Goal: Task Accomplishment & Management: Use online tool/utility

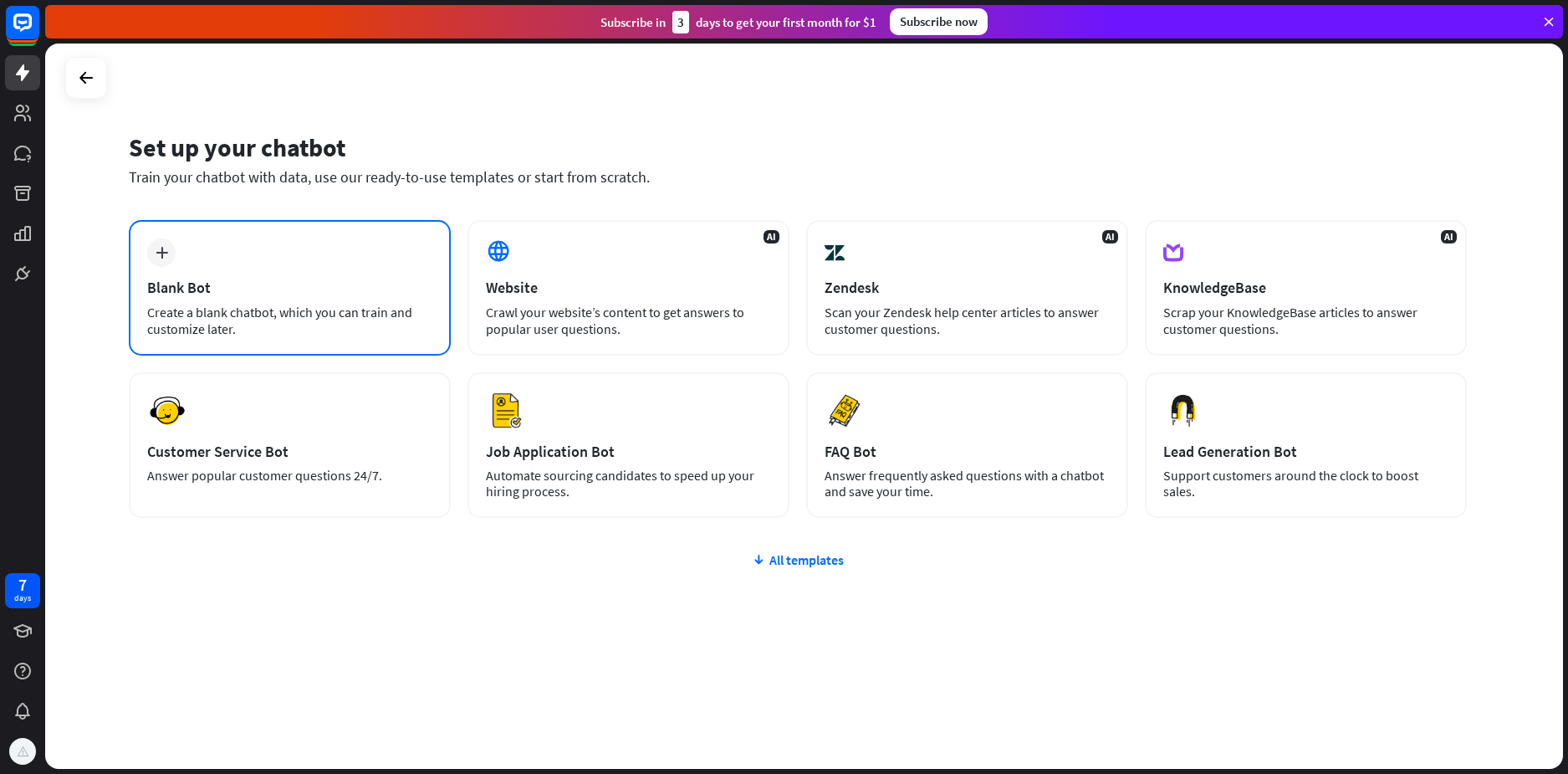
click at [381, 304] on div "Create a blank chatbot, which you can train and customize later." at bounding box center [290, 320] width 285 height 34
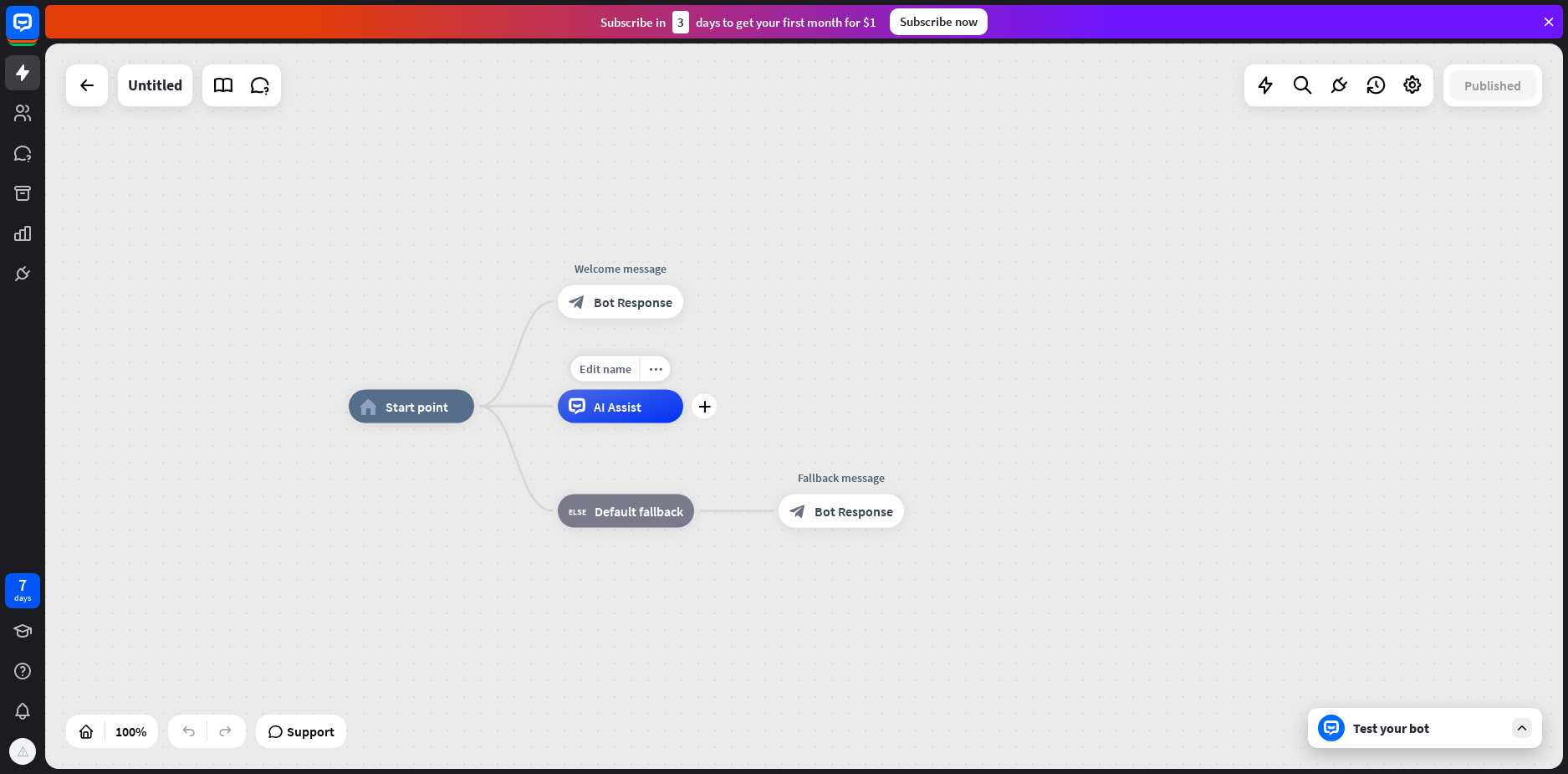
click at [609, 416] on div "AI Assist" at bounding box center [620, 406] width 125 height 34
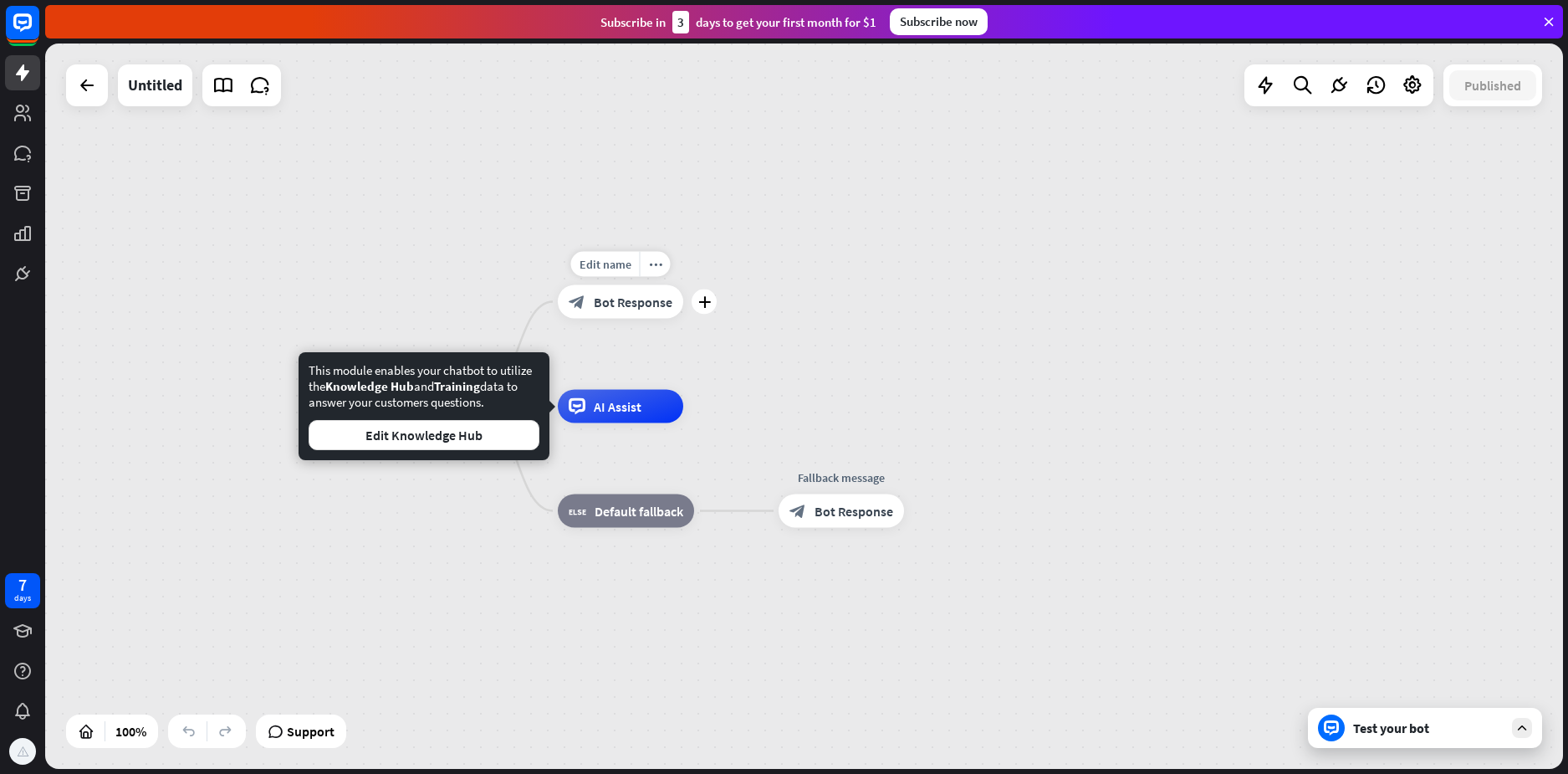
click at [632, 316] on div "block_bot_response Bot Response" at bounding box center [620, 301] width 125 height 34
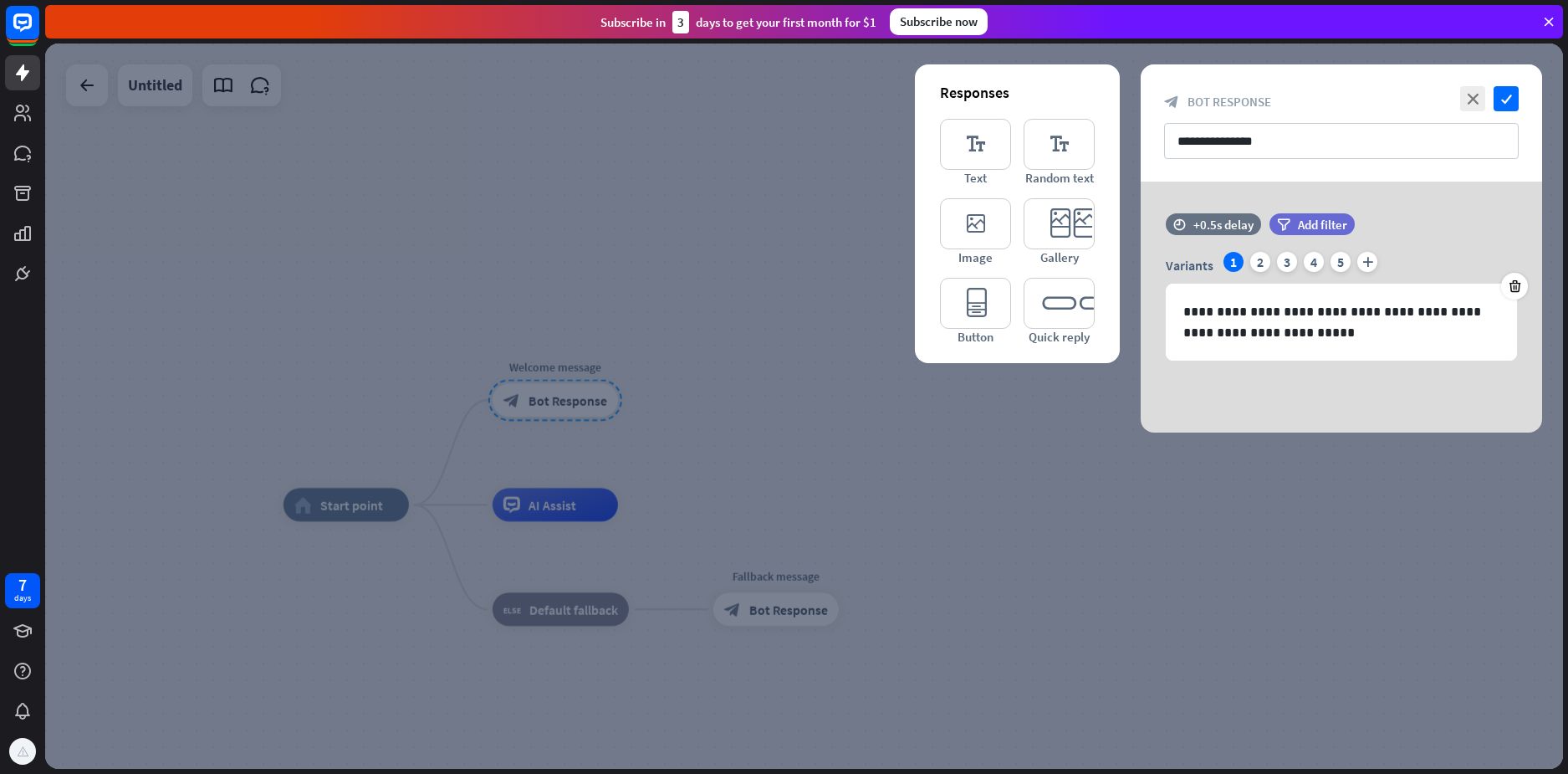
click at [891, 467] on div at bounding box center [804, 405] width 1518 height 725
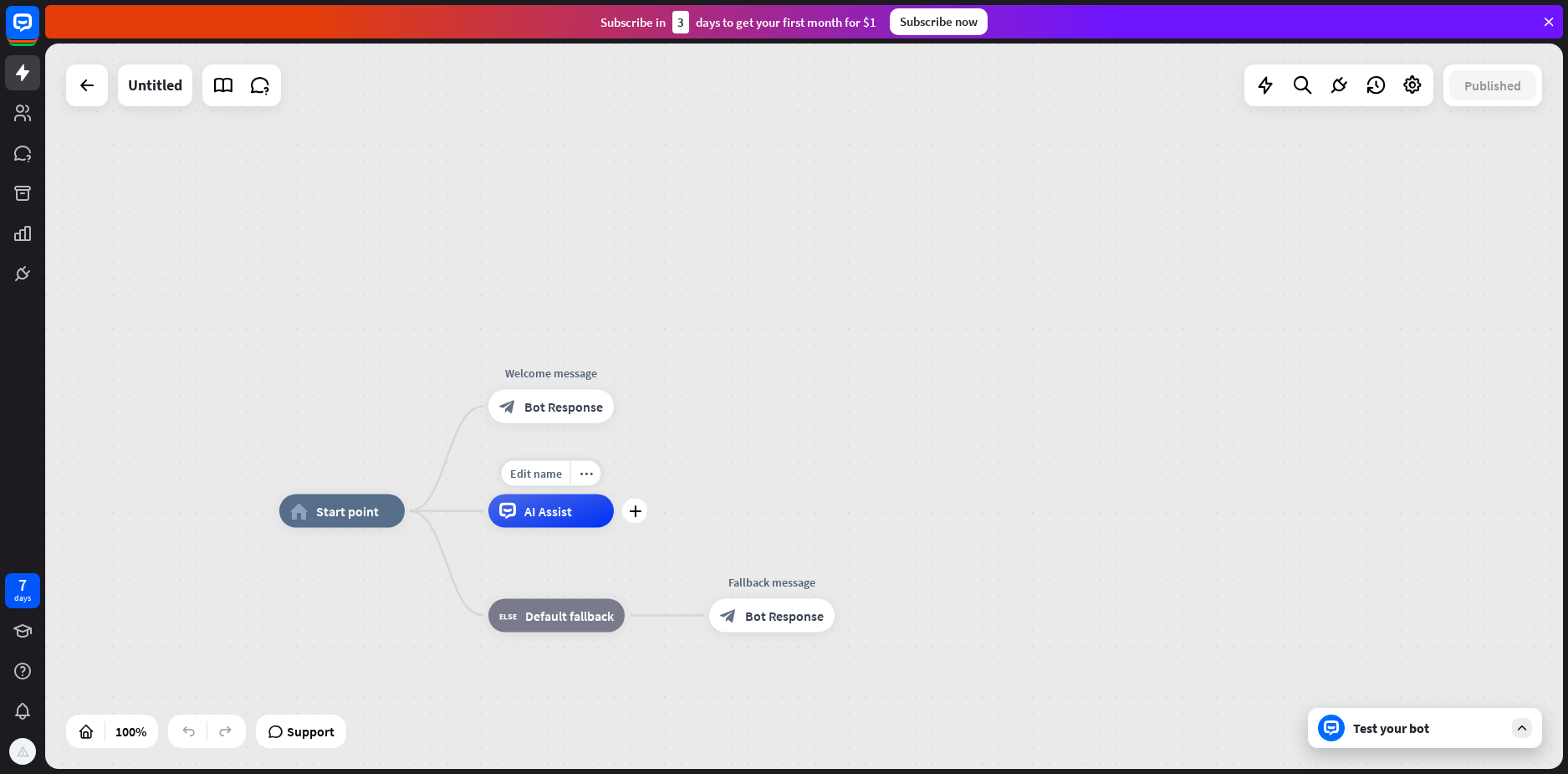
click at [614, 524] on div "Edit name more_horiz plus AI Assist" at bounding box center [551, 510] width 125 height 34
click at [627, 516] on div "plus" at bounding box center [634, 511] width 25 height 25
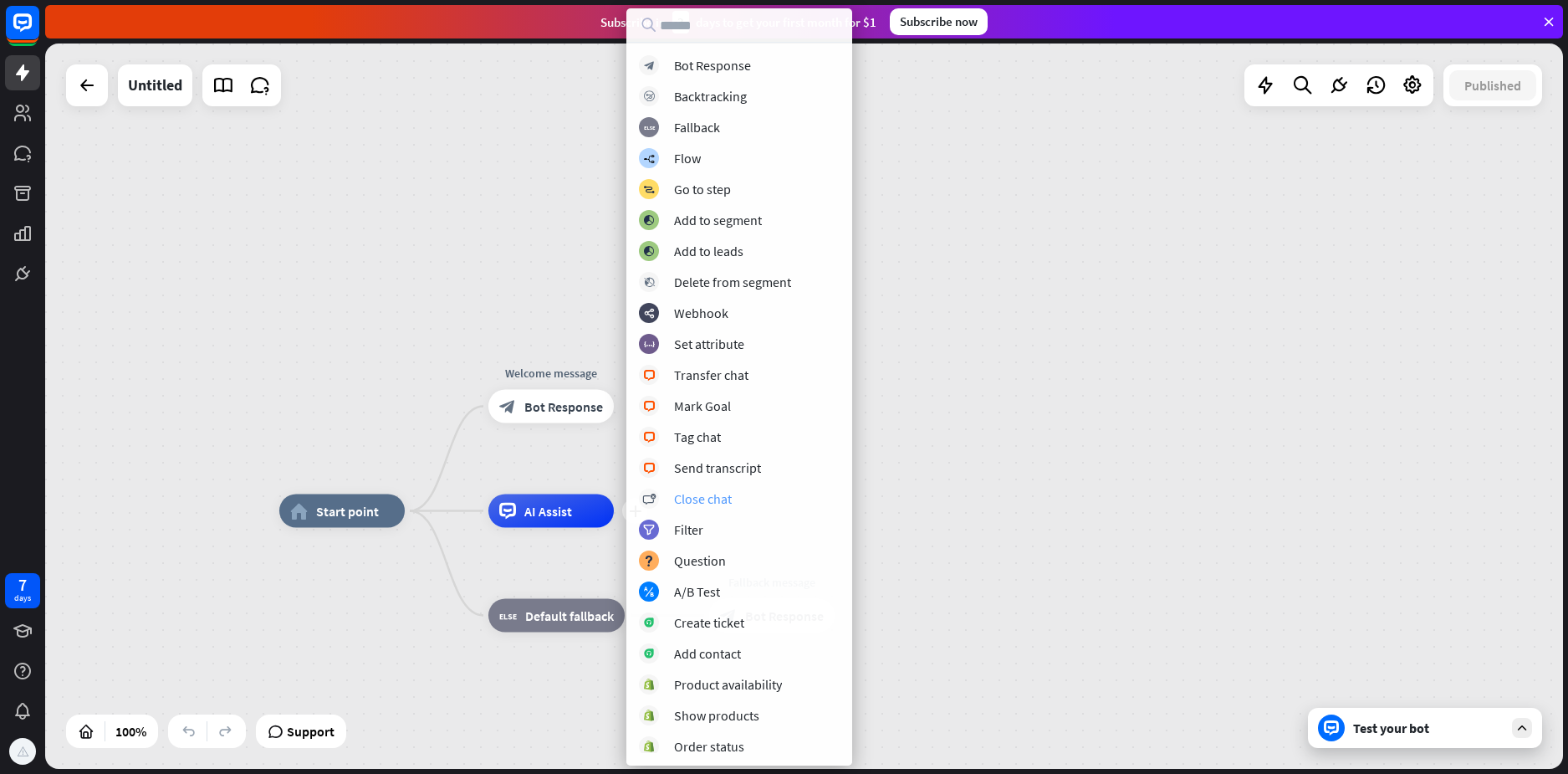
click at [714, 495] on div "Close chat" at bounding box center [703, 498] width 58 height 16
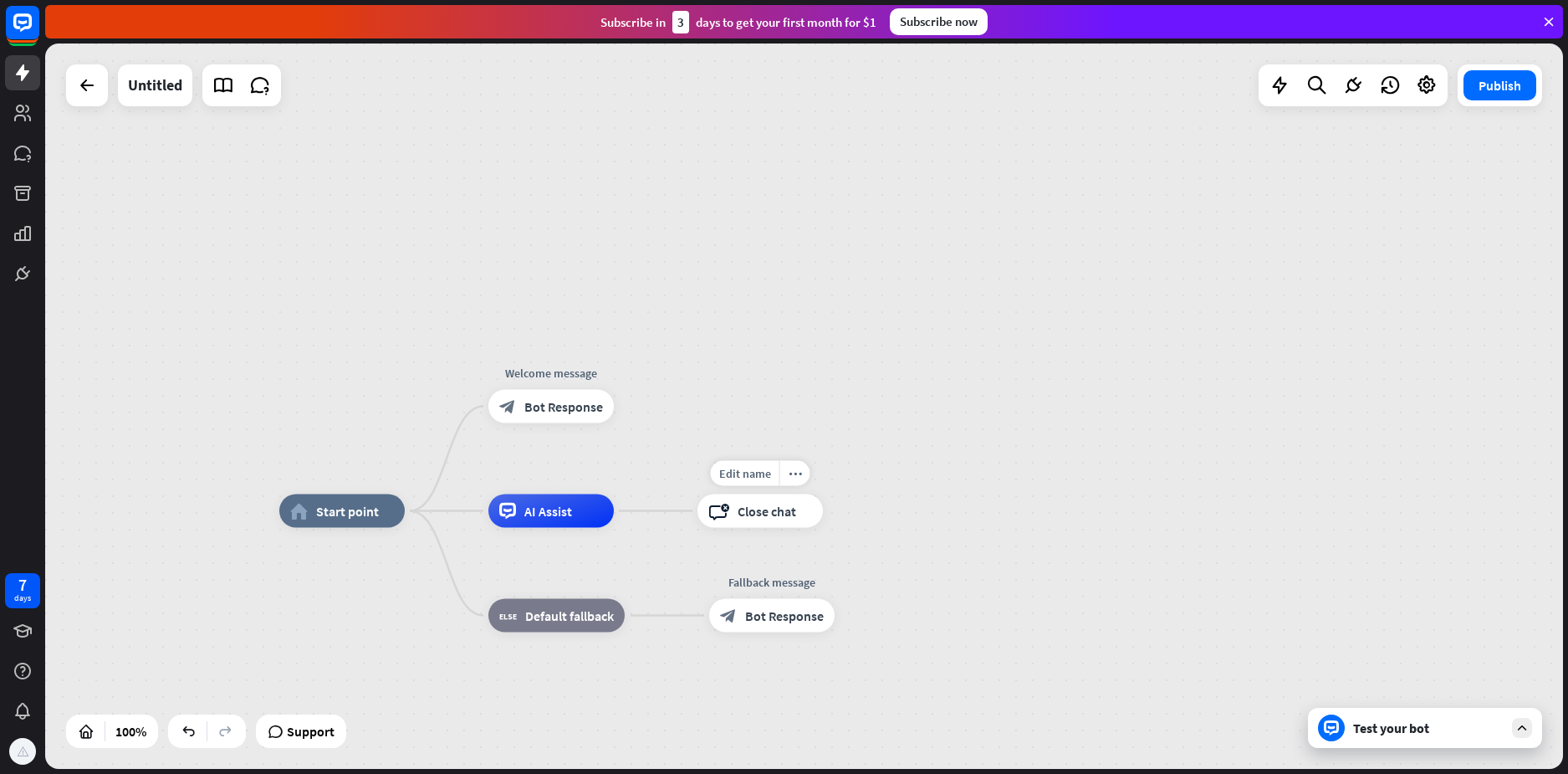
click at [752, 506] on span "Close chat" at bounding box center [766, 510] width 59 height 16
click at [749, 467] on span "Edit name" at bounding box center [745, 474] width 52 height 15
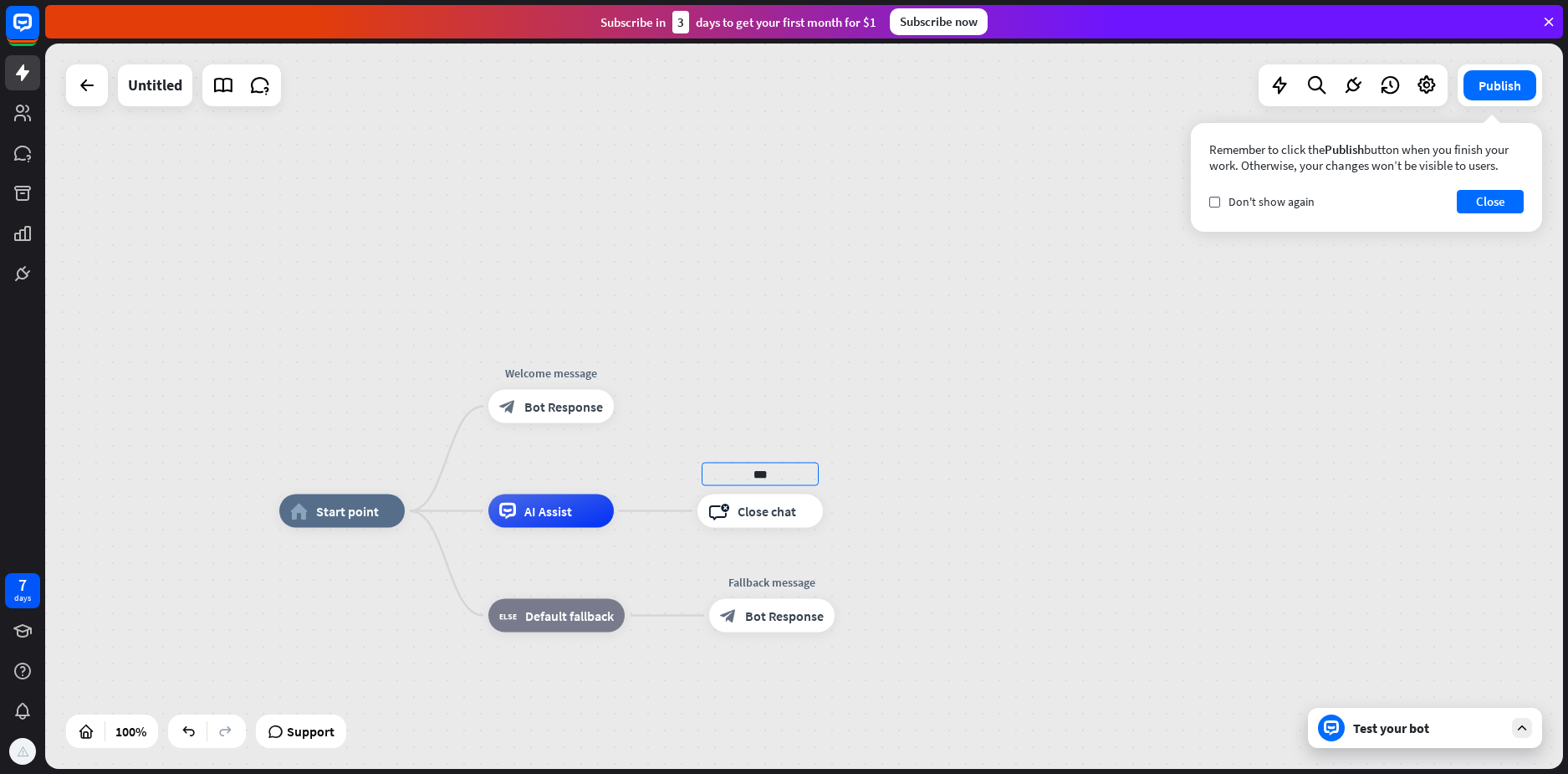
type input "***"
drag, startPoint x: 1247, startPoint y: 482, endPoint x: 1208, endPoint y: 489, distance: 39.6
click at [1240, 483] on div "home_2 Start point Welcome message block_bot_response Bot Response AI Assist пр…" at bounding box center [804, 405] width 1518 height 725
click at [766, 529] on div "Edit name more_horiz block_close_chat Close chat" at bounding box center [754, 511] width 125 height 34
click at [763, 521] on div "block_close_chat Close chat" at bounding box center [754, 511] width 125 height 34
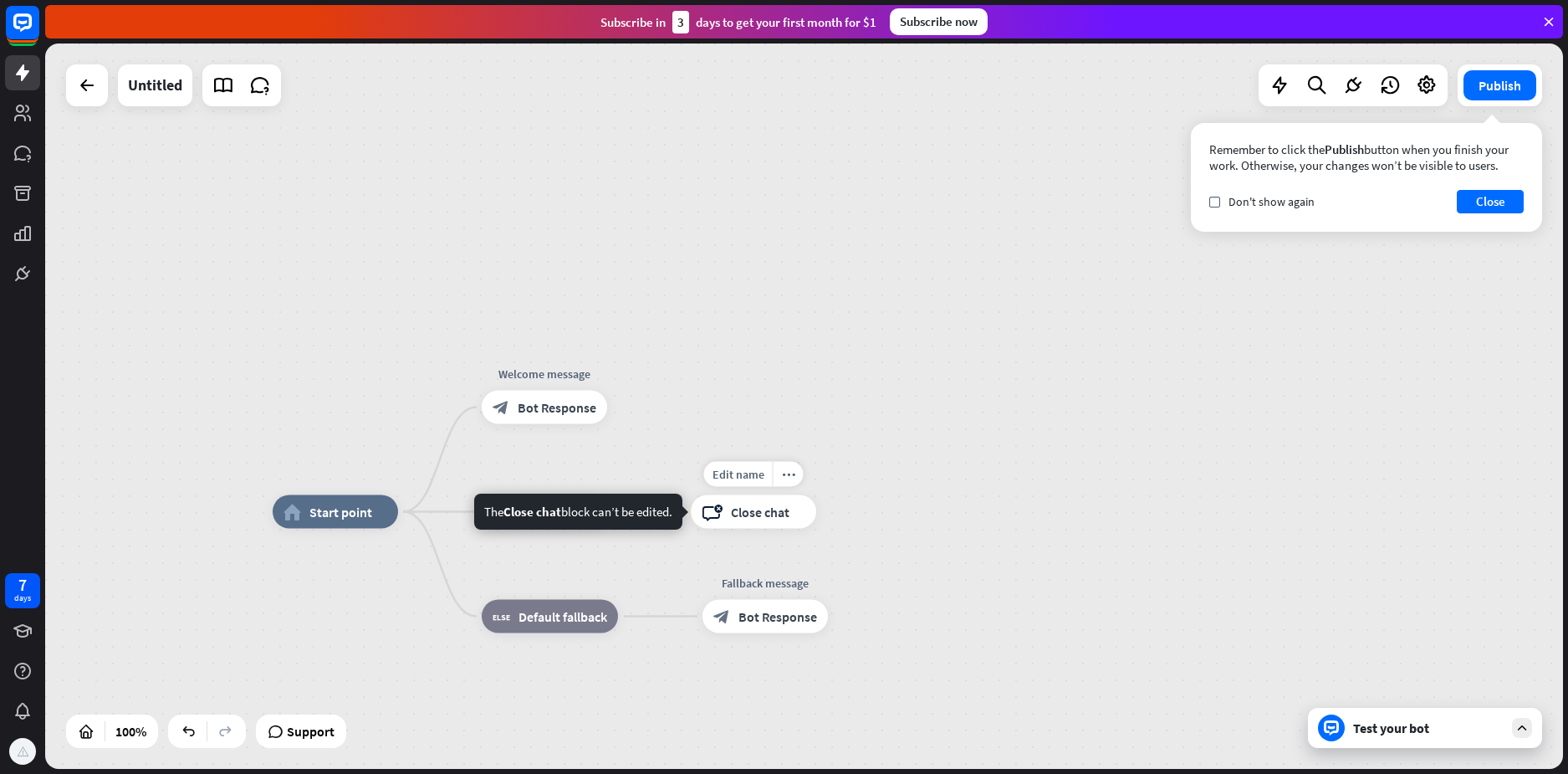
click at [761, 520] on span "Close chat" at bounding box center [759, 511] width 59 height 16
drag, startPoint x: 759, startPoint y: 518, endPoint x: 773, endPoint y: 505, distance: 19.1
click at [775, 506] on span "Close chat" at bounding box center [759, 511] width 59 height 16
drag, startPoint x: 316, startPoint y: 514, endPoint x: 360, endPoint y: 519, distance: 44.3
click at [347, 513] on span "Start point" at bounding box center [340, 511] width 63 height 16
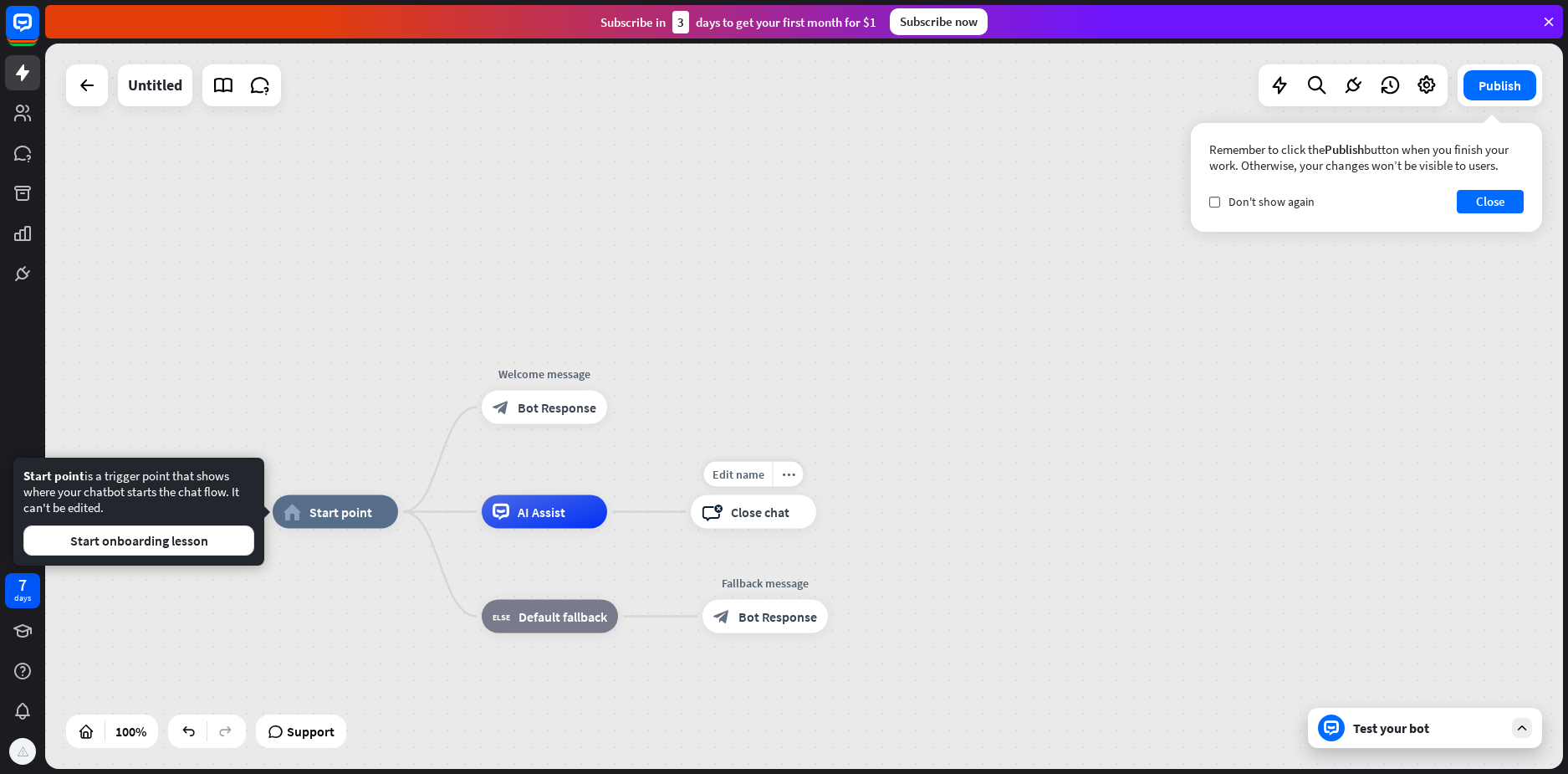
click at [756, 529] on div "Edit name more_horiz прр block_close_chat Close chat" at bounding box center [754, 511] width 125 height 34
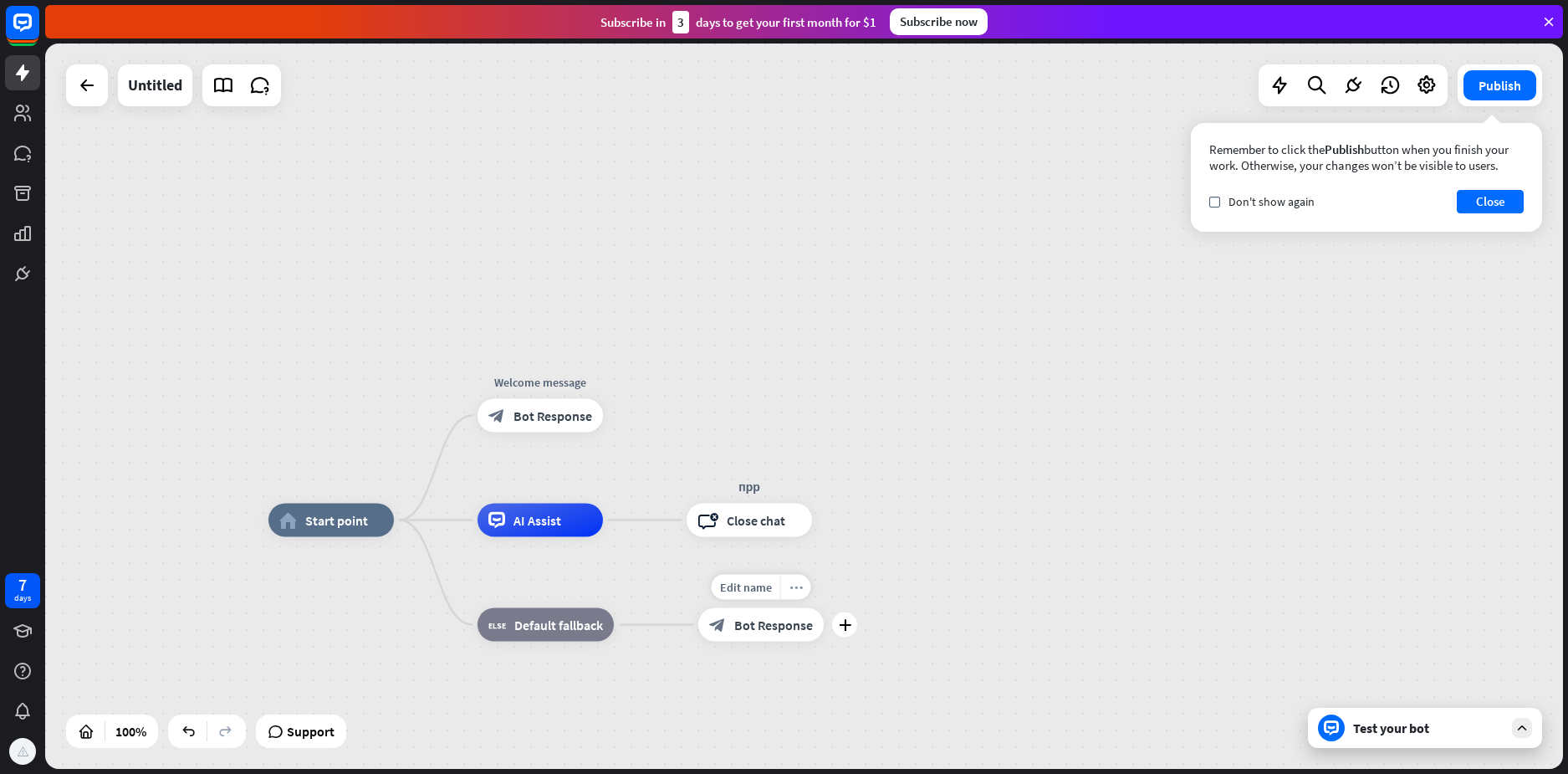
drag, startPoint x: 749, startPoint y: 637, endPoint x: 796, endPoint y: 596, distance: 62.4
click at [796, 608] on div "Edit name more_horiz plus block_bot_response Bot Response" at bounding box center [760, 625] width 125 height 34
click at [766, 620] on span "Bot Response" at bounding box center [774, 624] width 79 height 16
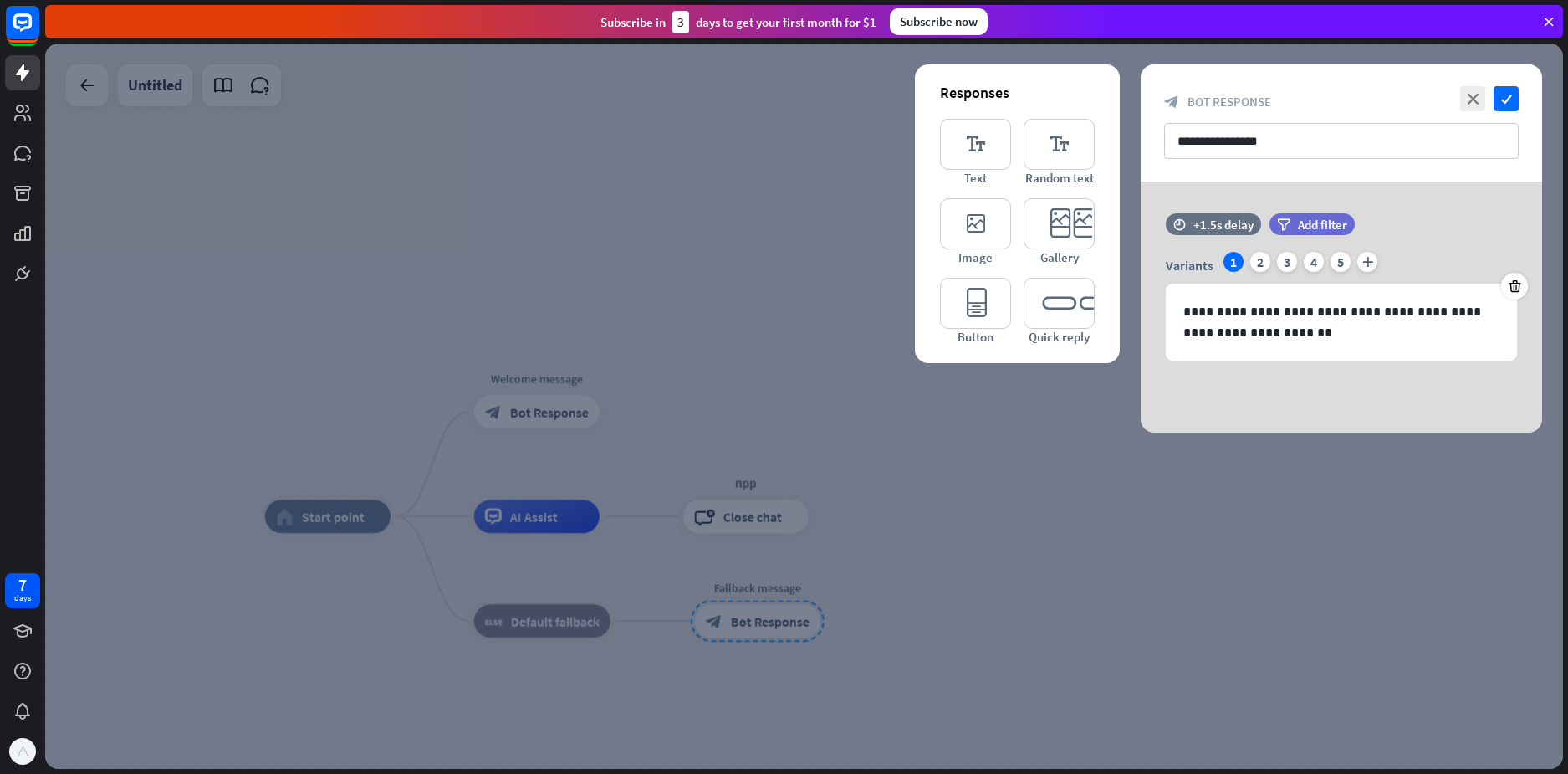
click at [771, 622] on div at bounding box center [804, 405] width 1518 height 725
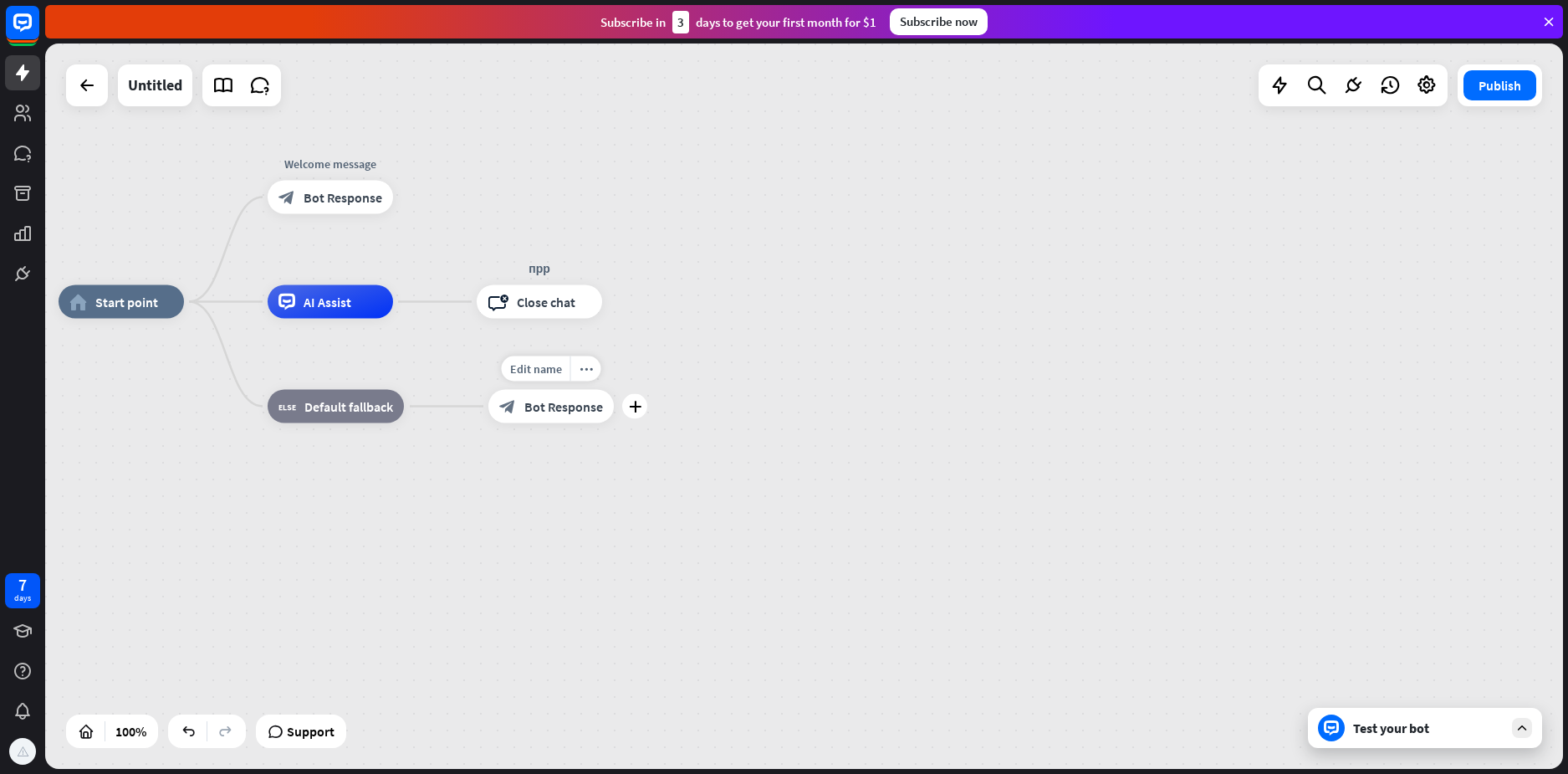
click at [534, 424] on div "Edit name more_horiz plus Fallback message block_bot_response Bot Response" at bounding box center [551, 406] width 125 height 34
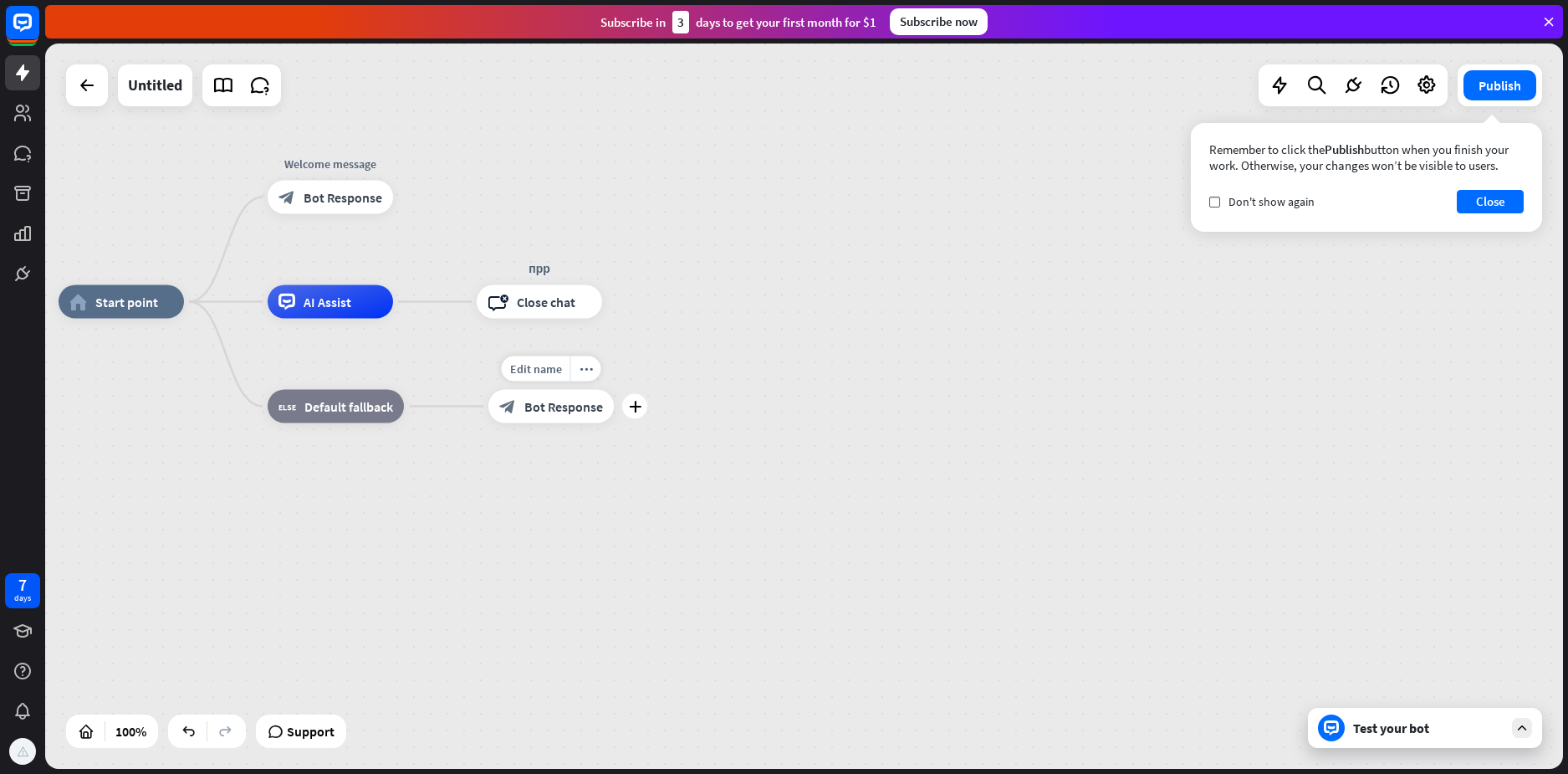
click at [551, 415] on div "block_bot_response Bot Response" at bounding box center [551, 406] width 125 height 34
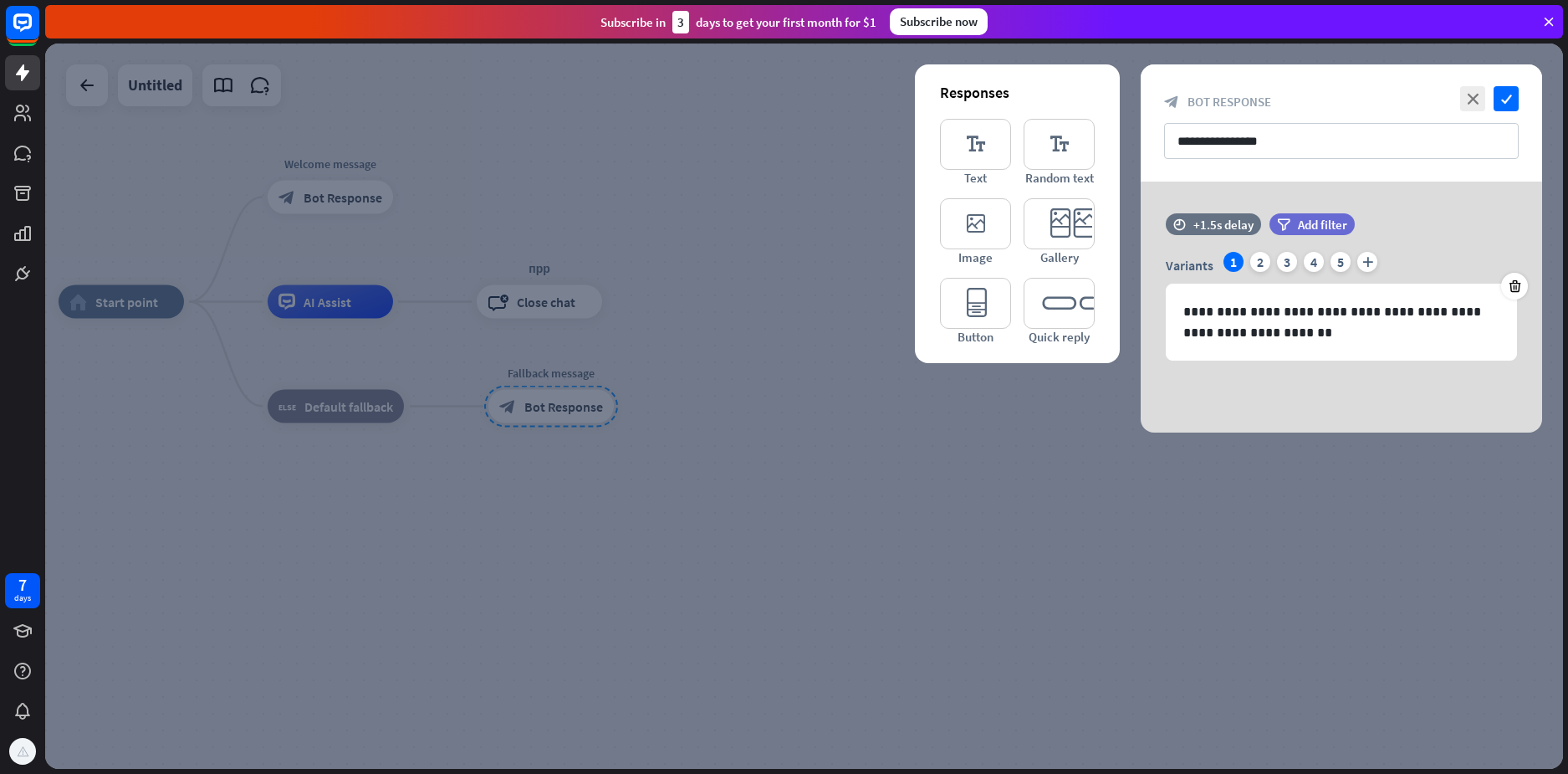
click at [868, 474] on div at bounding box center [804, 405] width 1518 height 725
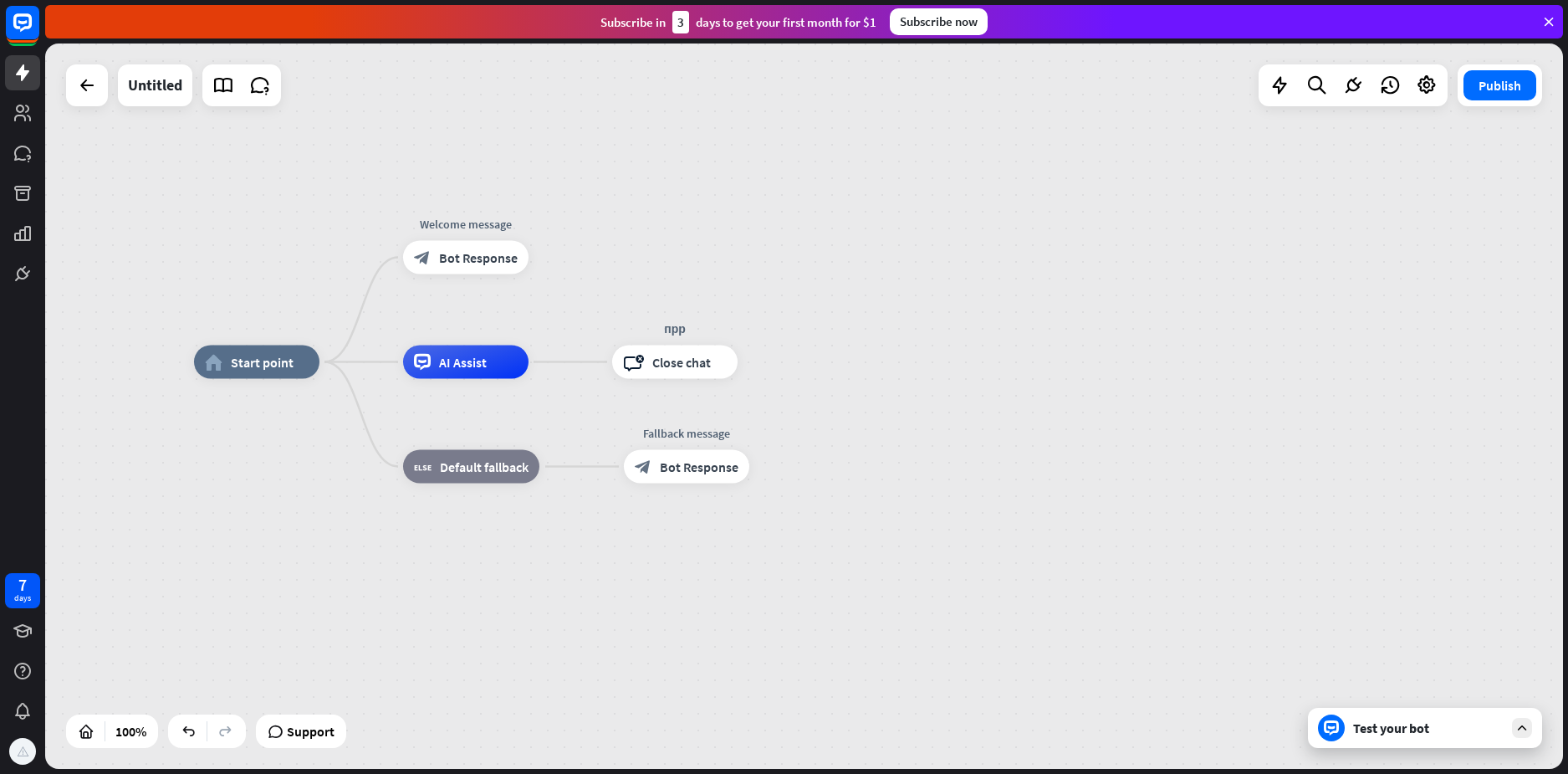
drag, startPoint x: 439, startPoint y: 438, endPoint x: 575, endPoint y: 501, distance: 149.9
click at [539, 483] on div "Edit name more_horiz plus block_fallback Default fallback" at bounding box center [472, 466] width 137 height 34
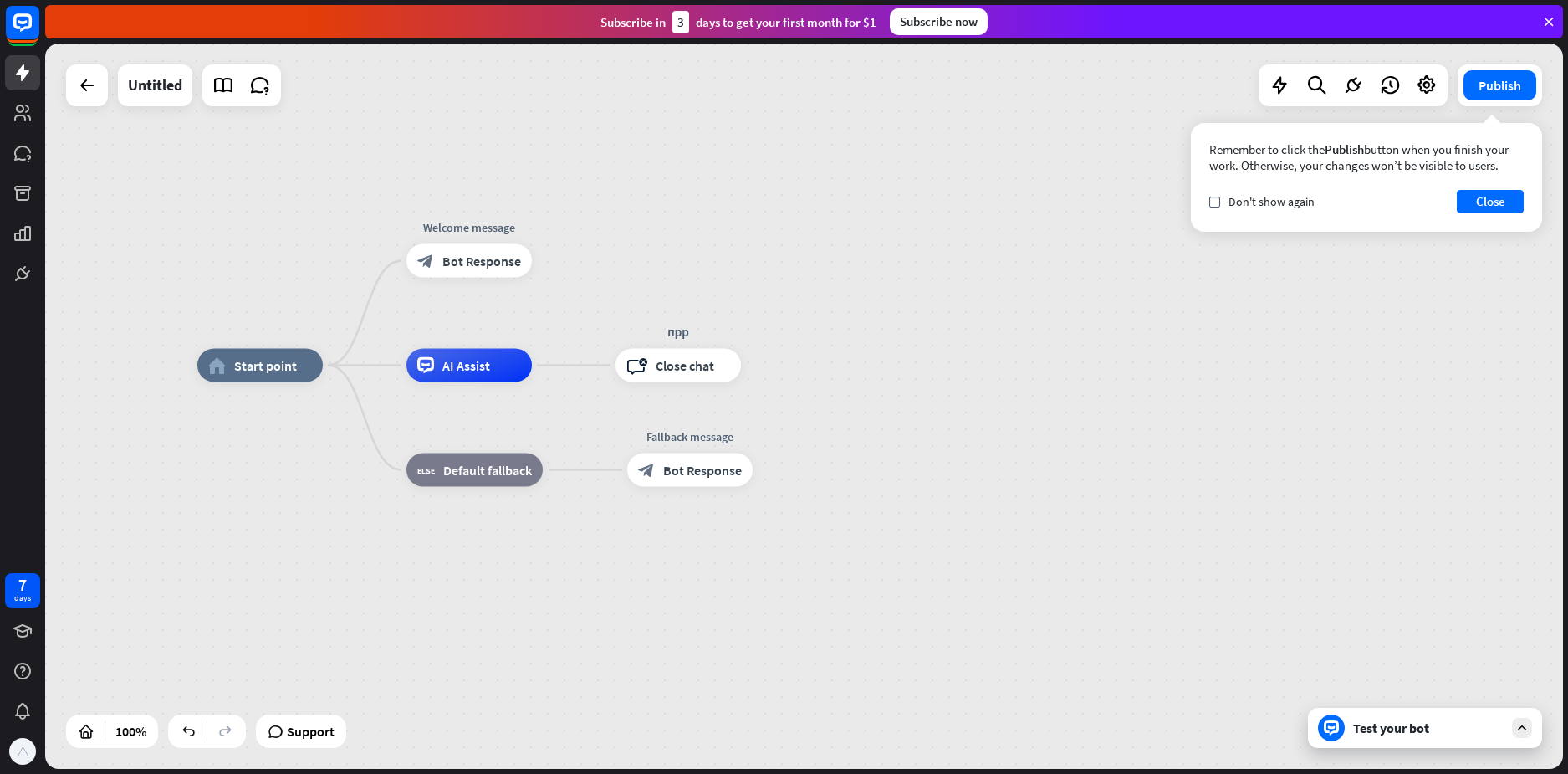
drag, startPoint x: 313, startPoint y: 462, endPoint x: 372, endPoint y: 455, distance: 59.4
click at [372, 455] on div "home_2 Start point Welcome message block_bot_response Bot Response AI Assist пр…" at bounding box center [956, 728] width 1518 height 725
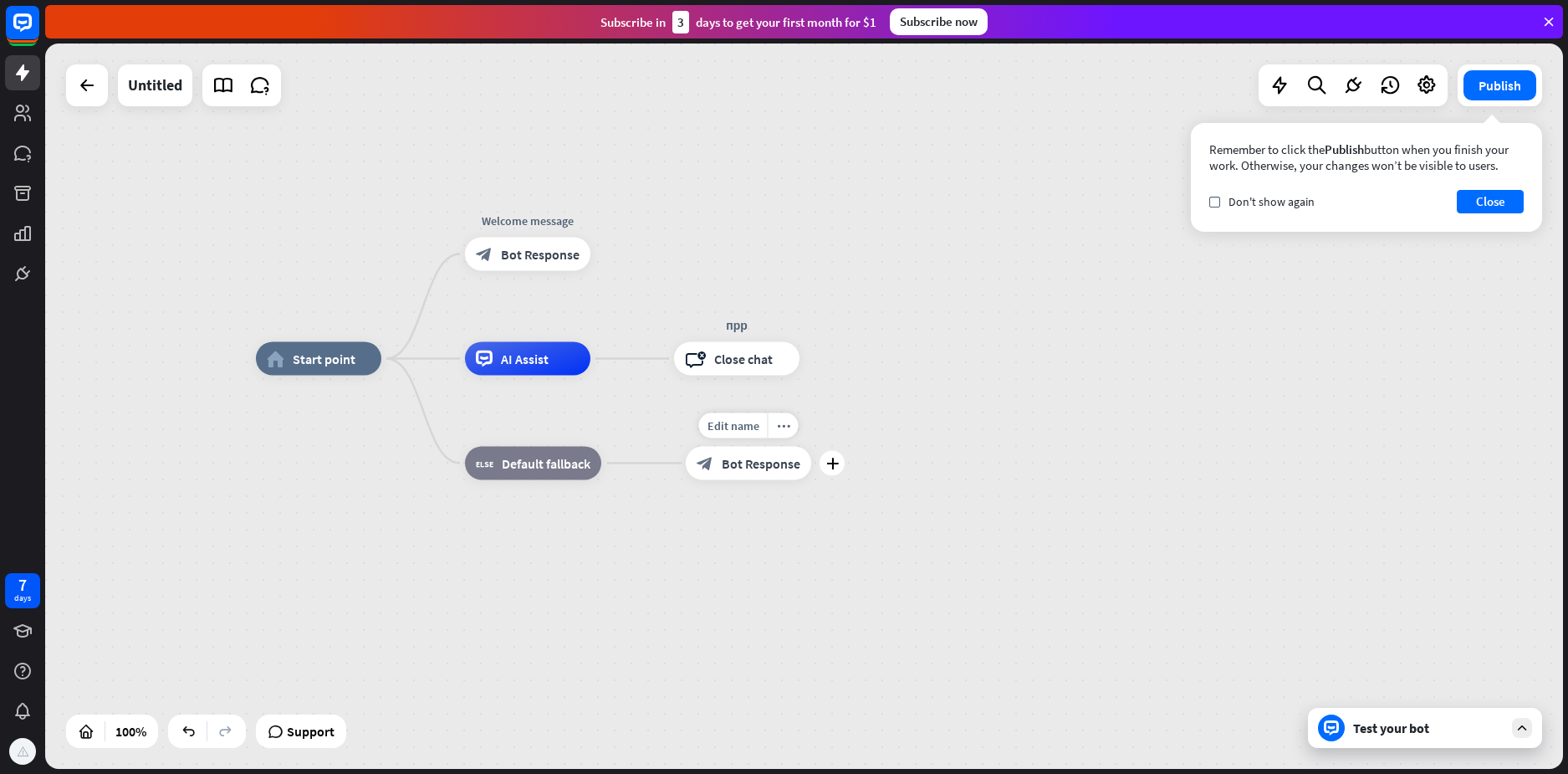
click at [750, 467] on span "Bot Response" at bounding box center [761, 463] width 79 height 16
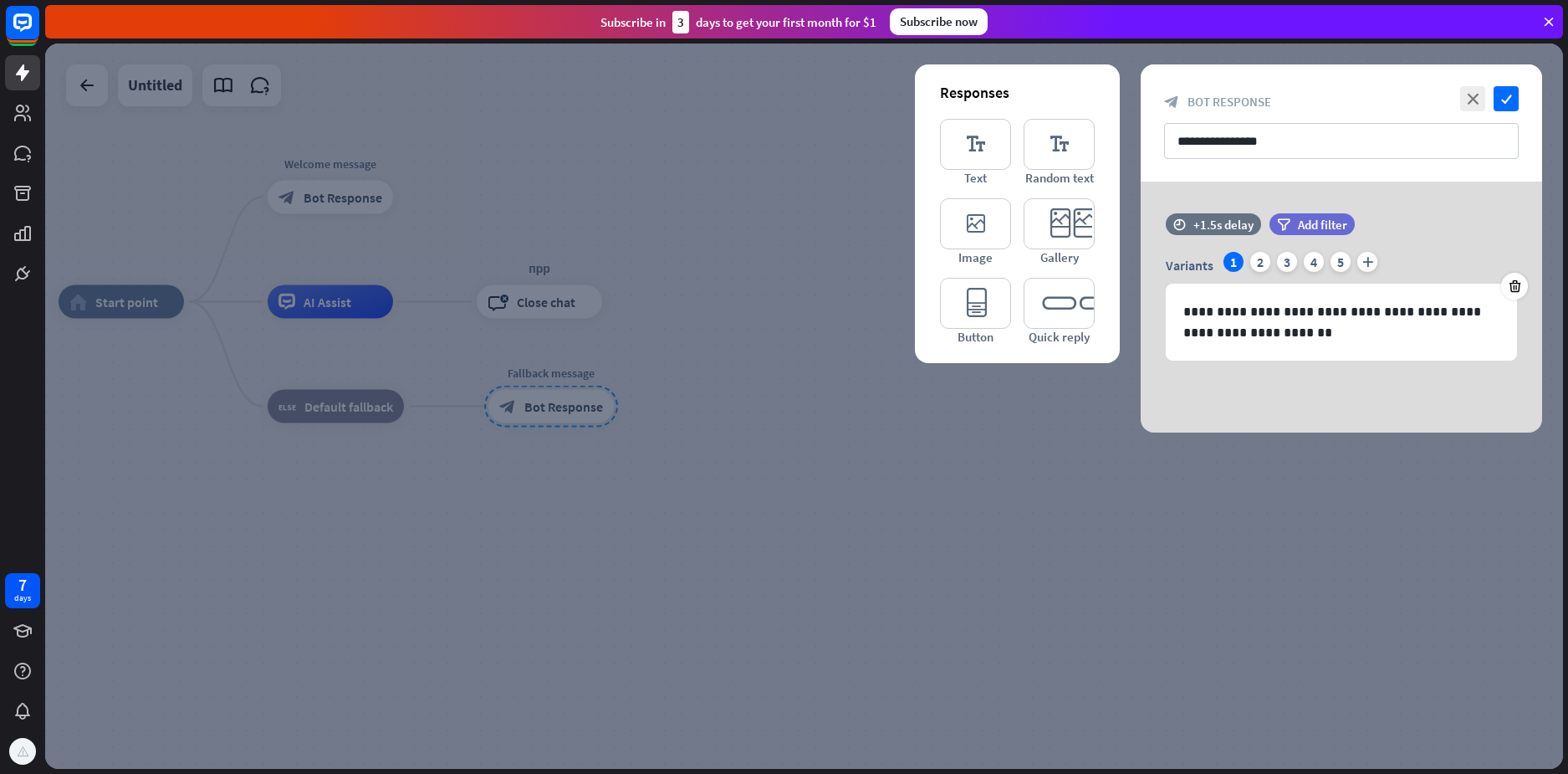
click at [1522, 97] on div "**********" at bounding box center [1341, 123] width 401 height 117
click at [713, 477] on div at bounding box center [804, 405] width 1518 height 725
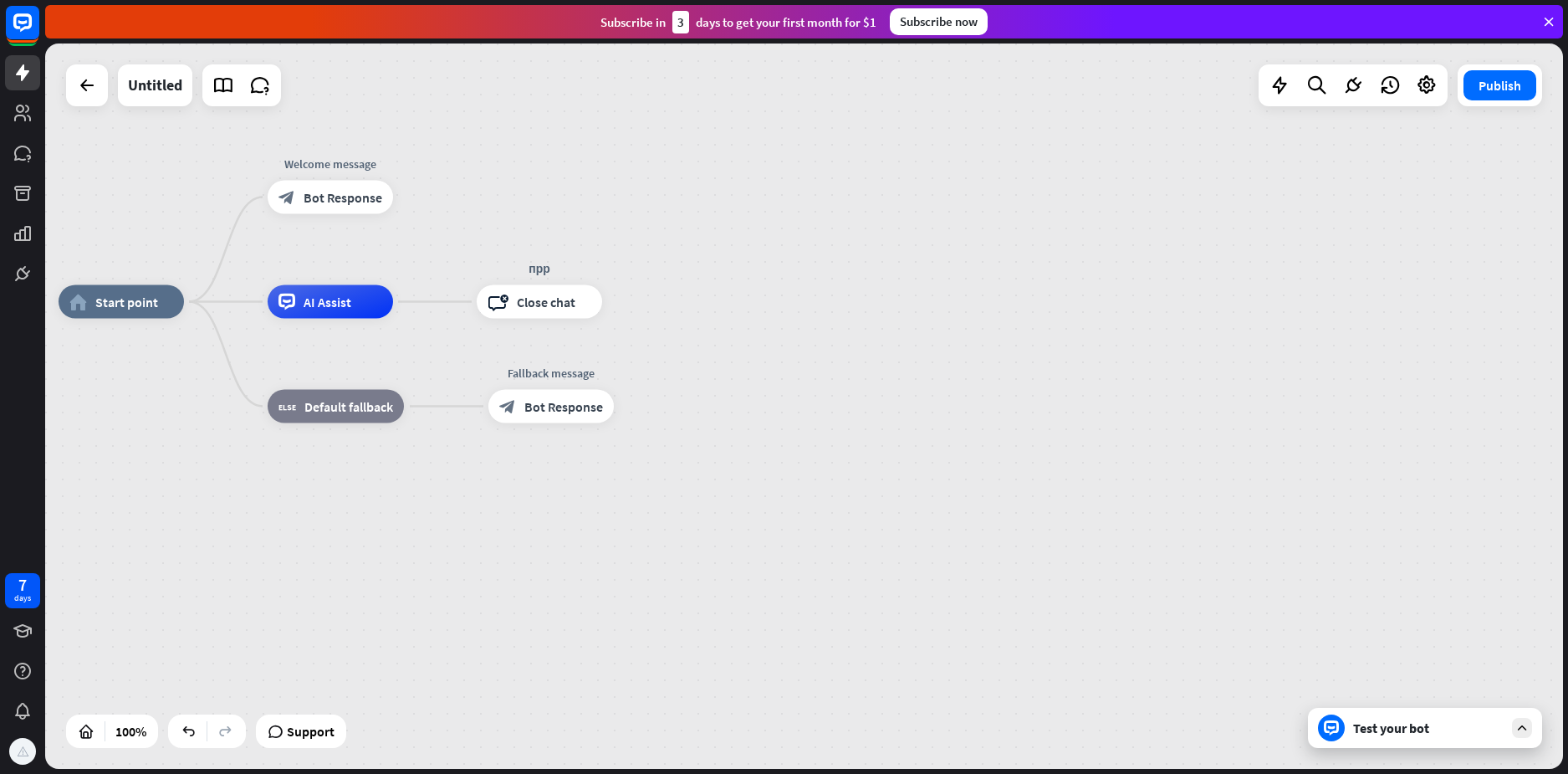
drag, startPoint x: 1036, startPoint y: 530, endPoint x: 1062, endPoint y: 538, distance: 27.2
click at [1061, 538] on div "home_2 Start point Welcome message block_bot_response Bot Response AI Assist пр…" at bounding box center [817, 664] width 1518 height 725
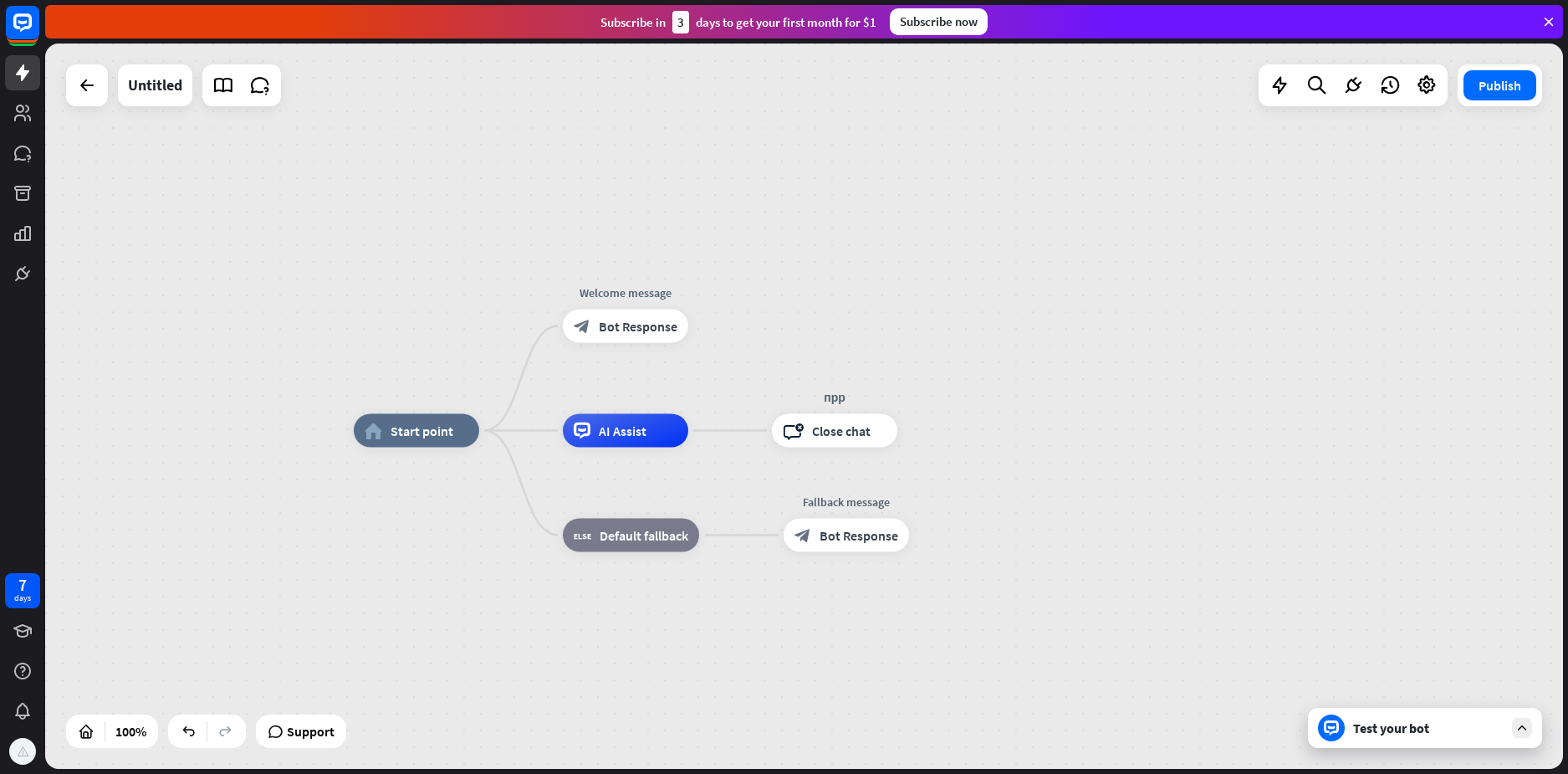
drag, startPoint x: 1006, startPoint y: 613, endPoint x: 1092, endPoint y: 636, distance: 89.0
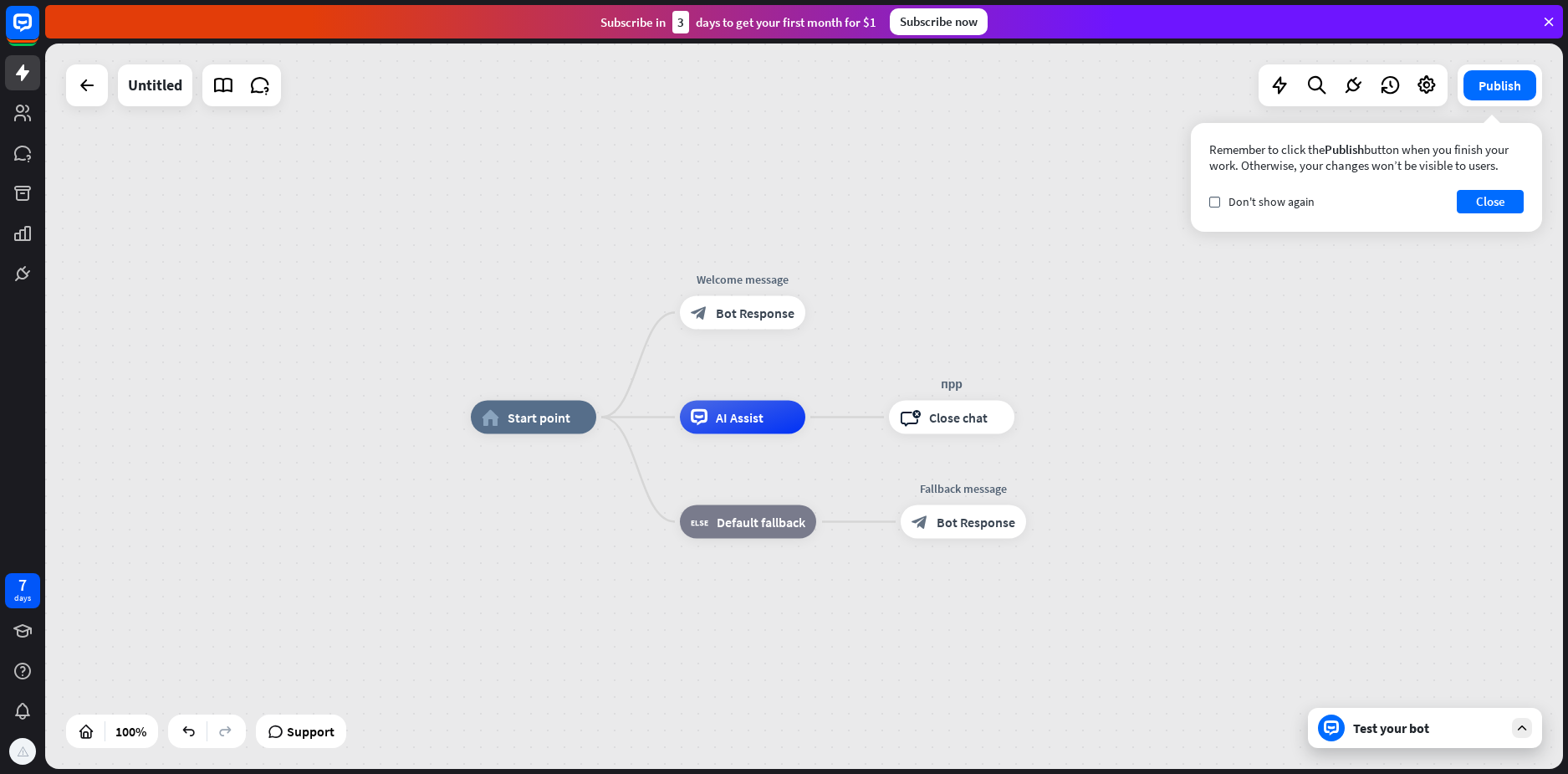
drag, startPoint x: 1092, startPoint y: 636, endPoint x: 1131, endPoint y: 589, distance: 61.1
click at [1129, 593] on div "home_2 Start point Welcome message block_bot_response Bot Response AI Assist пр…" at bounding box center [1229, 780] width 1518 height 725
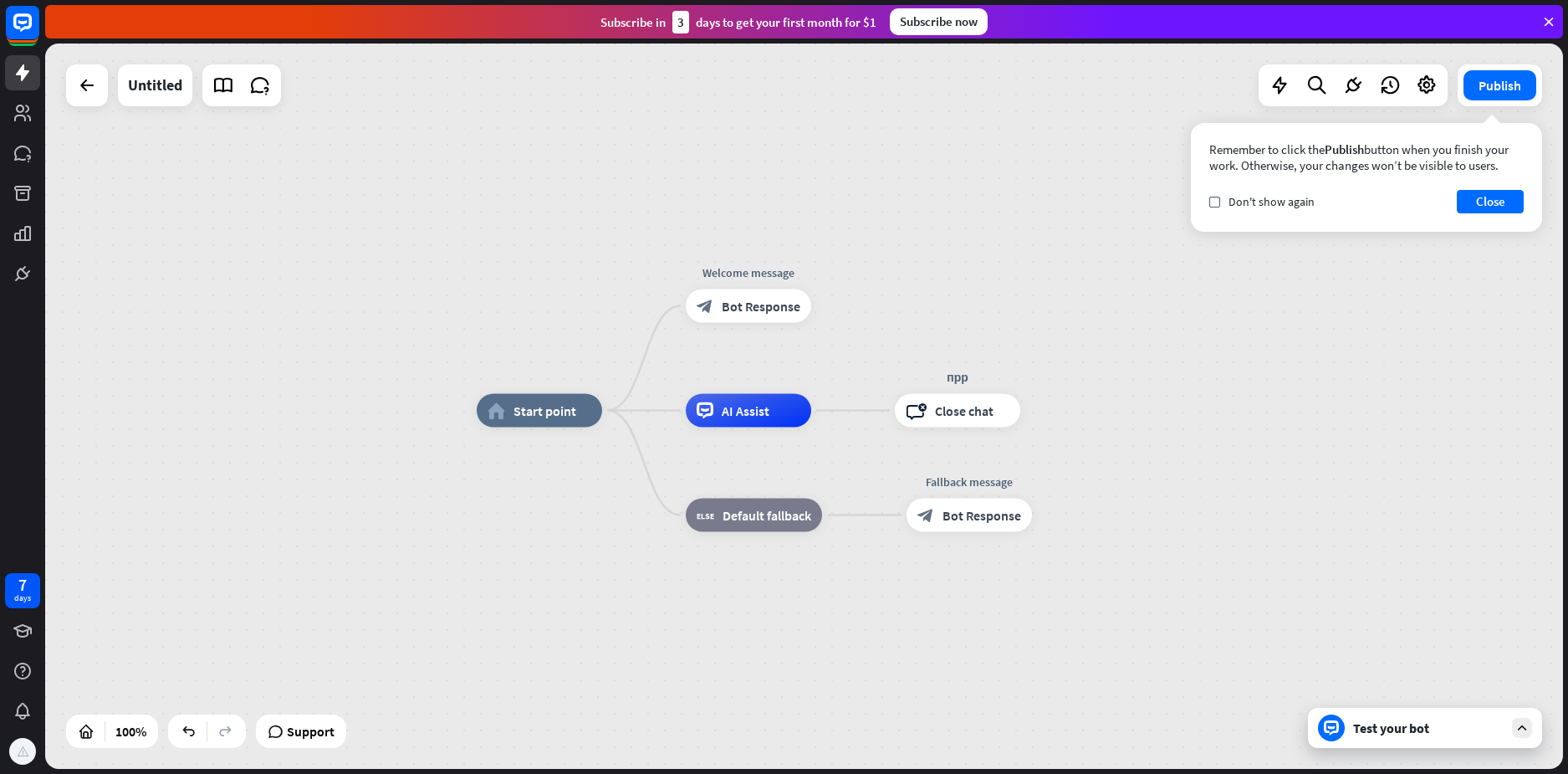
click at [1131, 588] on div "home_2 Start point Welcome message block_bot_response Bot Response AI Assist пр…" at bounding box center [1235, 773] width 1518 height 725
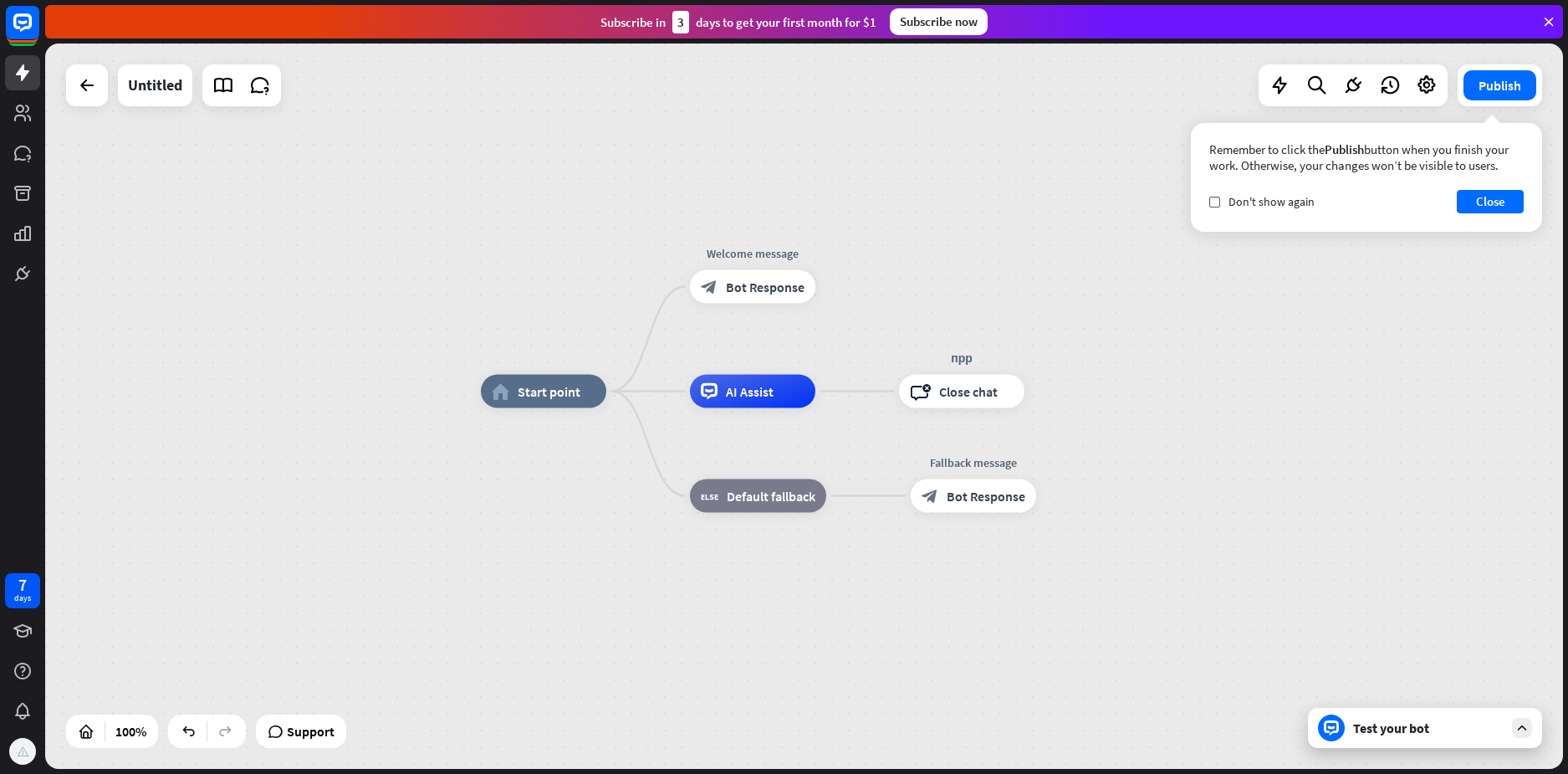
drag, startPoint x: 1073, startPoint y: 546, endPoint x: 1074, endPoint y: 521, distance: 25.0
click at [1074, 521] on div "home_2 Start point Welcome message block_bot_response Bot Response AI Assist пр…" at bounding box center [1240, 754] width 1518 height 725
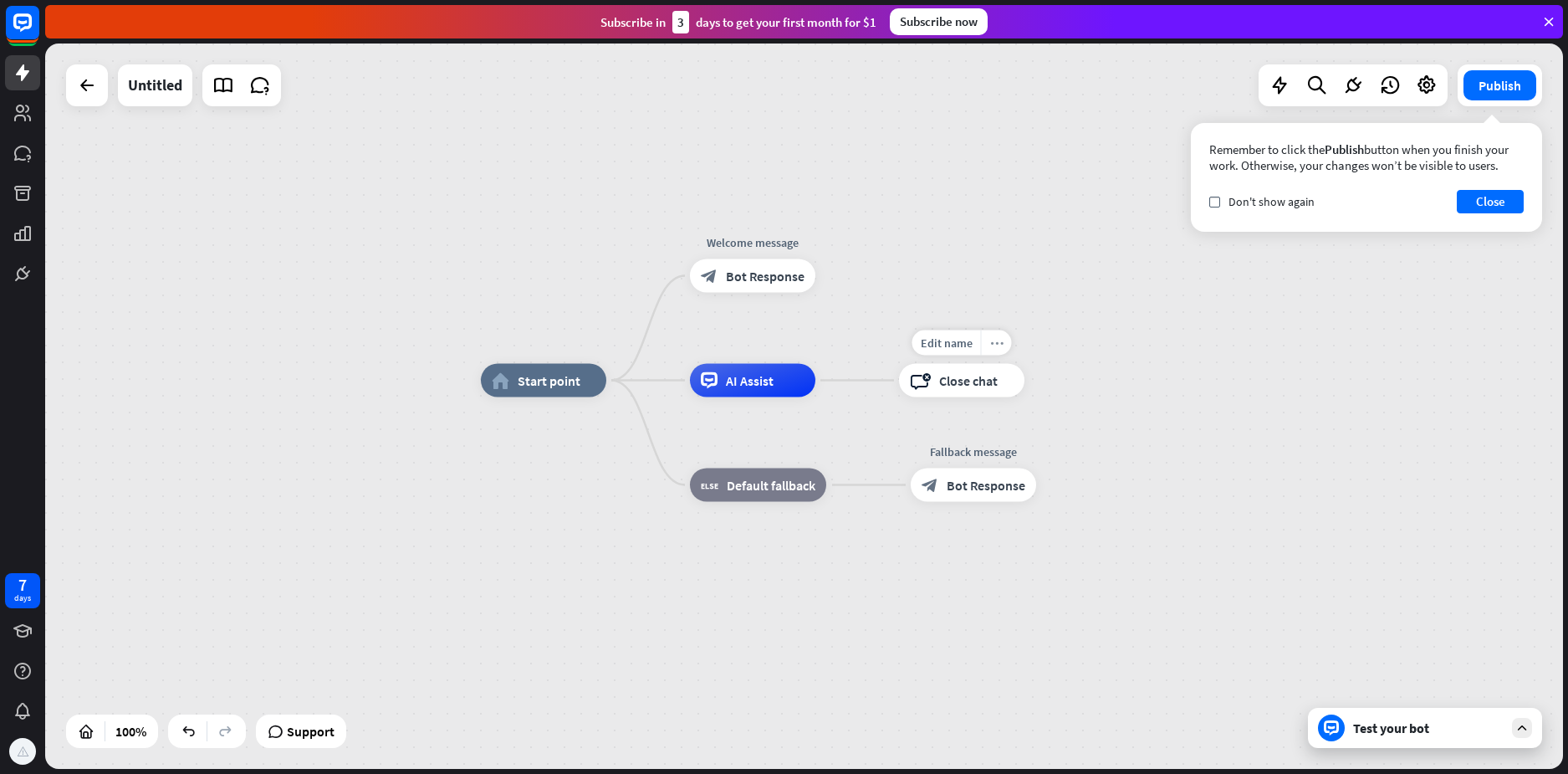
click at [999, 349] on div "more_horiz" at bounding box center [996, 343] width 31 height 25
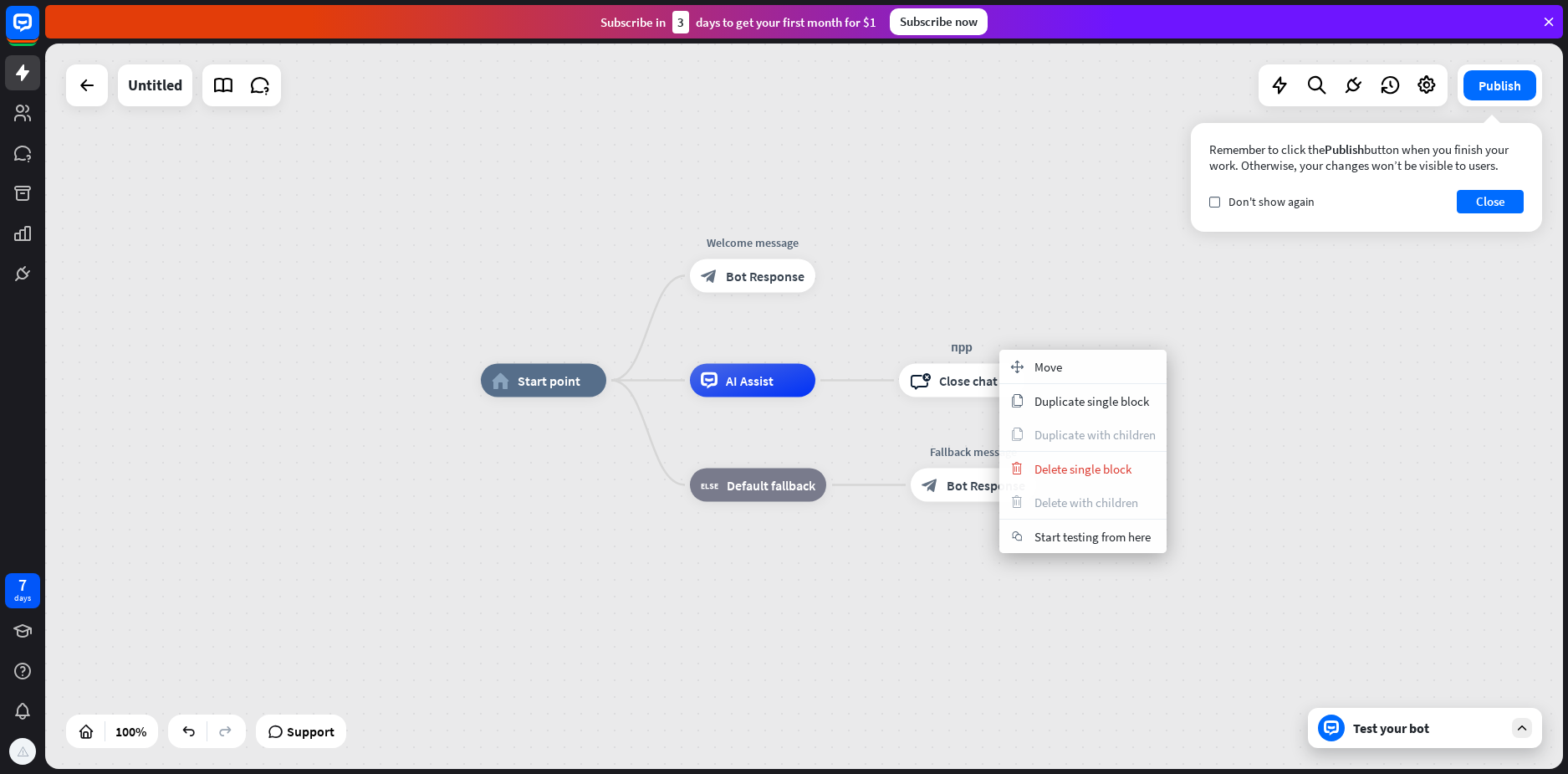
click at [1212, 457] on div "home_2 Start point Welcome message block_bot_response Bot Response AI Assist пр…" at bounding box center [1240, 742] width 1518 height 725
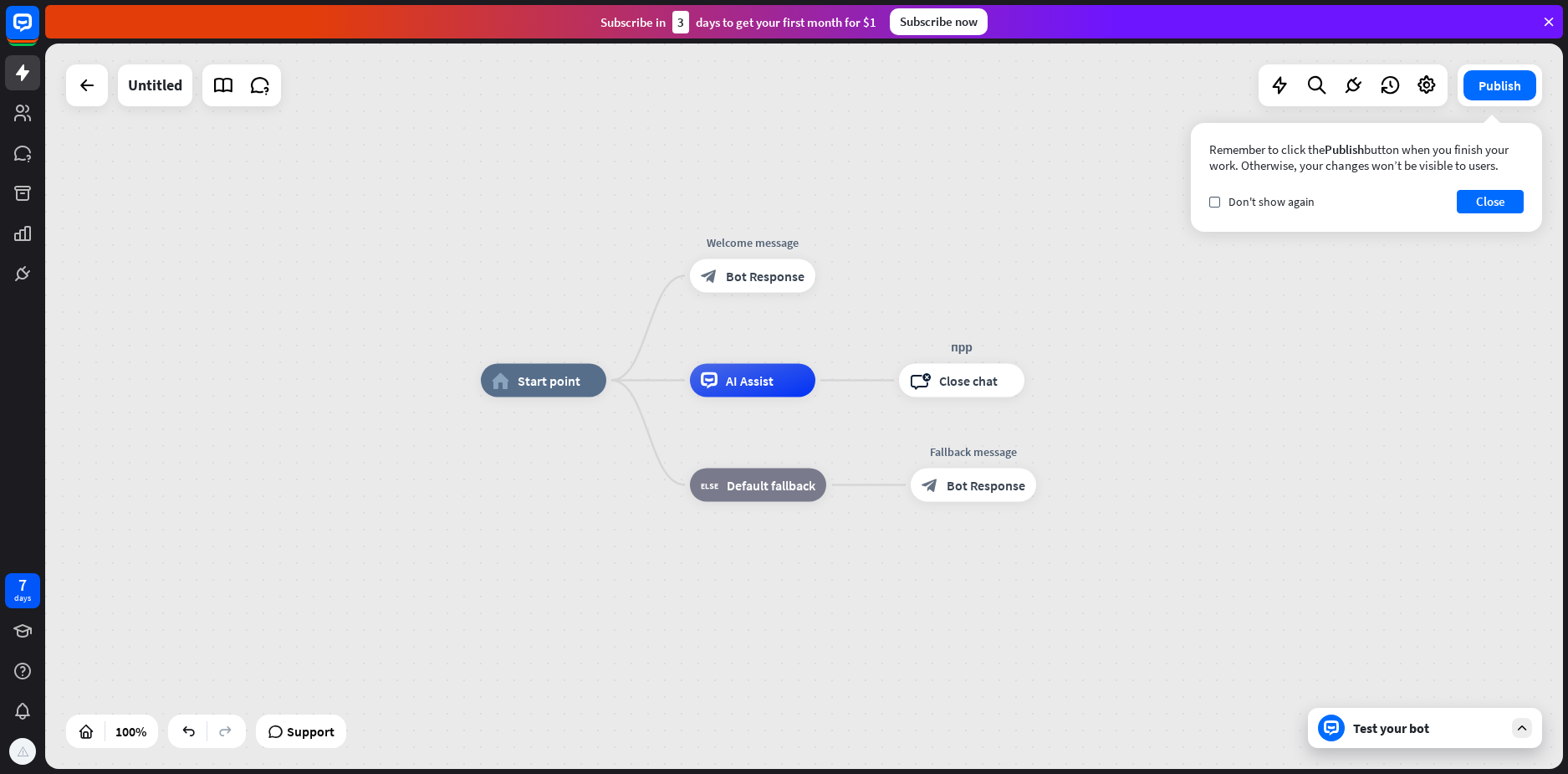
click at [1527, 723] on icon at bounding box center [1522, 728] width 15 height 15
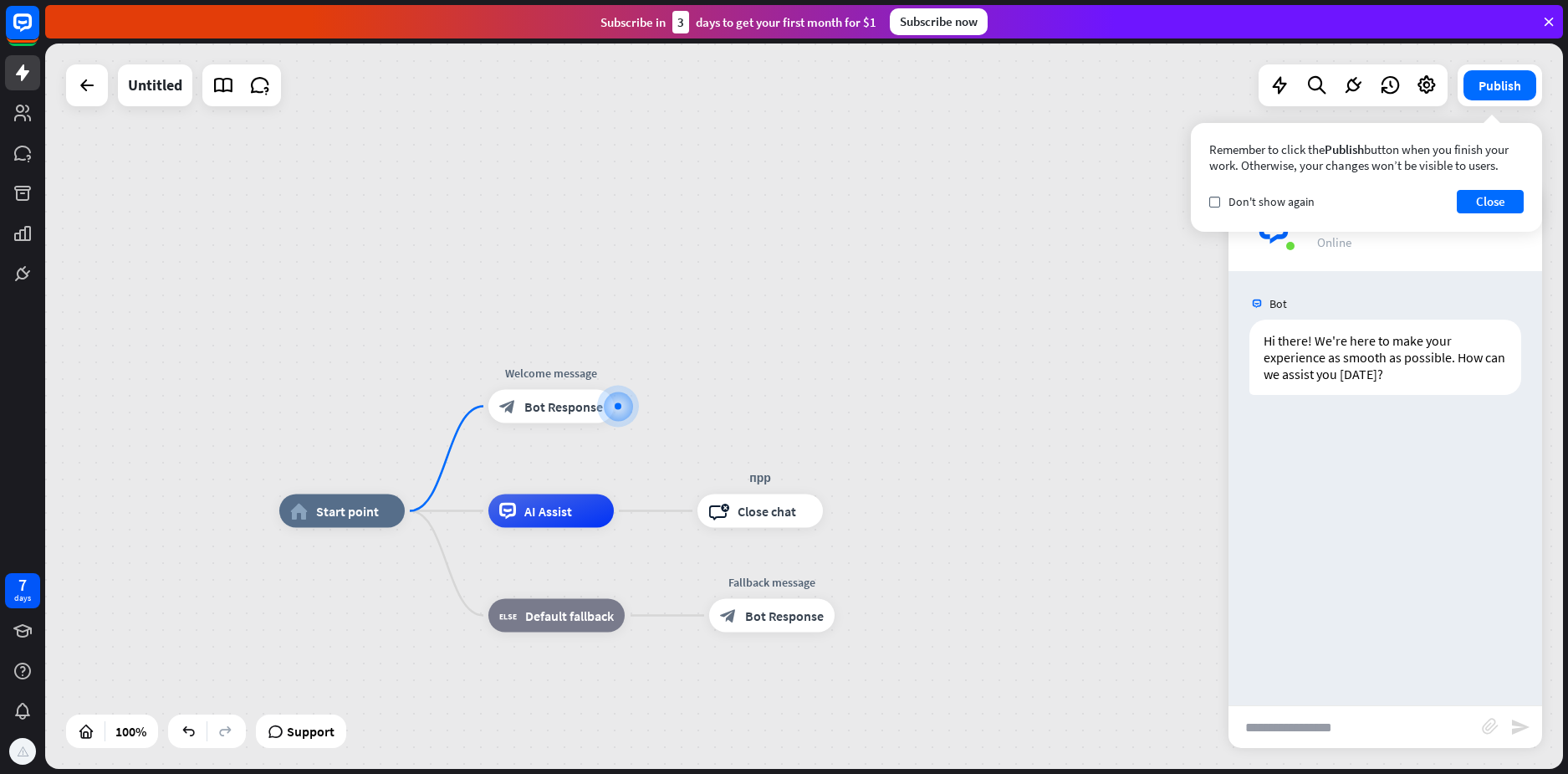
click at [1316, 721] on input "text" at bounding box center [1354, 726] width 253 height 41
type input "**********"
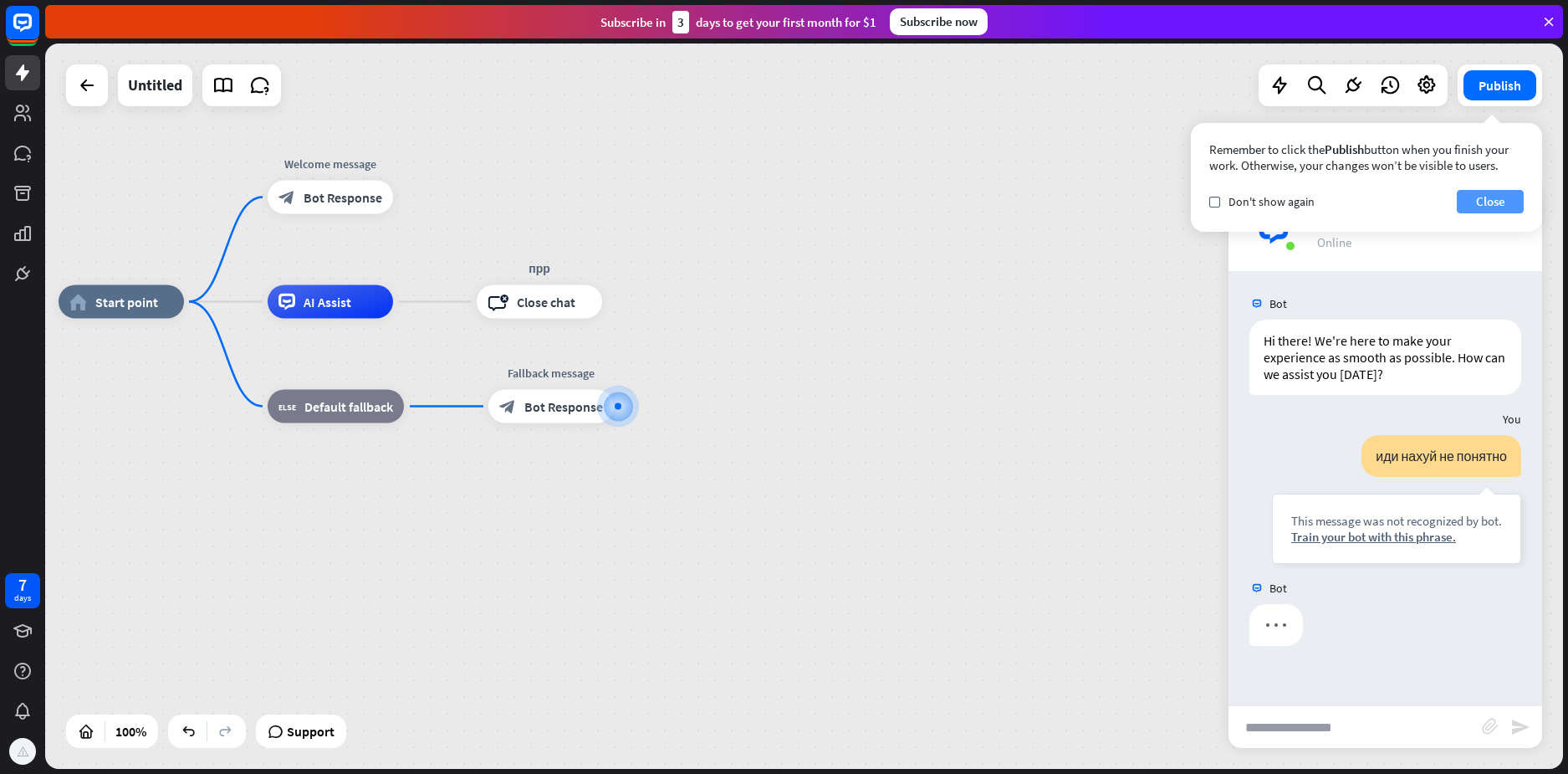
click at [1489, 207] on button "Close" at bounding box center [1490, 201] width 67 height 23
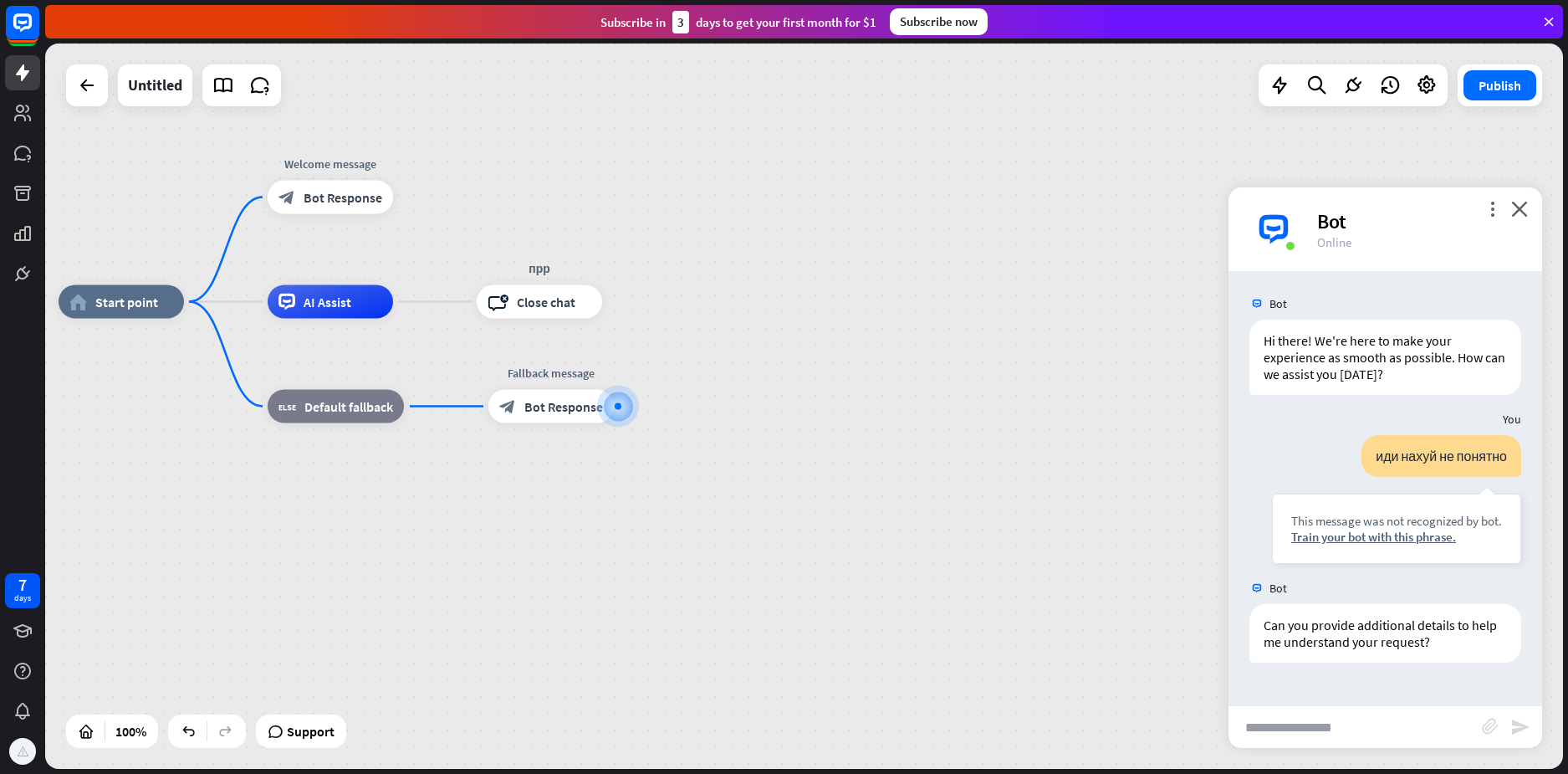
click at [1513, 194] on div "more_vert close Bot Online" at bounding box center [1385, 229] width 314 height 84
click at [1524, 209] on icon "close" at bounding box center [1519, 209] width 16 height 16
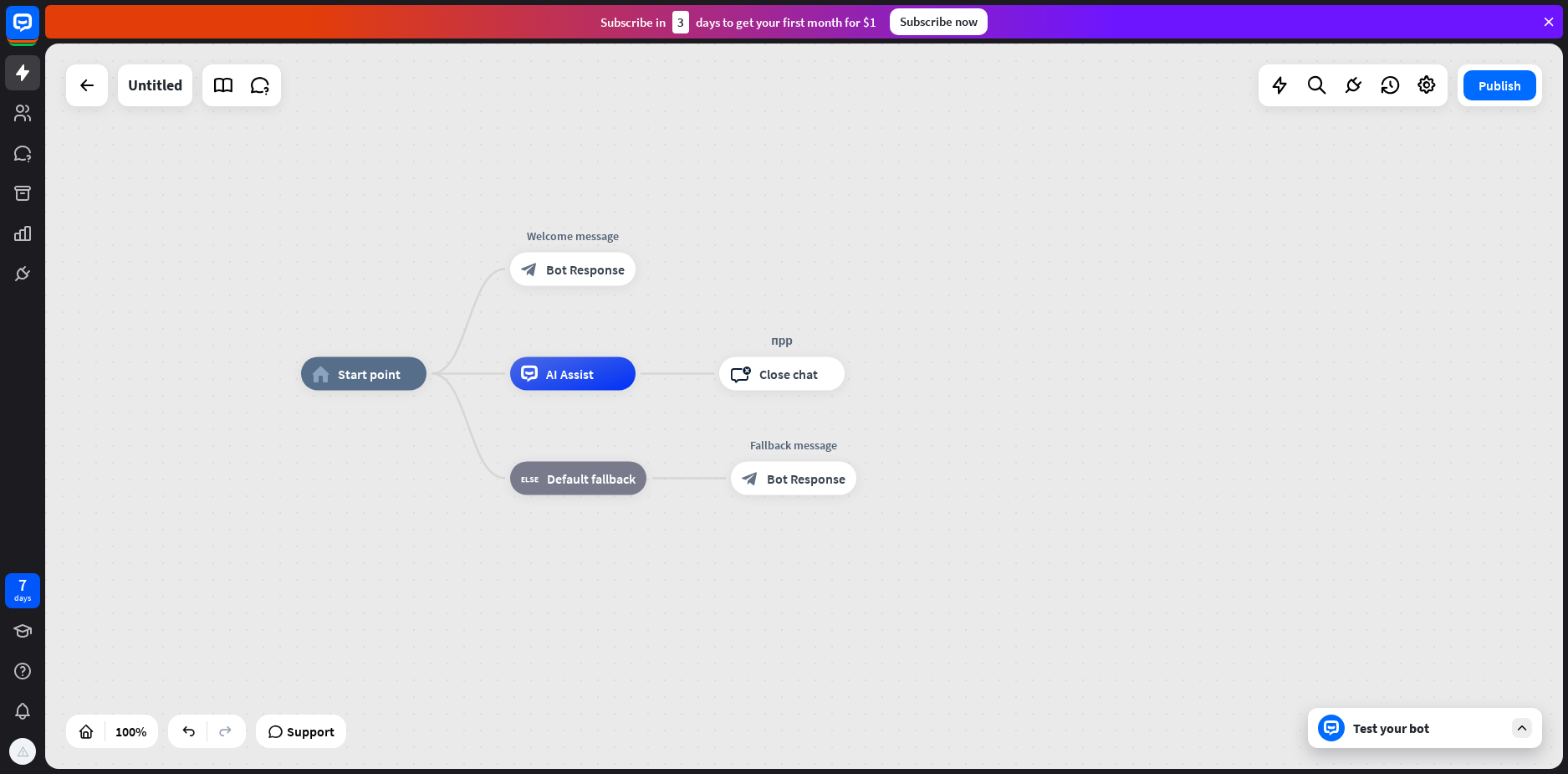
drag, startPoint x: 887, startPoint y: 383, endPoint x: 1087, endPoint y: 438, distance: 207.4
click at [1092, 444] on div "home_2 Start point Welcome message block_bot_response Bot Response AI Assist пр…" at bounding box center [1060, 735] width 1518 height 725
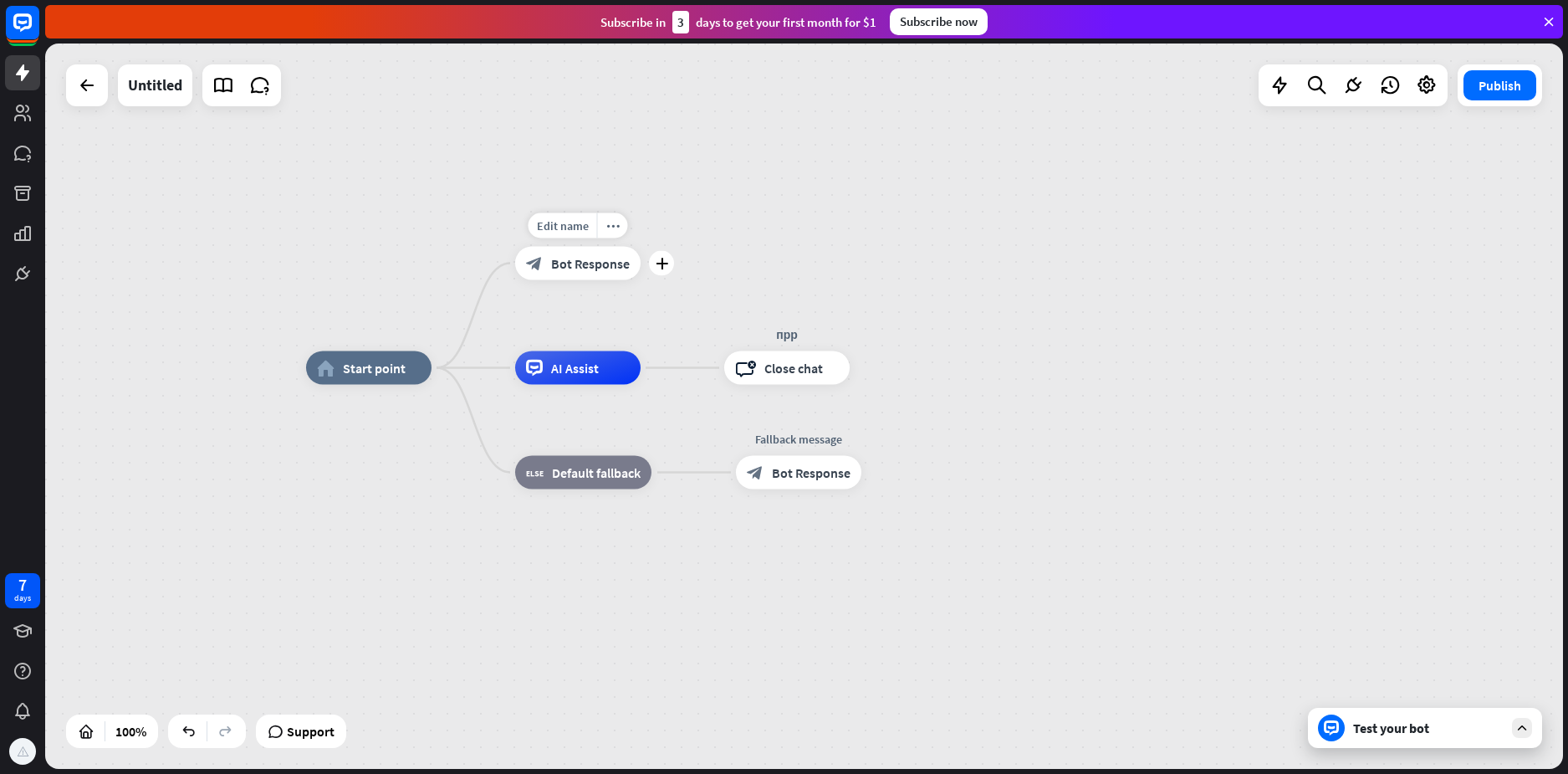
click at [672, 267] on div "plus" at bounding box center [661, 264] width 25 height 25
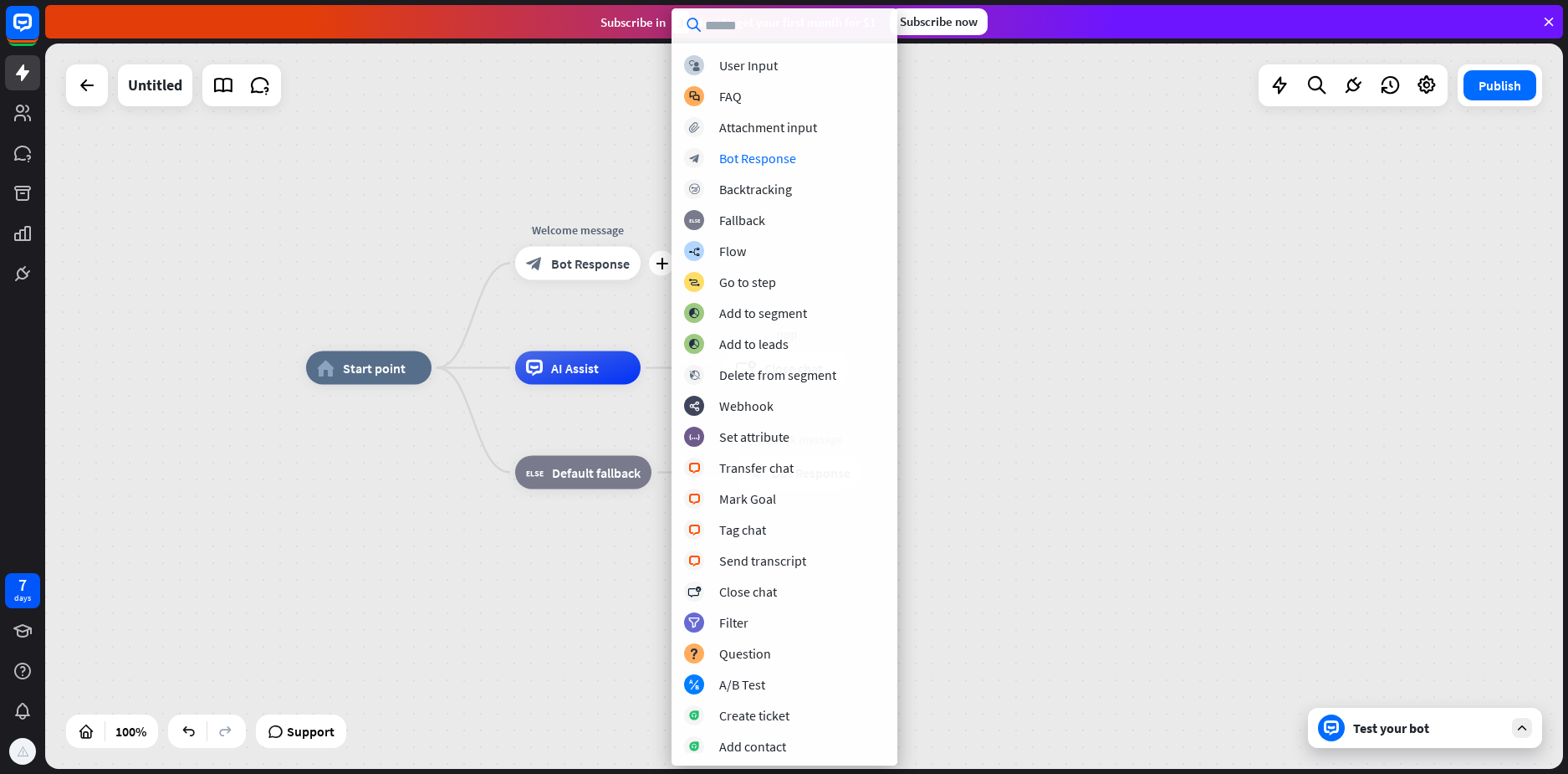
click at [978, 195] on div "home_2 Start point plus Welcome message block_bot_response Bot Response AI Assi…" at bounding box center [804, 405] width 1518 height 725
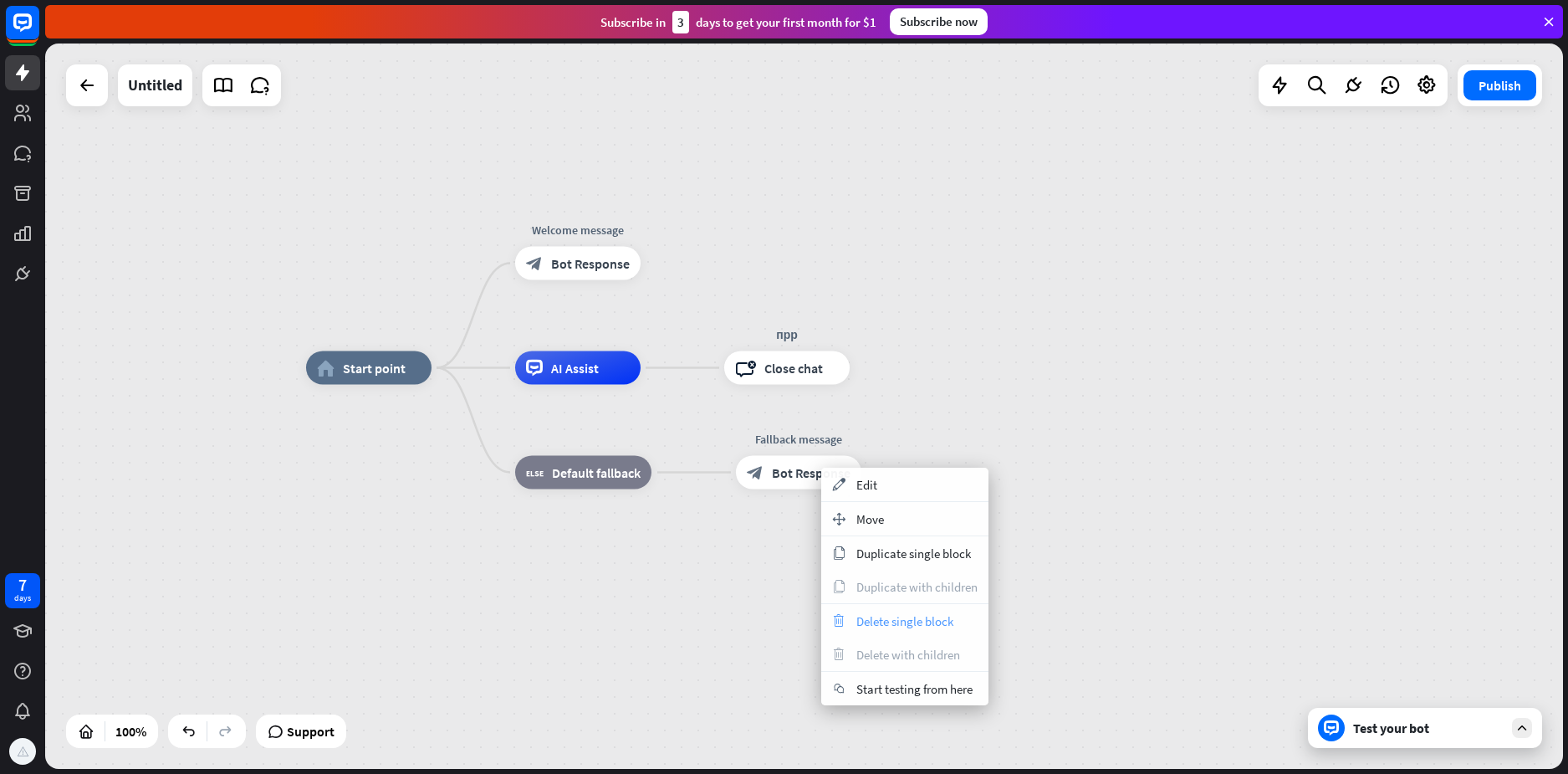
click at [877, 631] on div "trash Delete single block" at bounding box center [905, 620] width 167 height 34
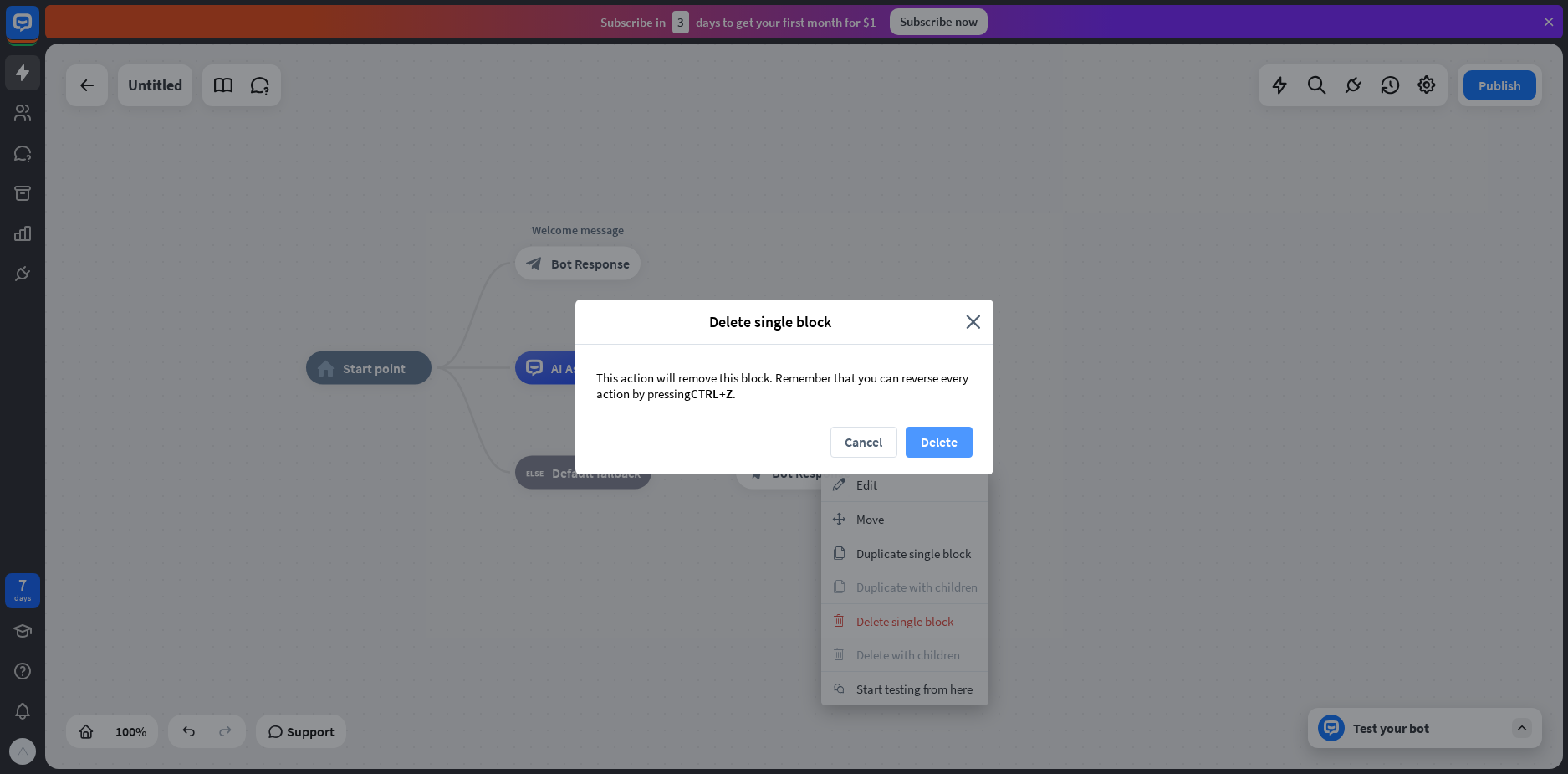
click at [935, 443] on button "Delete" at bounding box center [939, 442] width 67 height 31
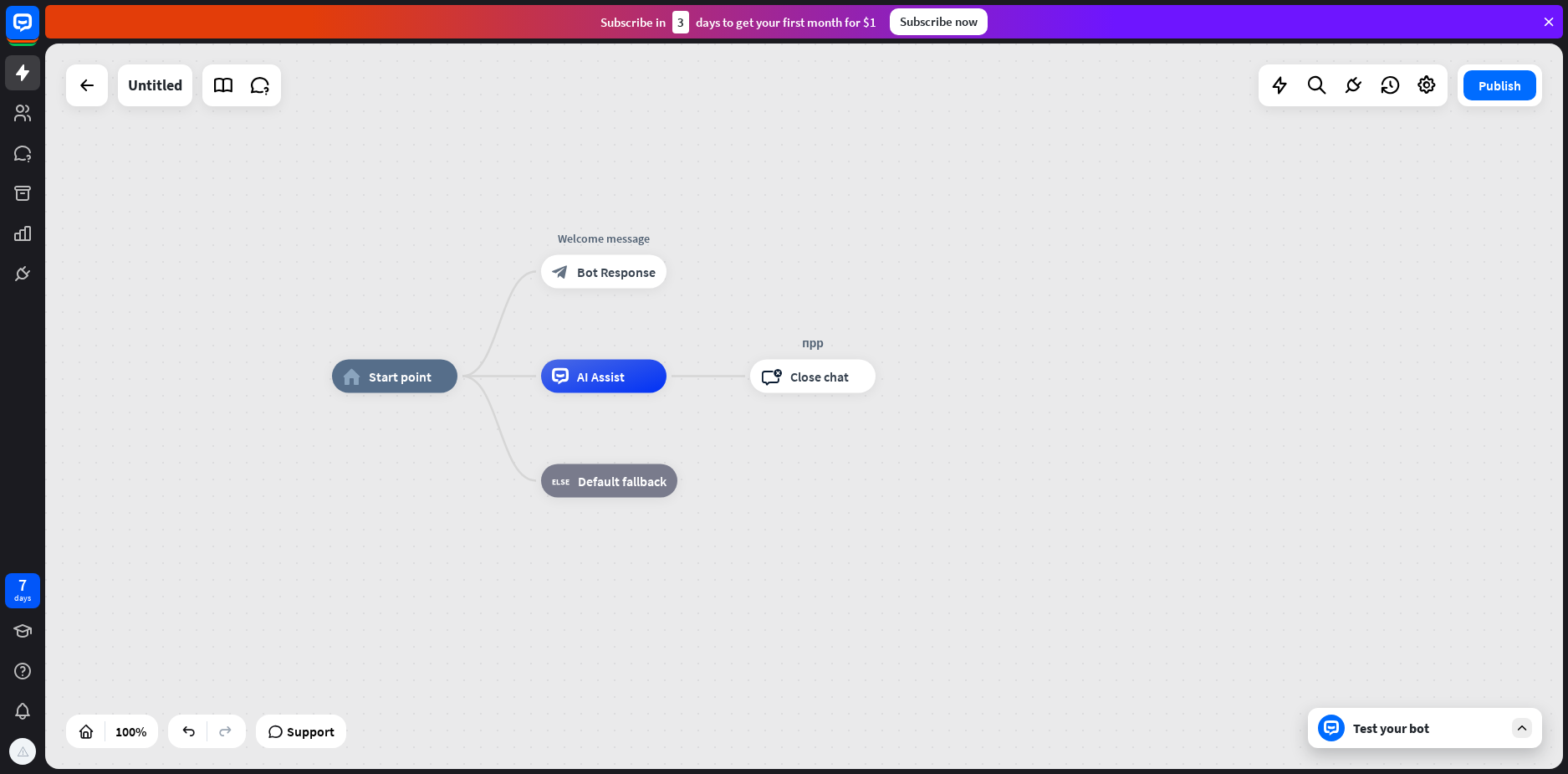
drag, startPoint x: 837, startPoint y: 477, endPoint x: 908, endPoint y: 489, distance: 72.0
click at [908, 489] on div "home_2 Start point Welcome message block_bot_response Bot Response AI Assist Ed…" at bounding box center [1091, 738] width 1518 height 725
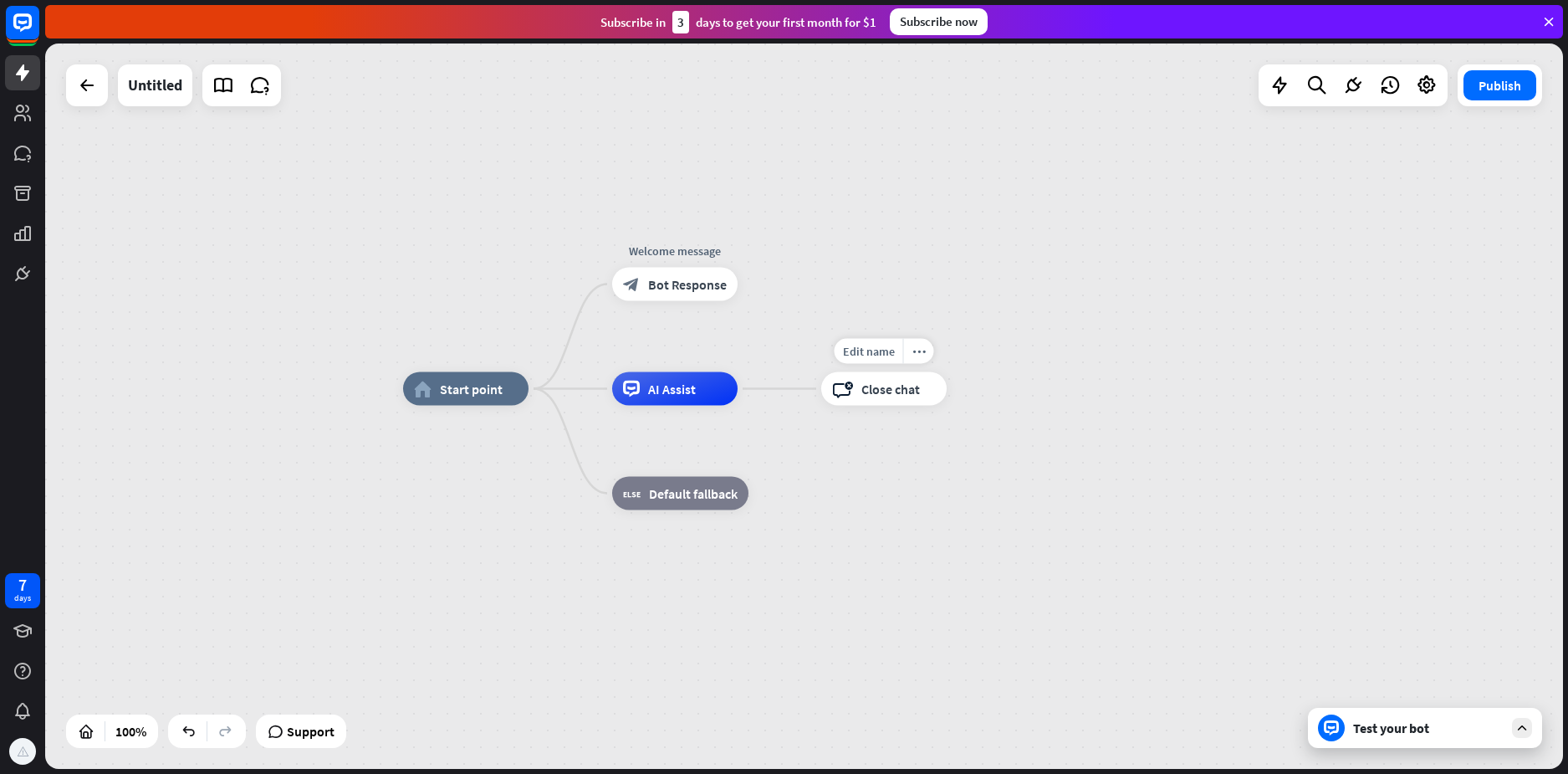
click at [898, 399] on div "block_close_chat Close chat" at bounding box center [884, 389] width 125 height 34
click at [915, 353] on icon "more_horiz" at bounding box center [919, 350] width 13 height 13
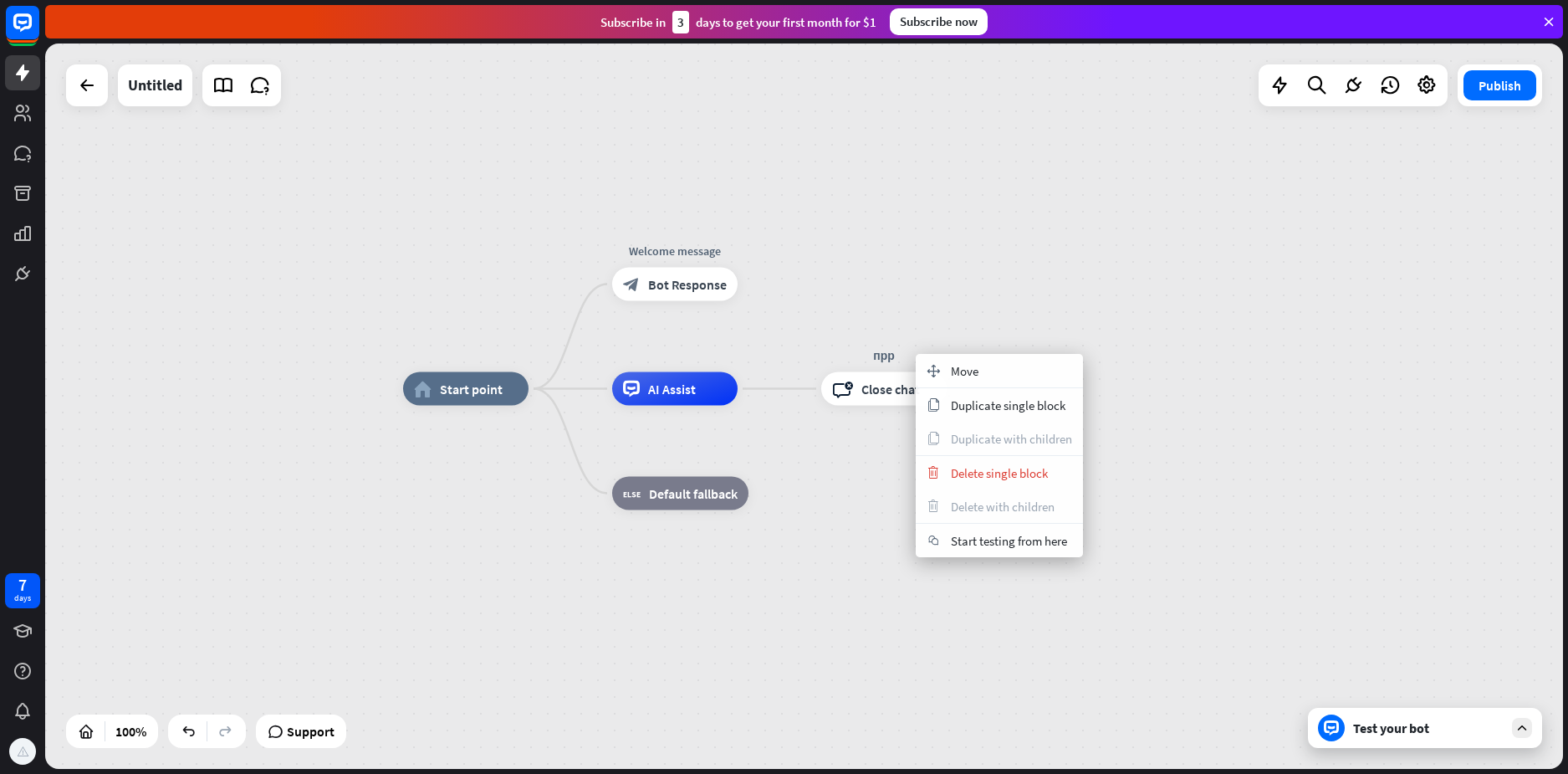
click at [923, 329] on div "home_2 Start point Welcome message block_bot_response Bot Response AI Assist пр…" at bounding box center [804, 405] width 1518 height 725
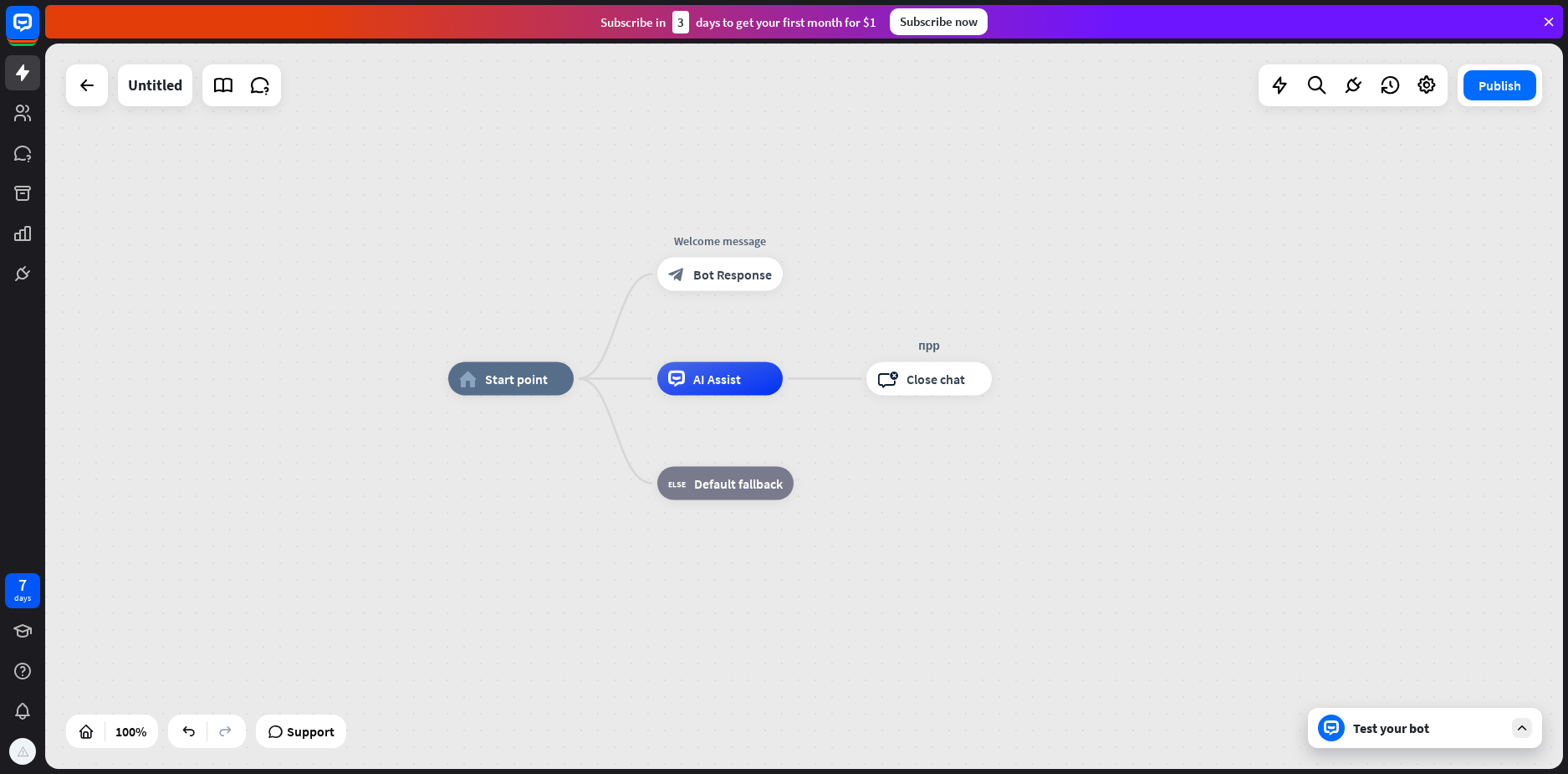
drag, startPoint x: 882, startPoint y: 478, endPoint x: 927, endPoint y: 469, distance: 45.9
click at [927, 469] on div "home_2 Start point Welcome message block_bot_response Bot Response AI Assist пр…" at bounding box center [1207, 741] width 1518 height 725
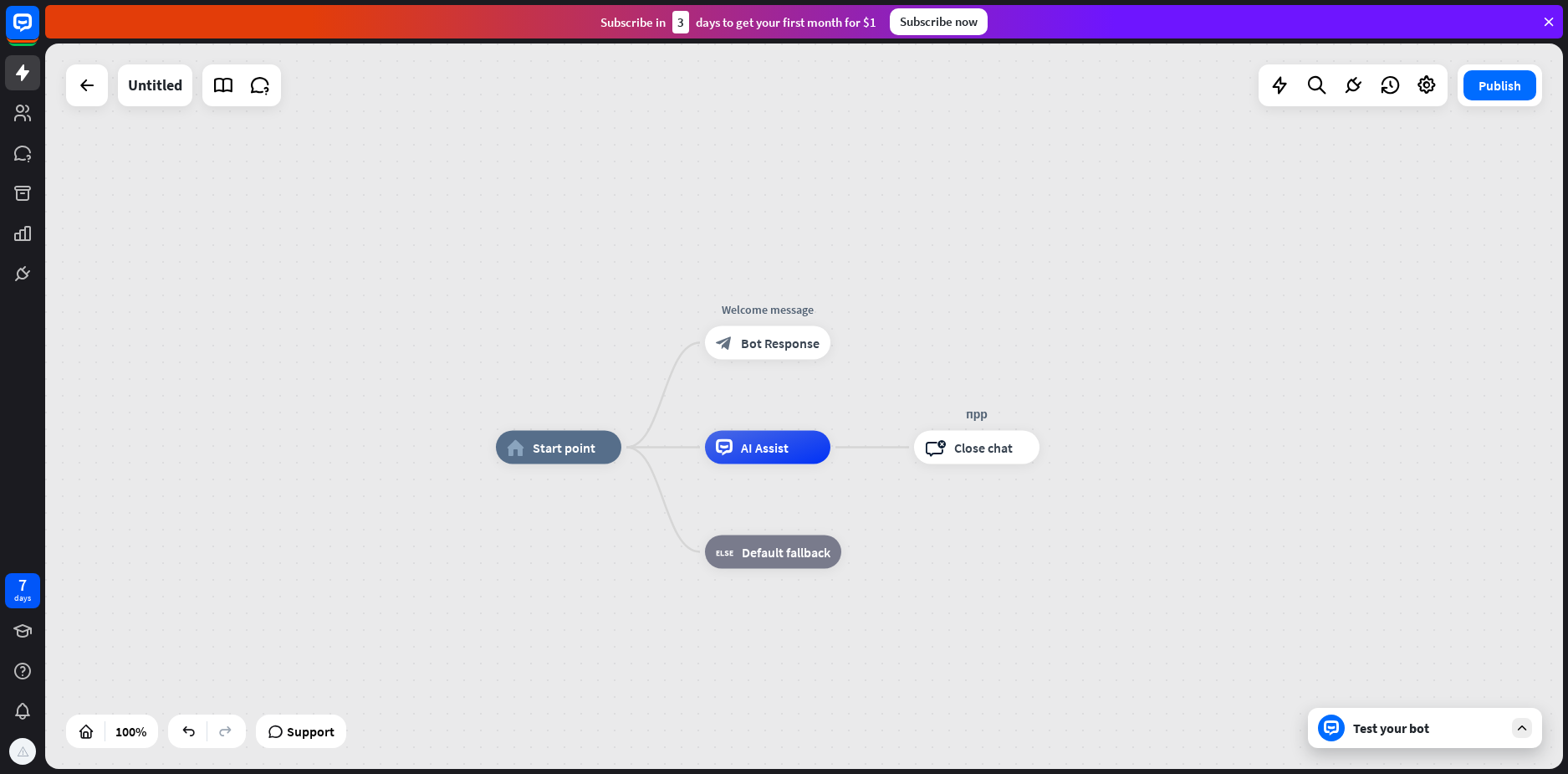
drag, startPoint x: 927, startPoint y: 469, endPoint x: 985, endPoint y: 552, distance: 101.3
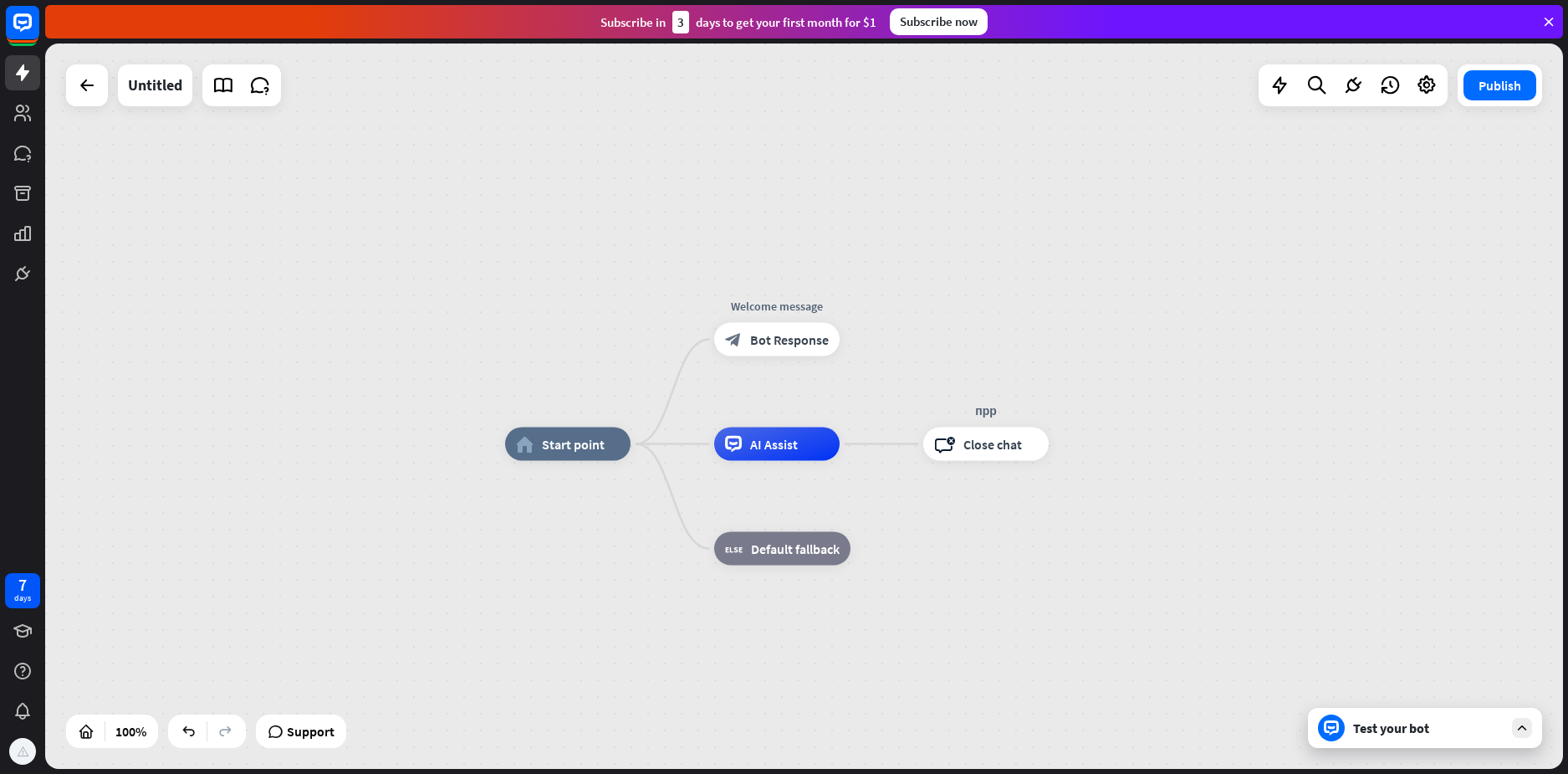
drag, startPoint x: 985, startPoint y: 552, endPoint x: 984, endPoint y: 533, distance: 19.0
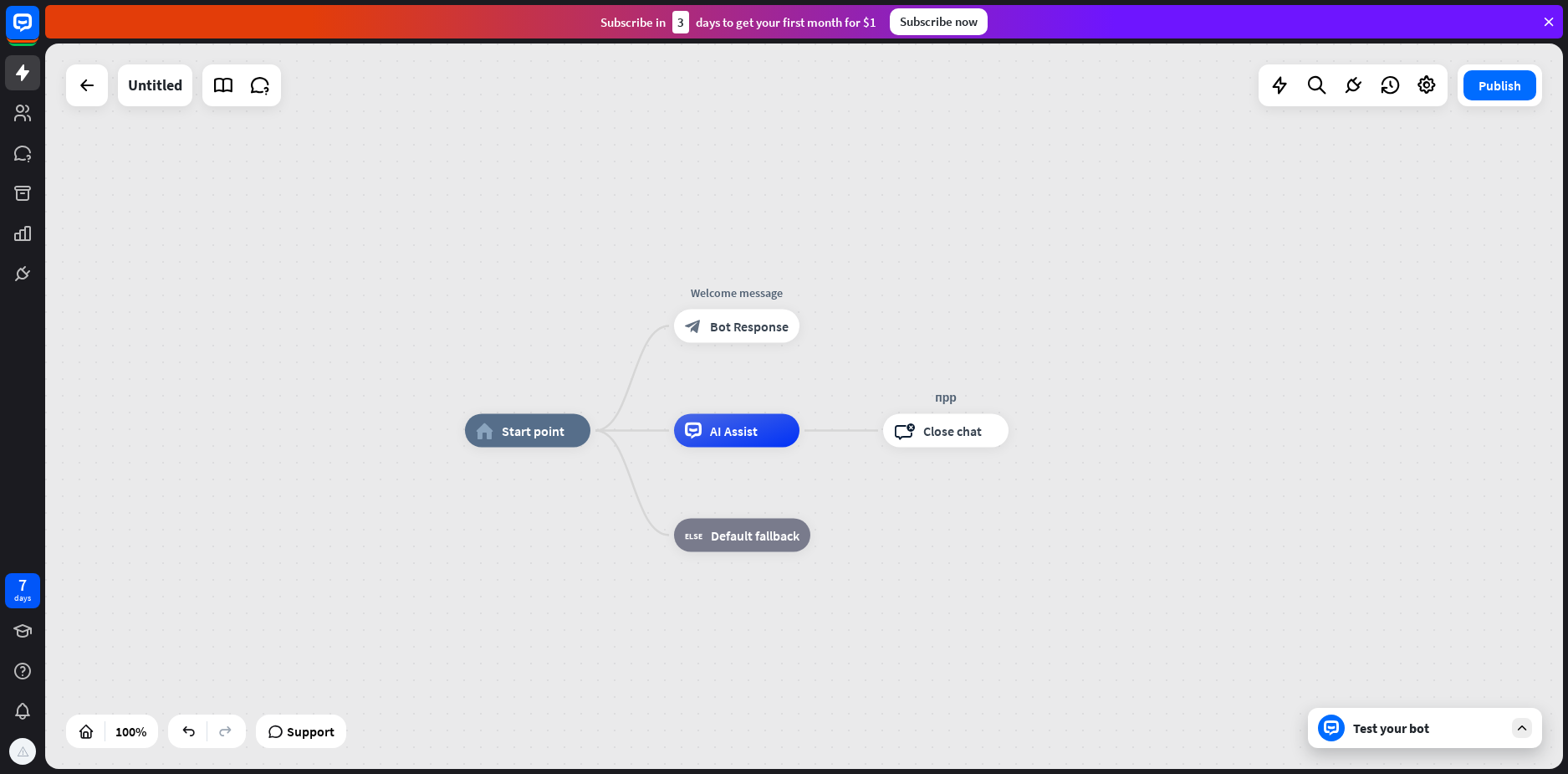
click at [985, 395] on icon "more_horiz" at bounding box center [981, 392] width 13 height 13
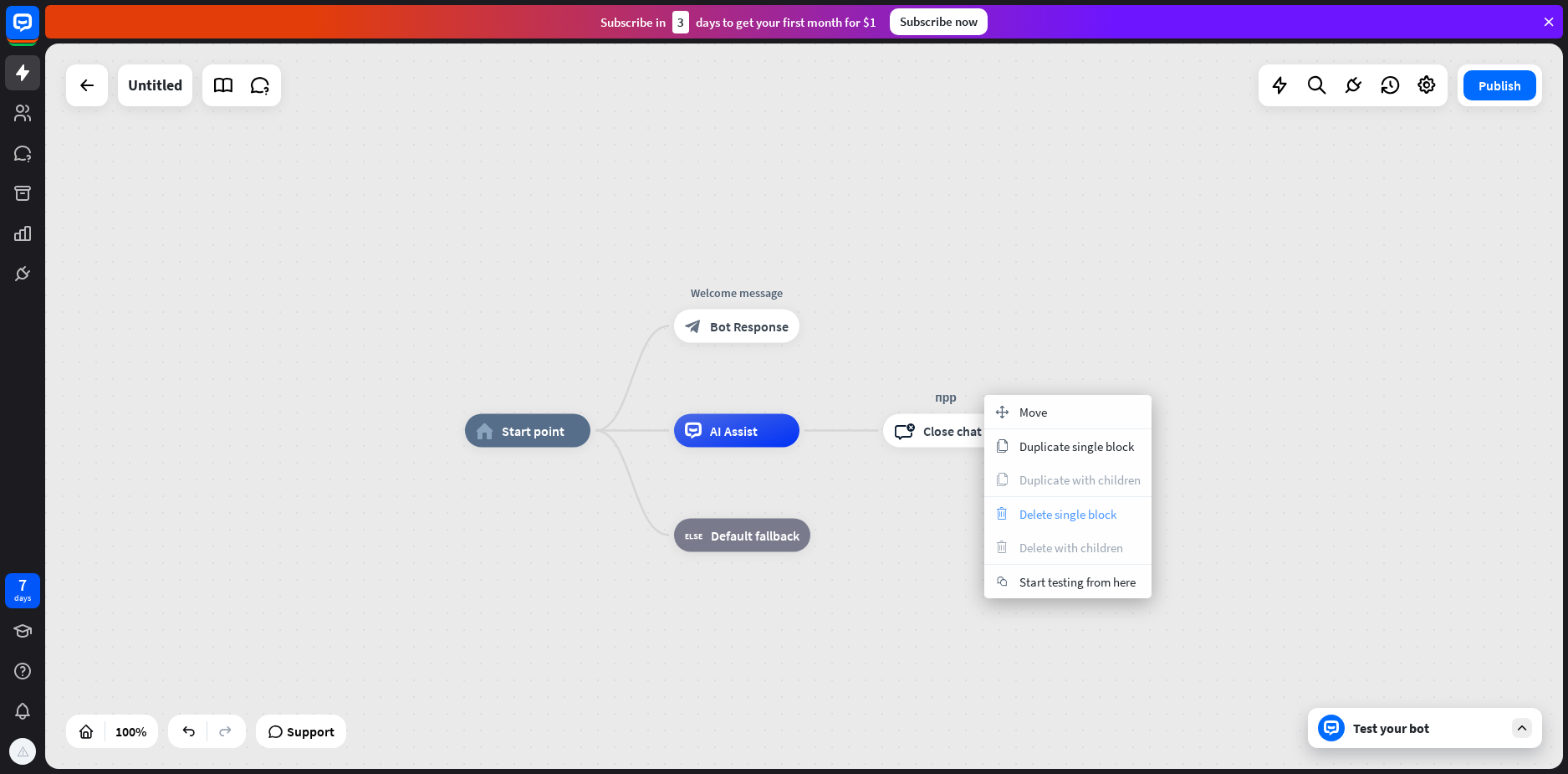
click at [1051, 518] on span "Delete single block" at bounding box center [1067, 514] width 97 height 16
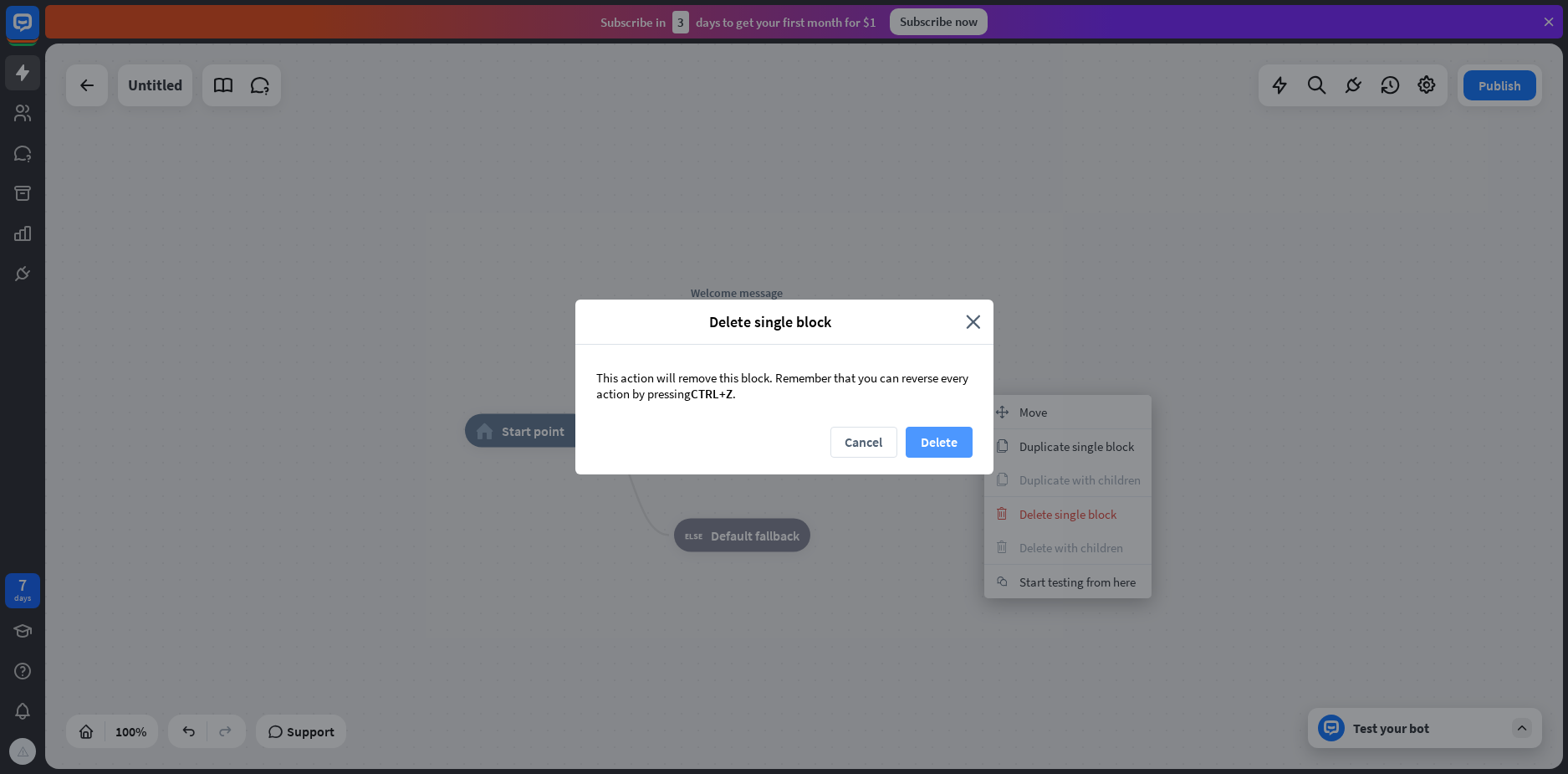
click at [962, 434] on button "Delete" at bounding box center [939, 442] width 67 height 31
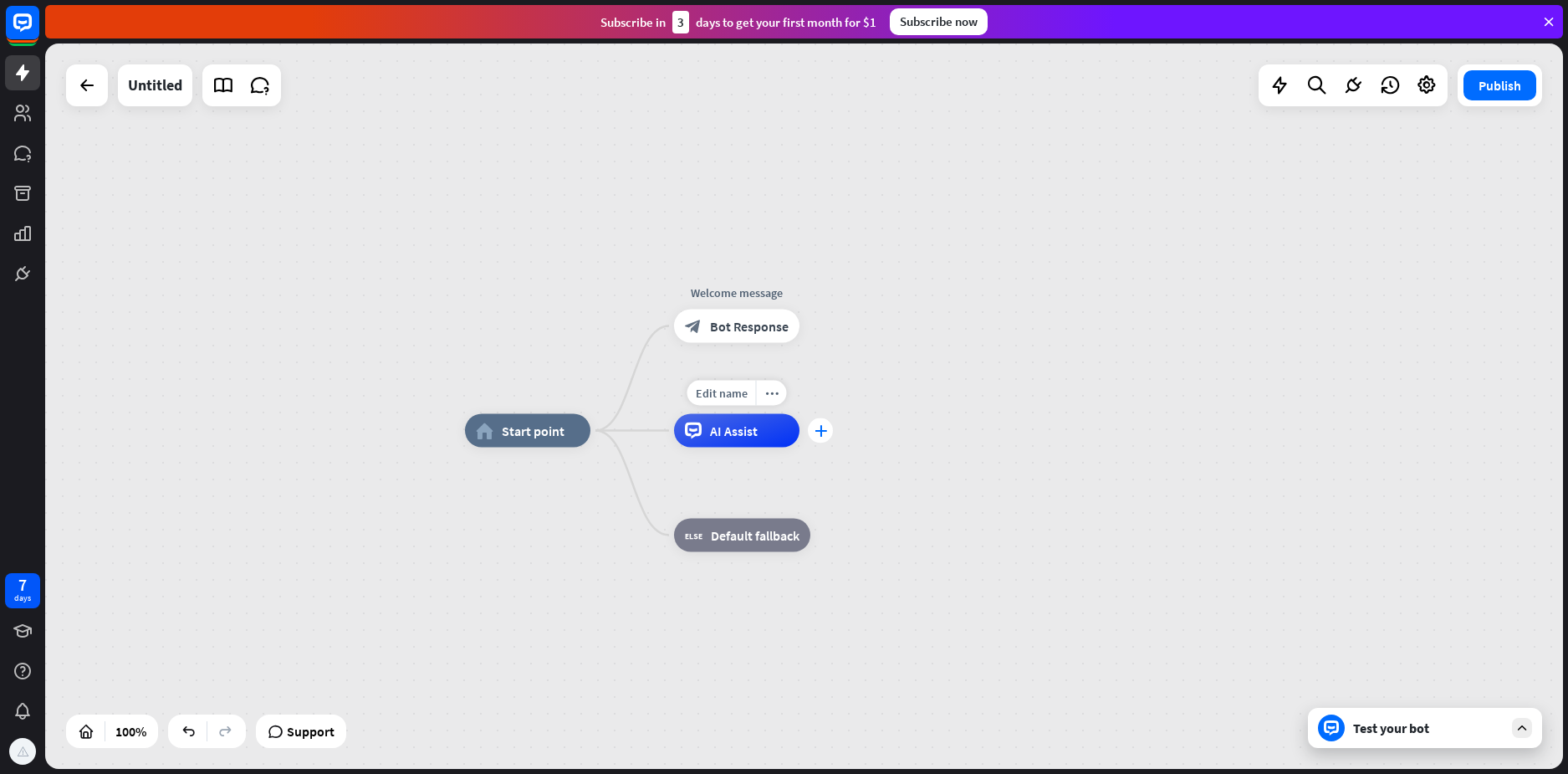
click at [825, 434] on icon "plus" at bounding box center [820, 430] width 13 height 12
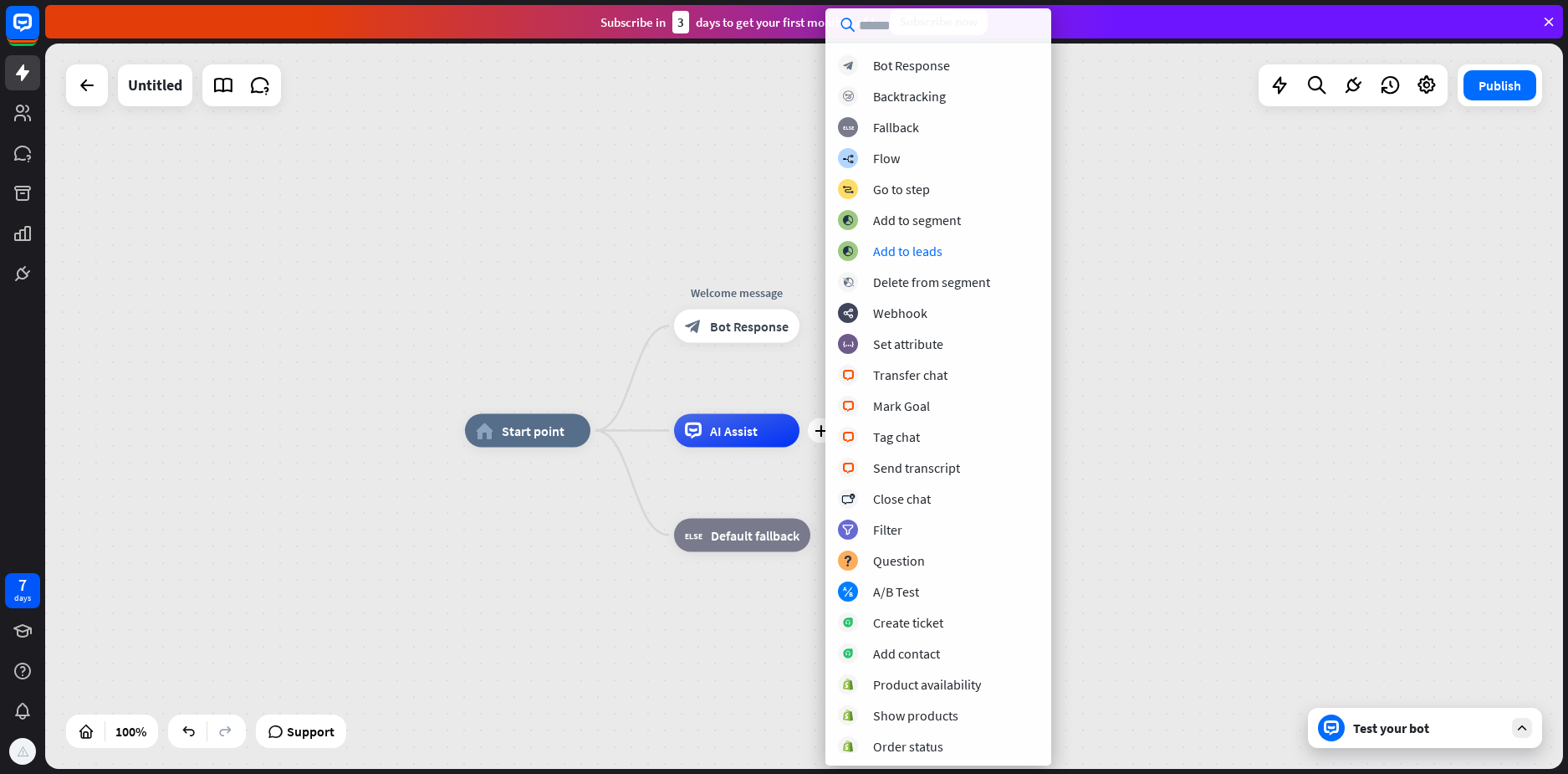
click at [1151, 247] on div "home_2 Start point Welcome message block_bot_response Bot Response plus AI Assi…" at bounding box center [804, 405] width 1518 height 725
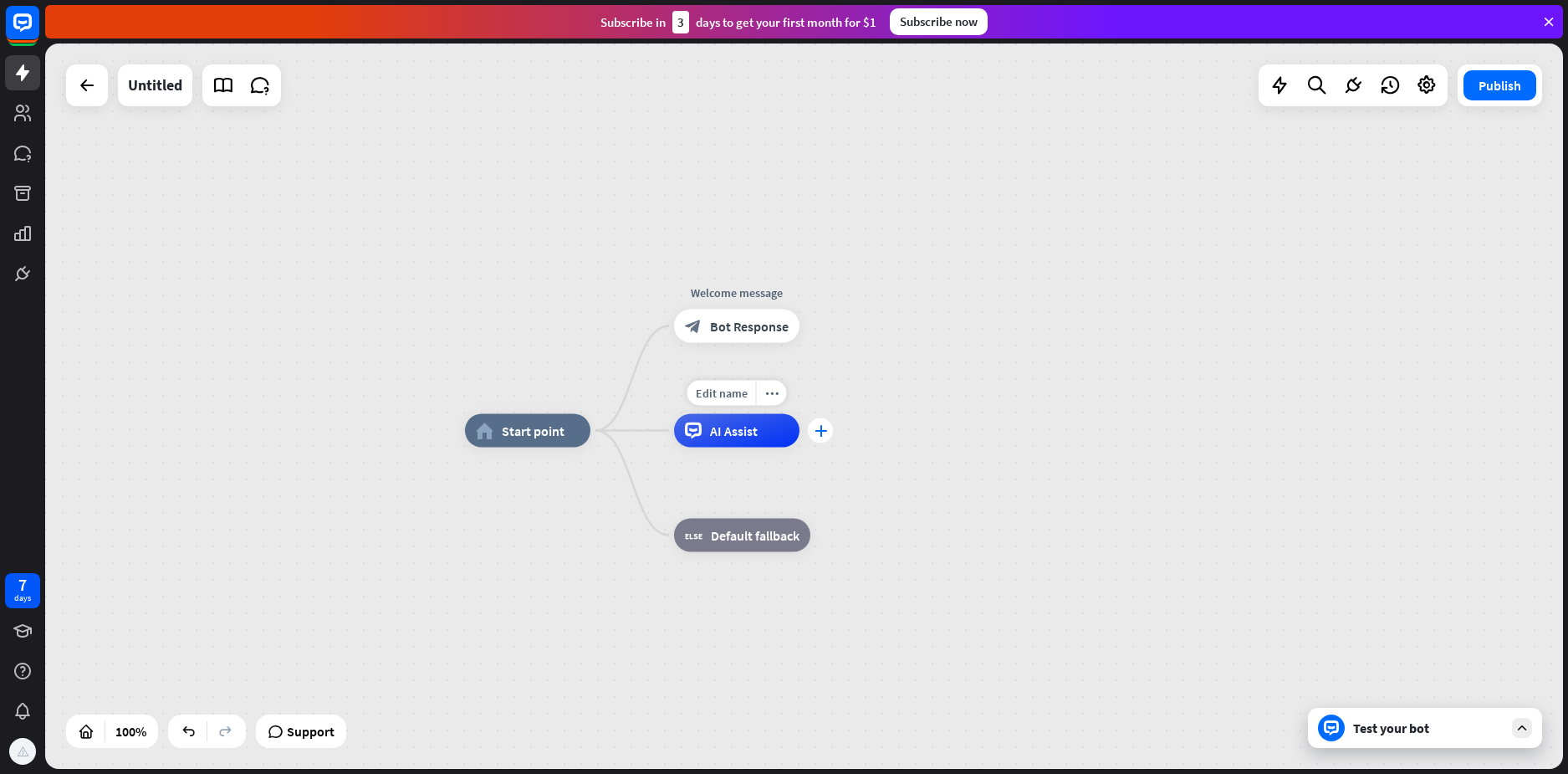
click at [822, 430] on icon "plus" at bounding box center [820, 430] width 13 height 12
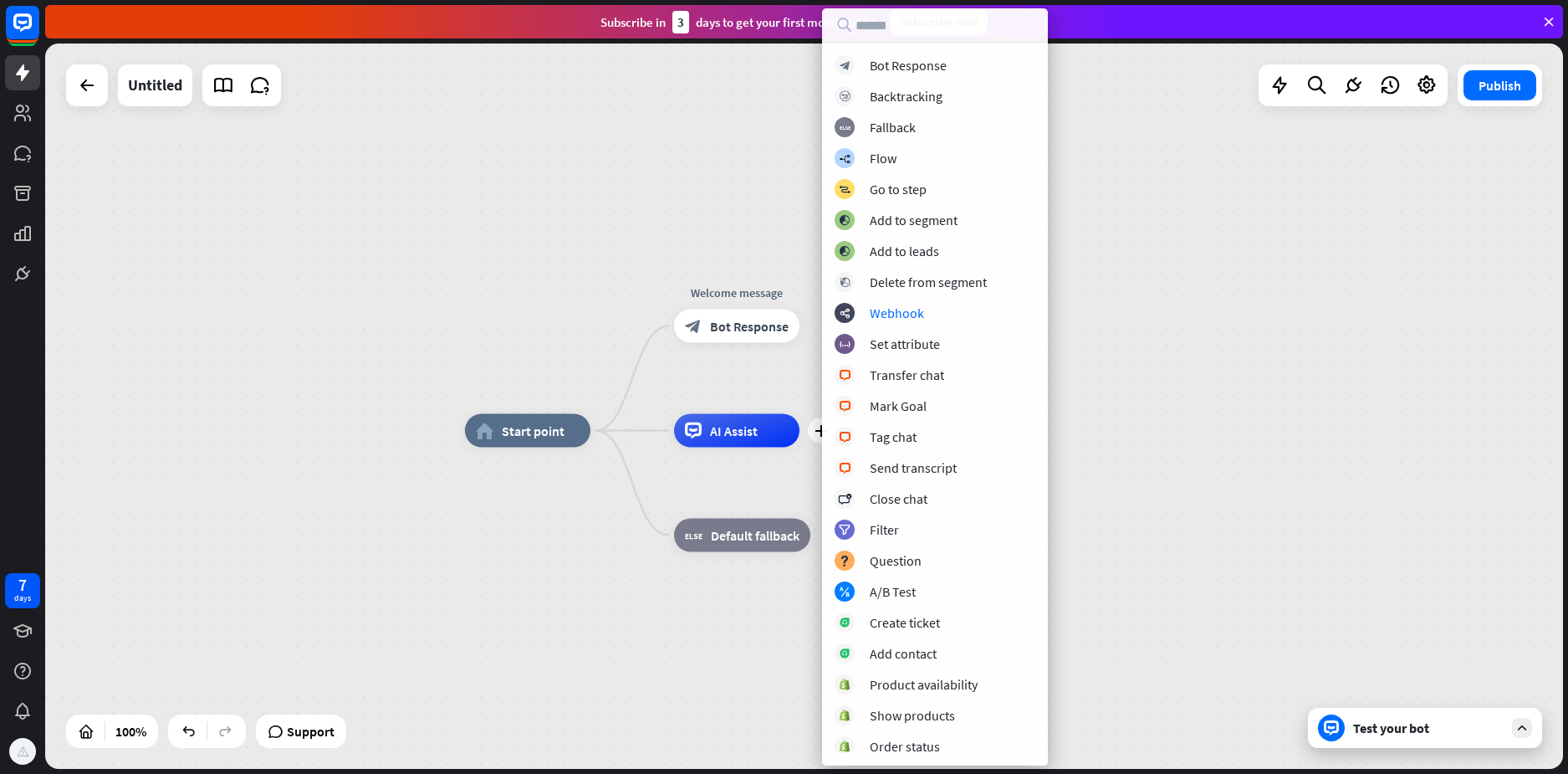
click at [1118, 316] on div "home_2 Start point Welcome message block_bot_response Bot Response plus AI Assi…" at bounding box center [804, 405] width 1518 height 725
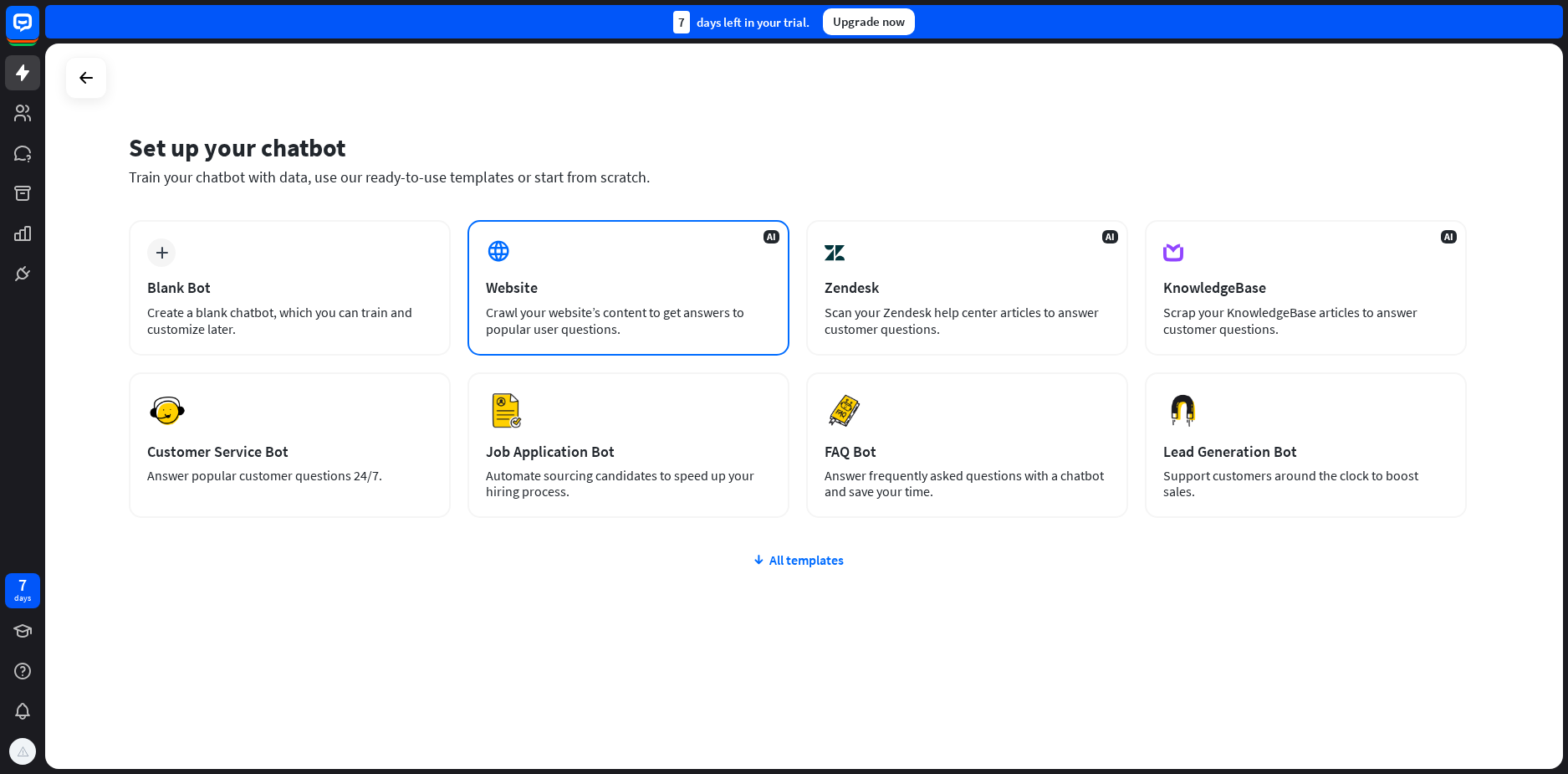
click at [684, 299] on div "AI Website Crawl your website’s content to get answers to popular user question…" at bounding box center [629, 287] width 321 height 136
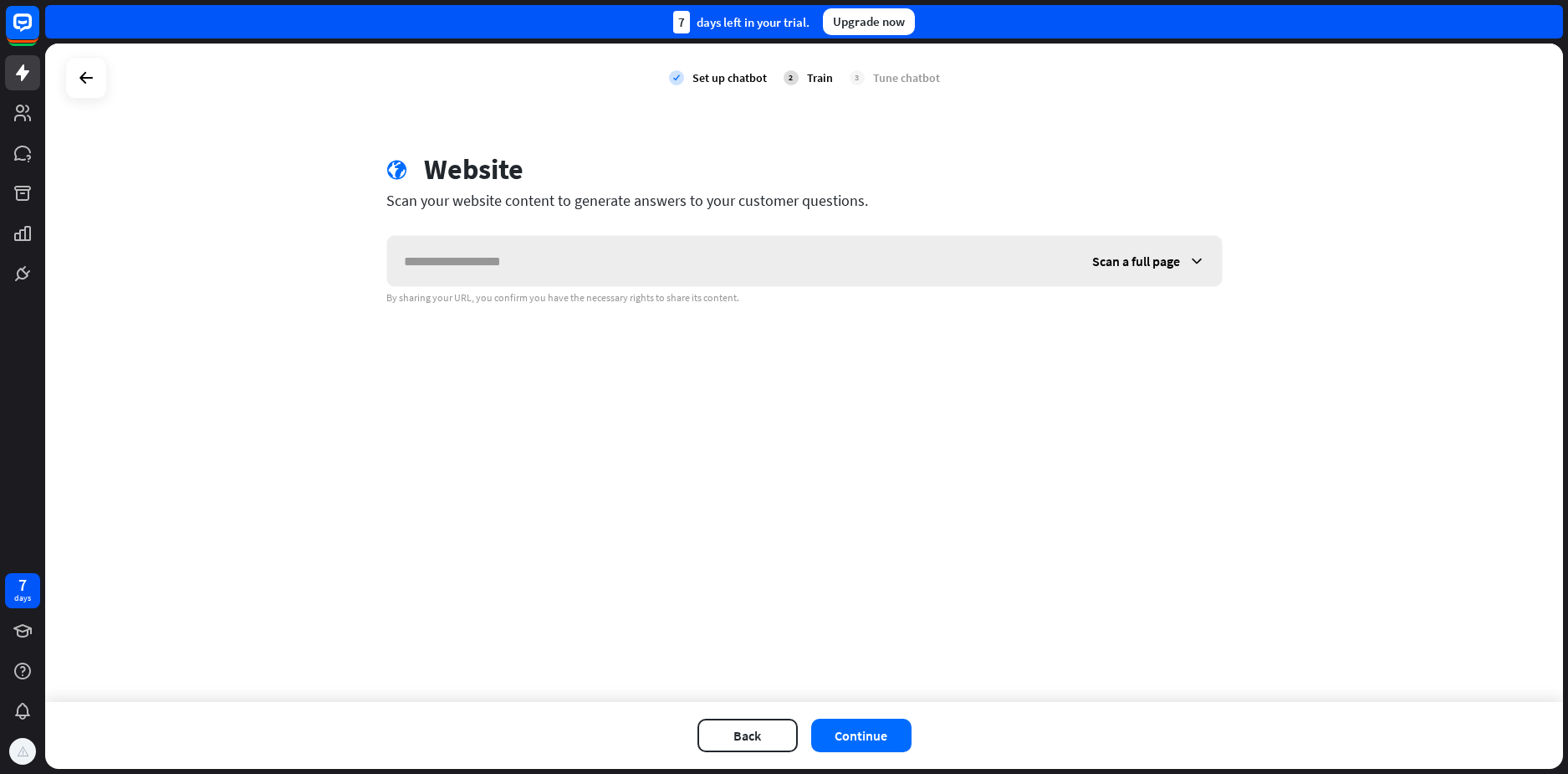
click at [681, 245] on input "text" at bounding box center [731, 261] width 688 height 50
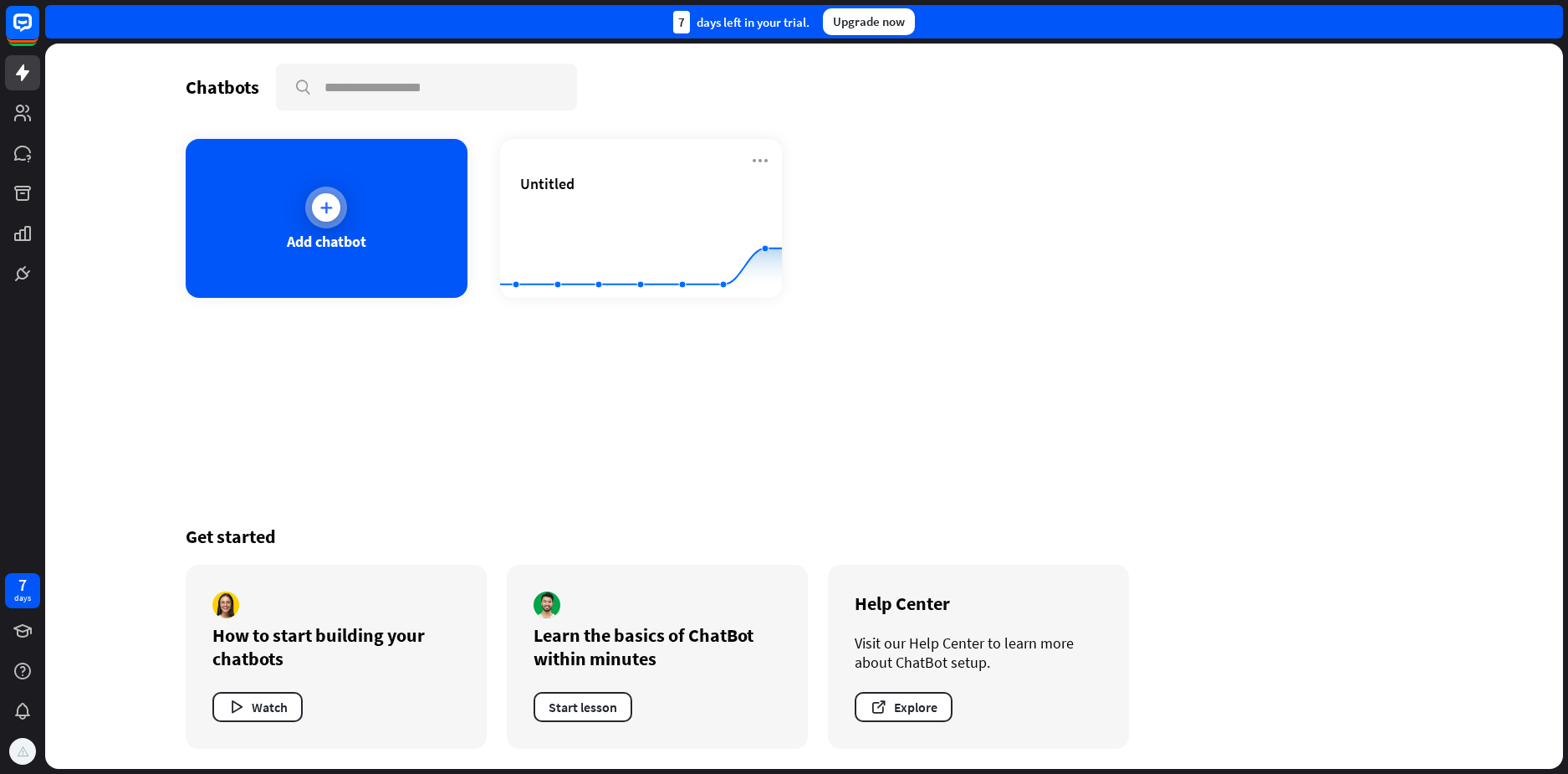
click at [421, 231] on div "Add chatbot" at bounding box center [326, 218] width 282 height 159
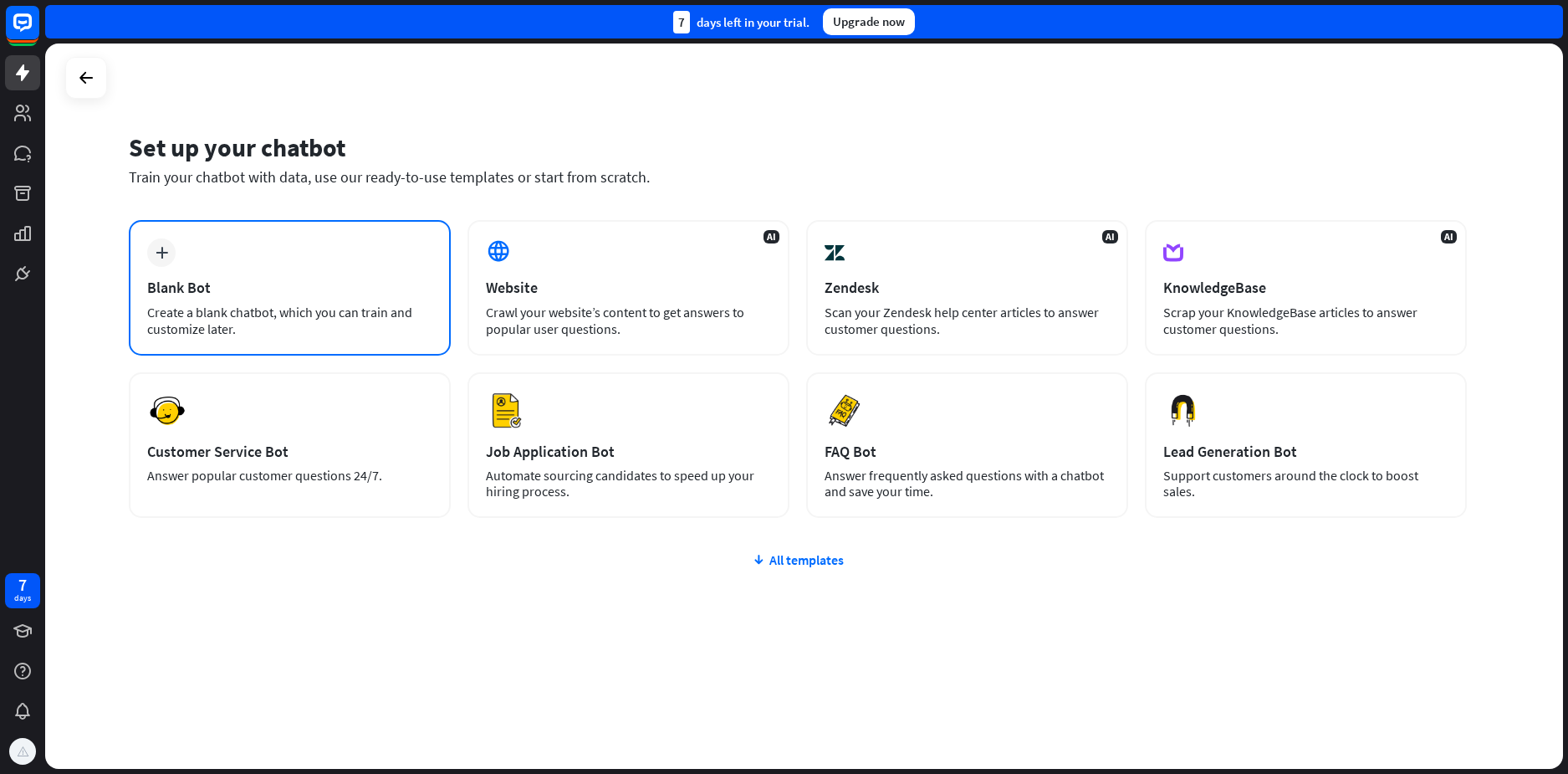
click at [265, 293] on div "Blank Bot" at bounding box center [290, 287] width 285 height 19
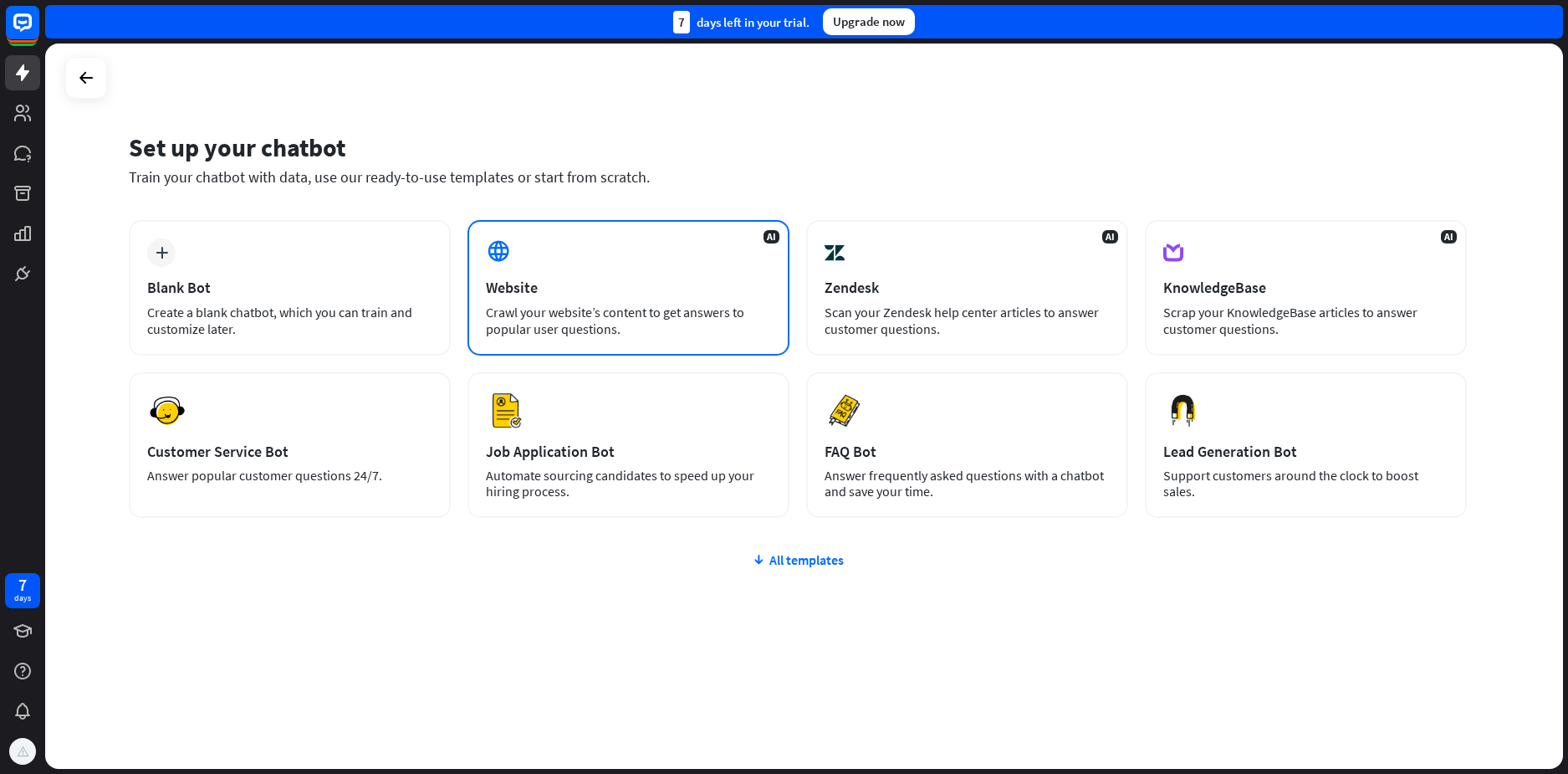
click at [546, 305] on div "Crawl your website’s content to get answers to popular user questions." at bounding box center [629, 320] width 285 height 34
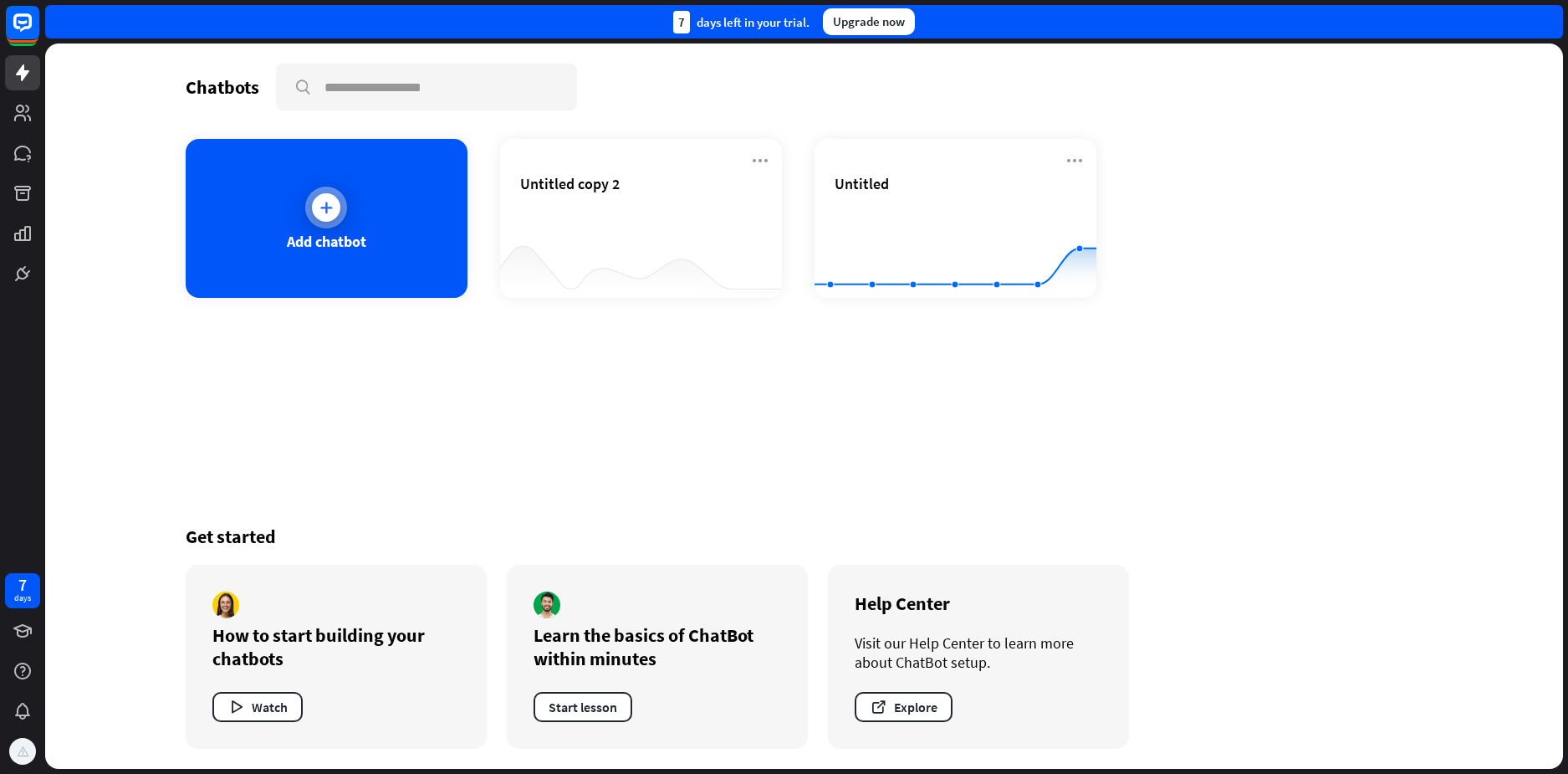
click at [421, 192] on div "Add chatbot" at bounding box center [326, 218] width 282 height 159
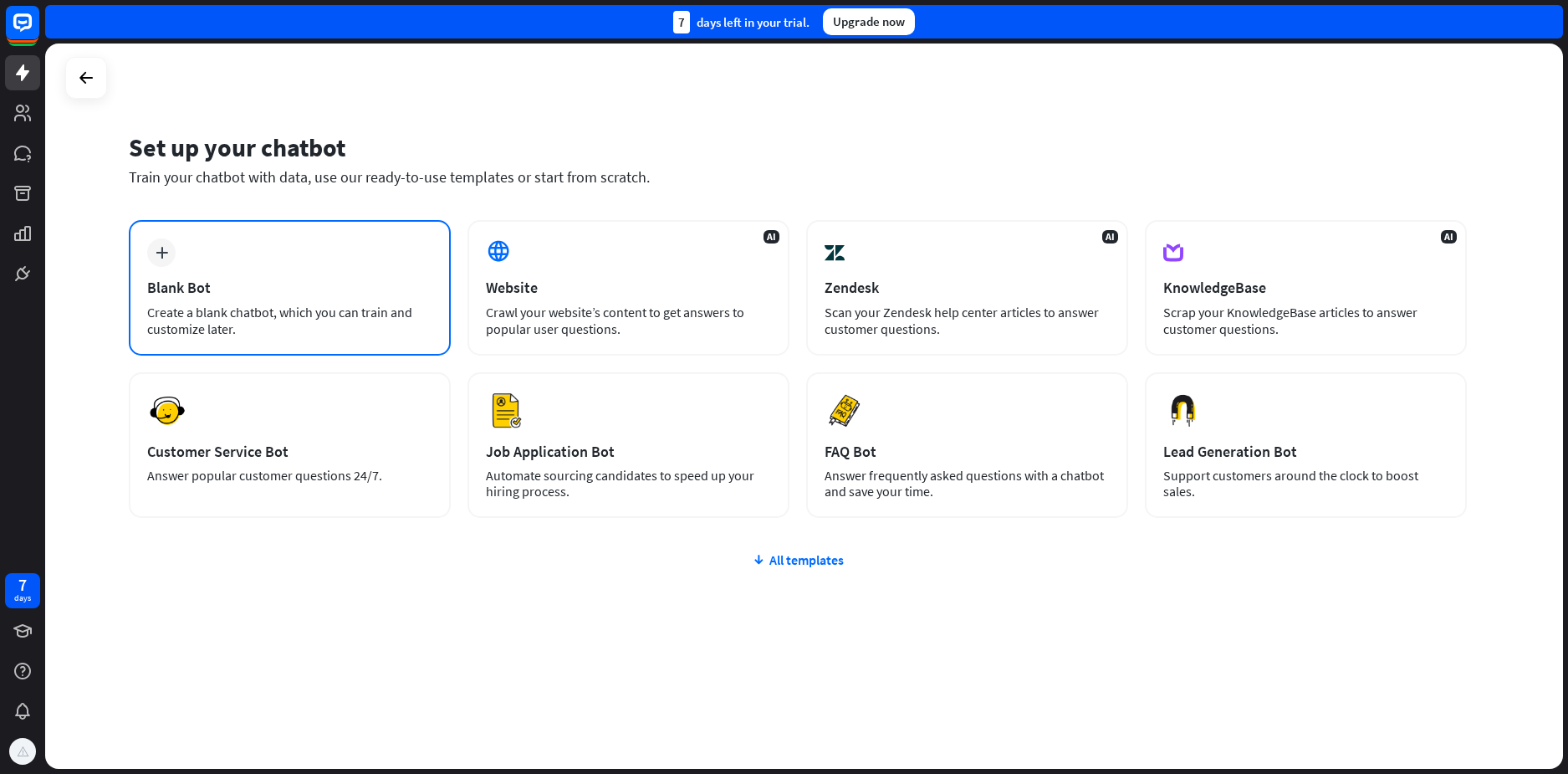
click at [409, 309] on div "Create a blank chatbot, which you can train and customize later." at bounding box center [290, 320] width 285 height 34
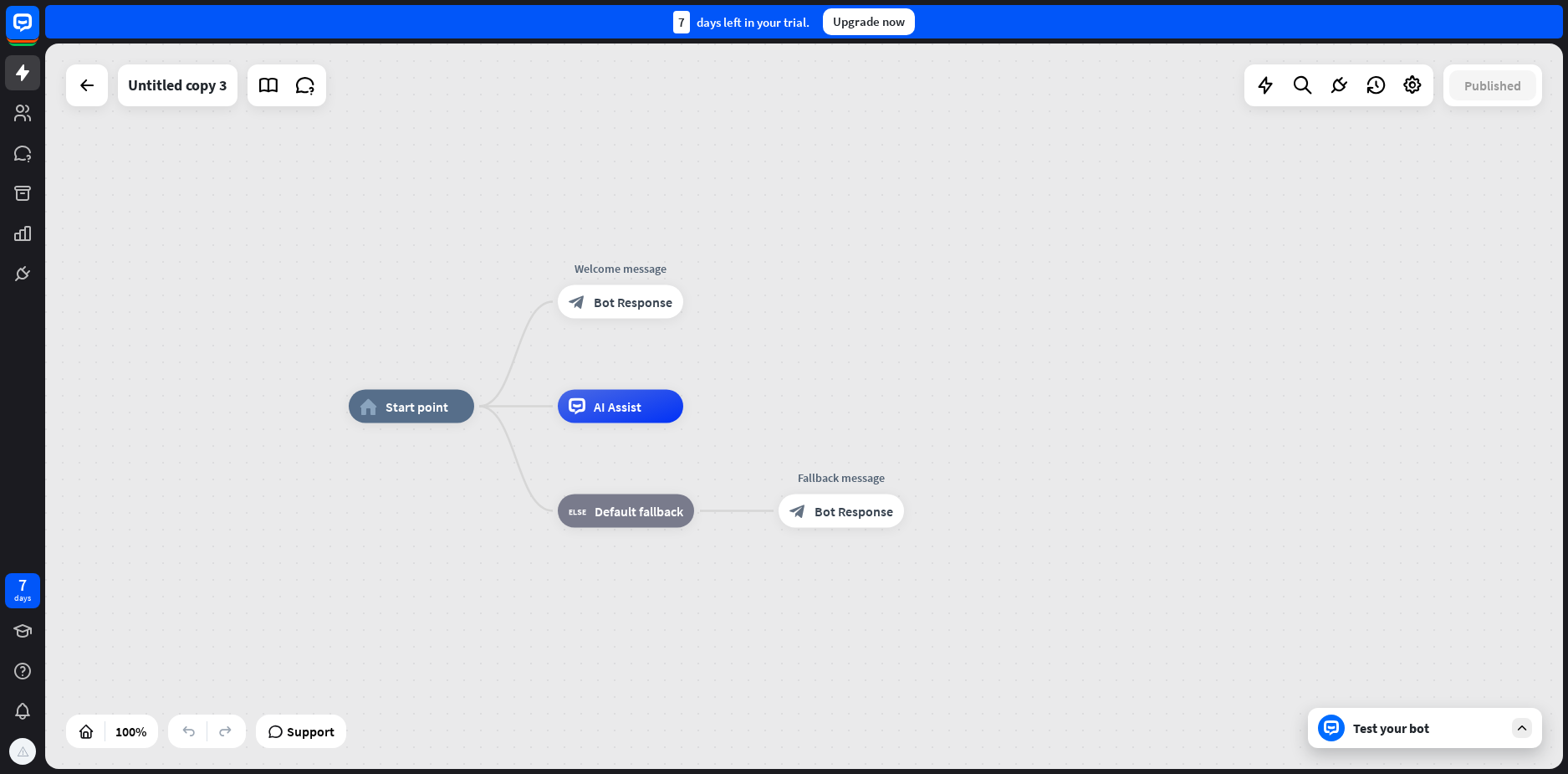
click at [532, 169] on div "home_2 Start point Welcome message block_bot_response Bot Response AI Assist bl…" at bounding box center [804, 405] width 1518 height 725
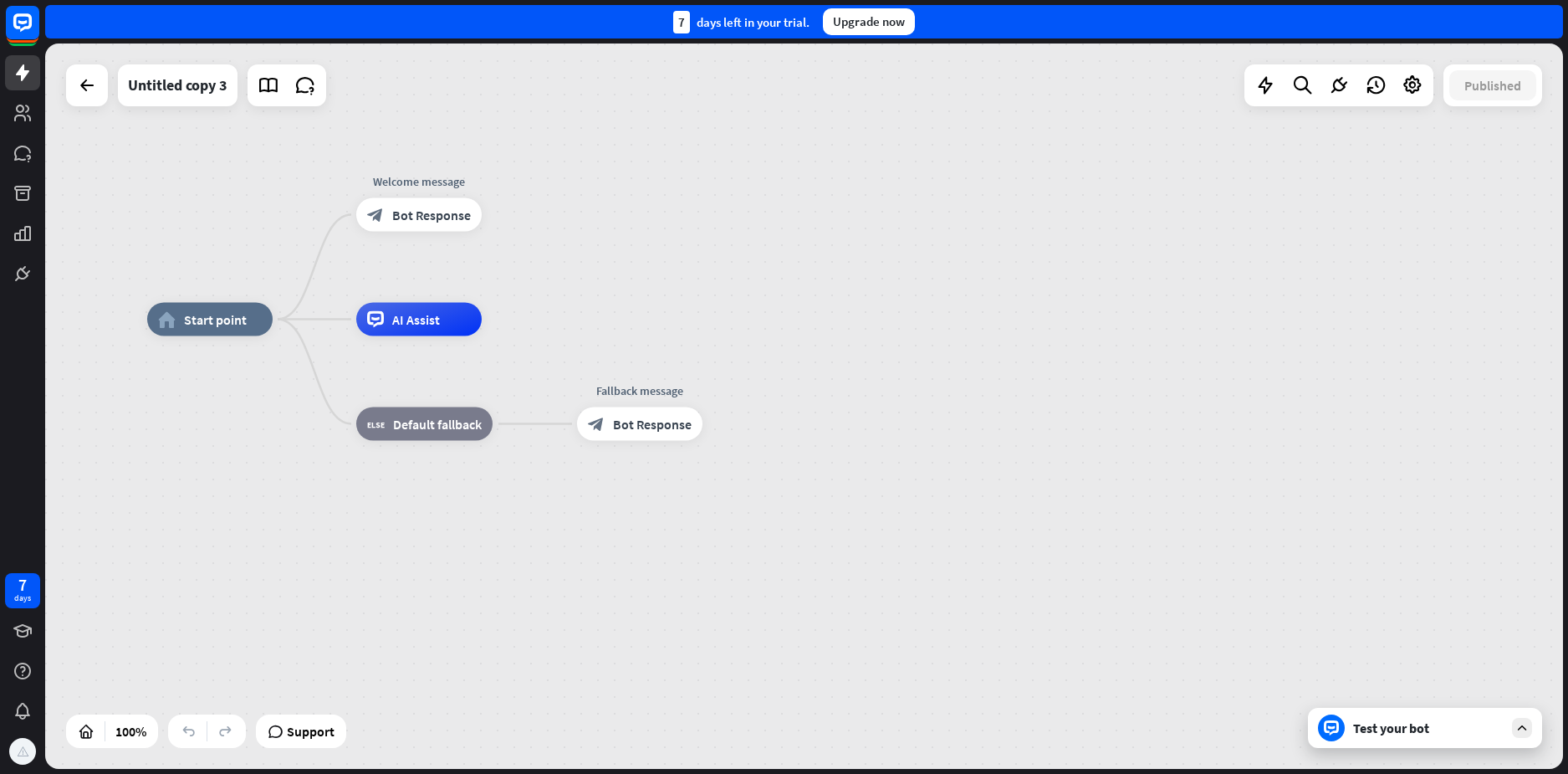
drag, startPoint x: 532, startPoint y: 169, endPoint x: 331, endPoint y: 83, distance: 218.6
click at [331, 83] on div "home_2 Start point Welcome message block_bot_response Bot Response AI Assist bl…" at bounding box center [804, 405] width 1518 height 725
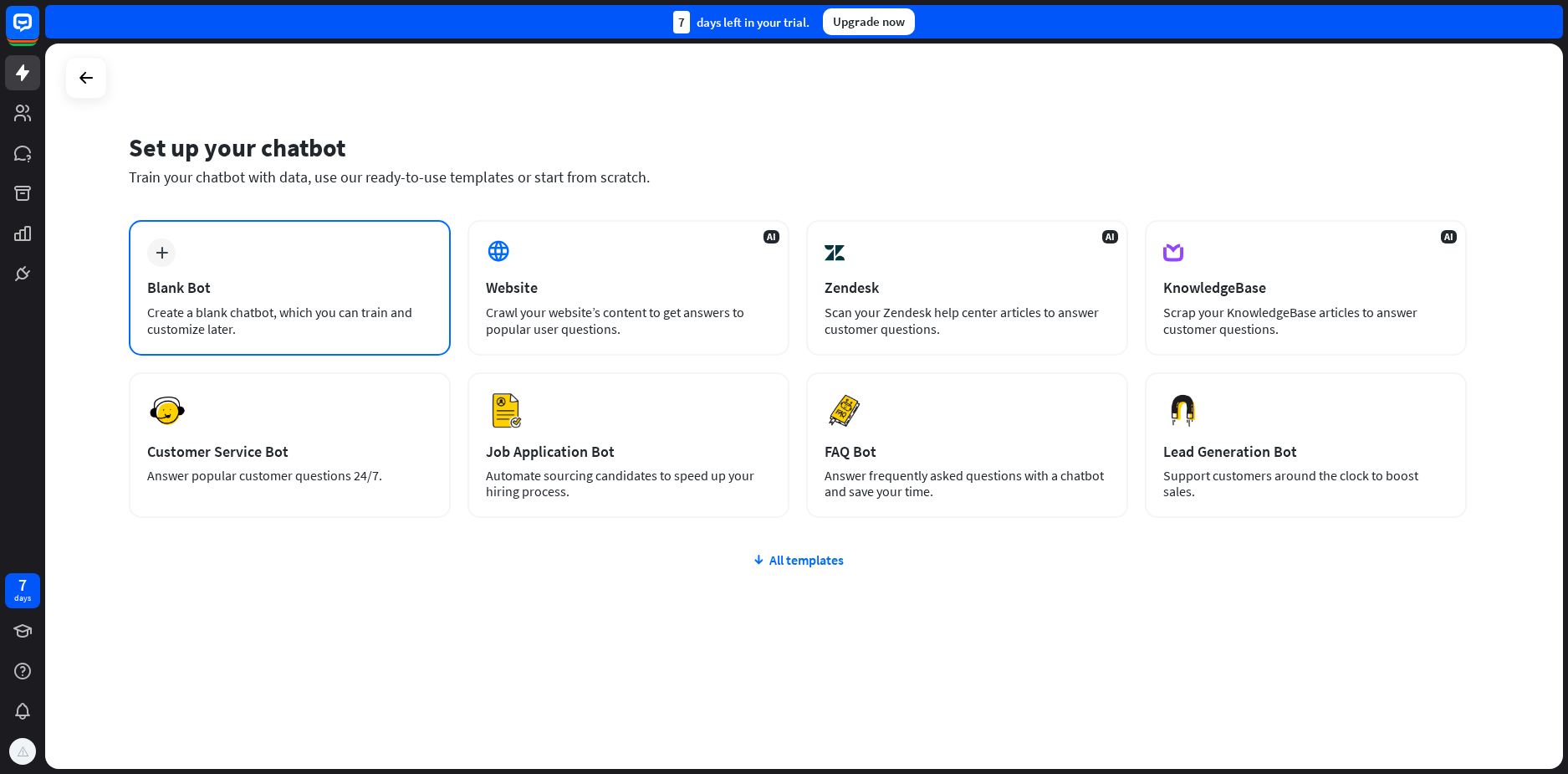
click at [336, 258] on div "plus Blank Bot Create a blank chatbot, which you can train and customize later." at bounding box center [290, 287] width 321 height 136
click at [832, 556] on div "All templates" at bounding box center [798, 559] width 1338 height 16
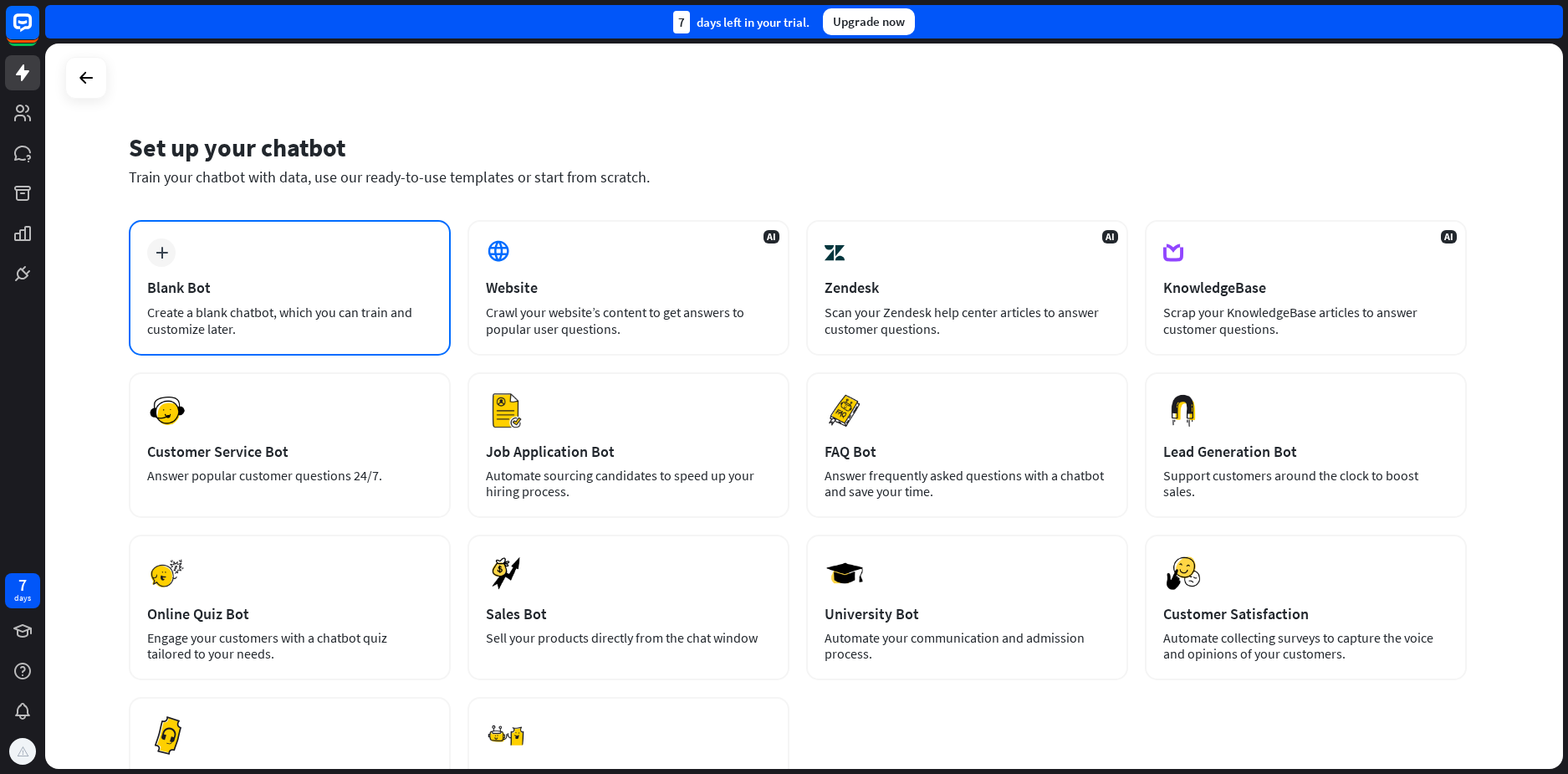
click at [342, 284] on div "Blank Bot" at bounding box center [290, 287] width 285 height 19
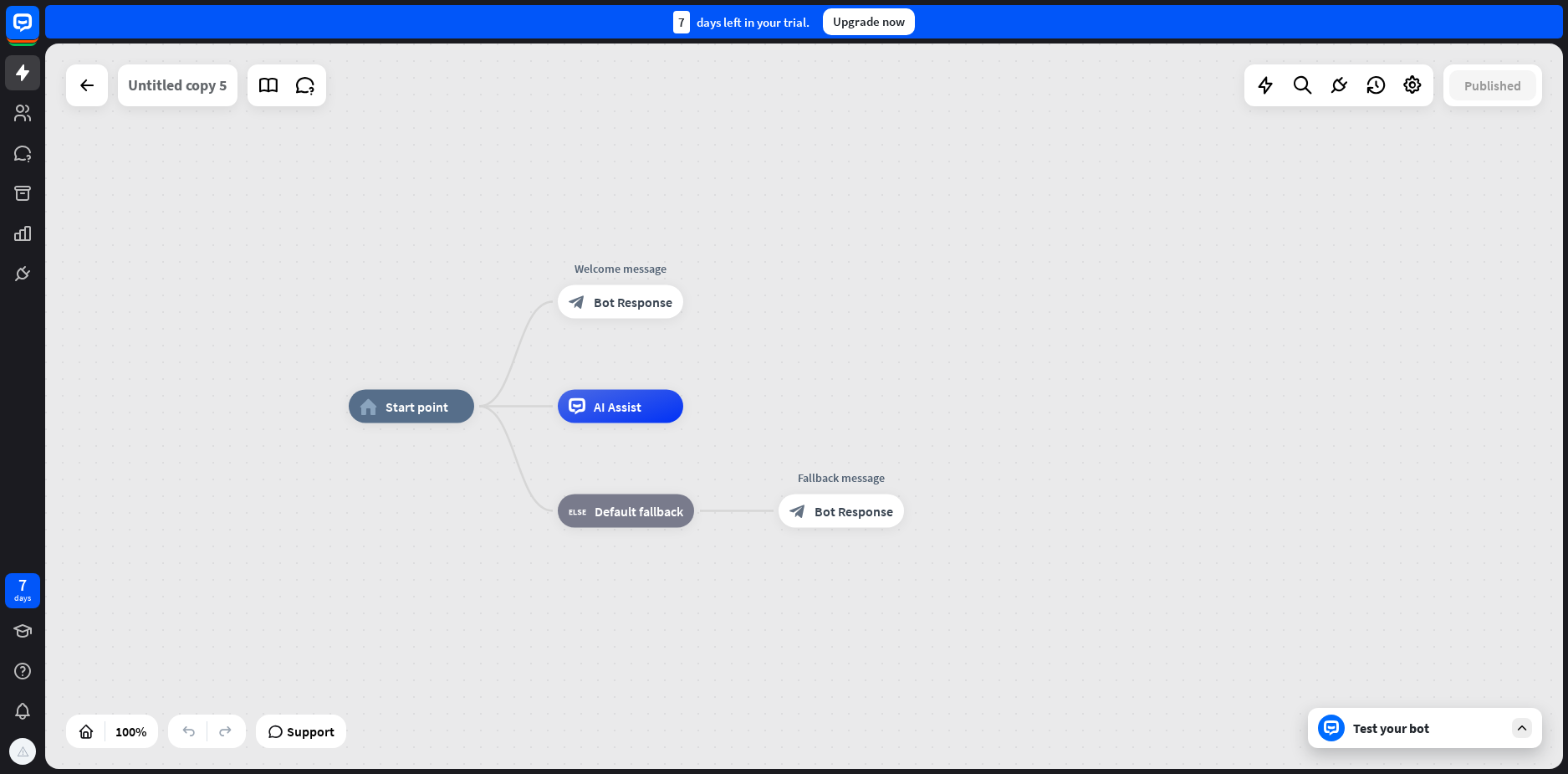
click at [163, 90] on div "Untitled copy 5" at bounding box center [177, 85] width 99 height 41
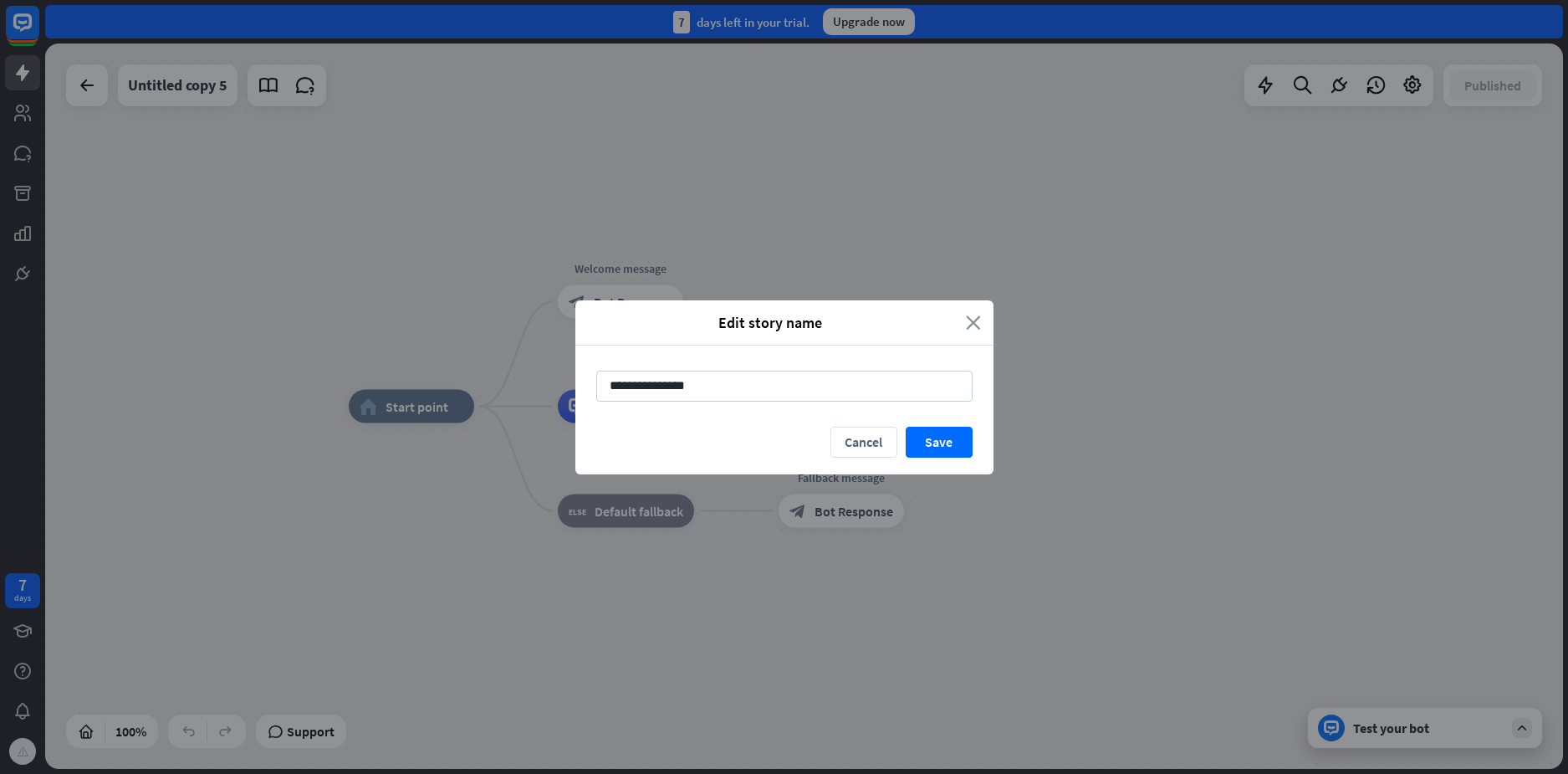
click at [978, 321] on icon "close" at bounding box center [973, 322] width 15 height 19
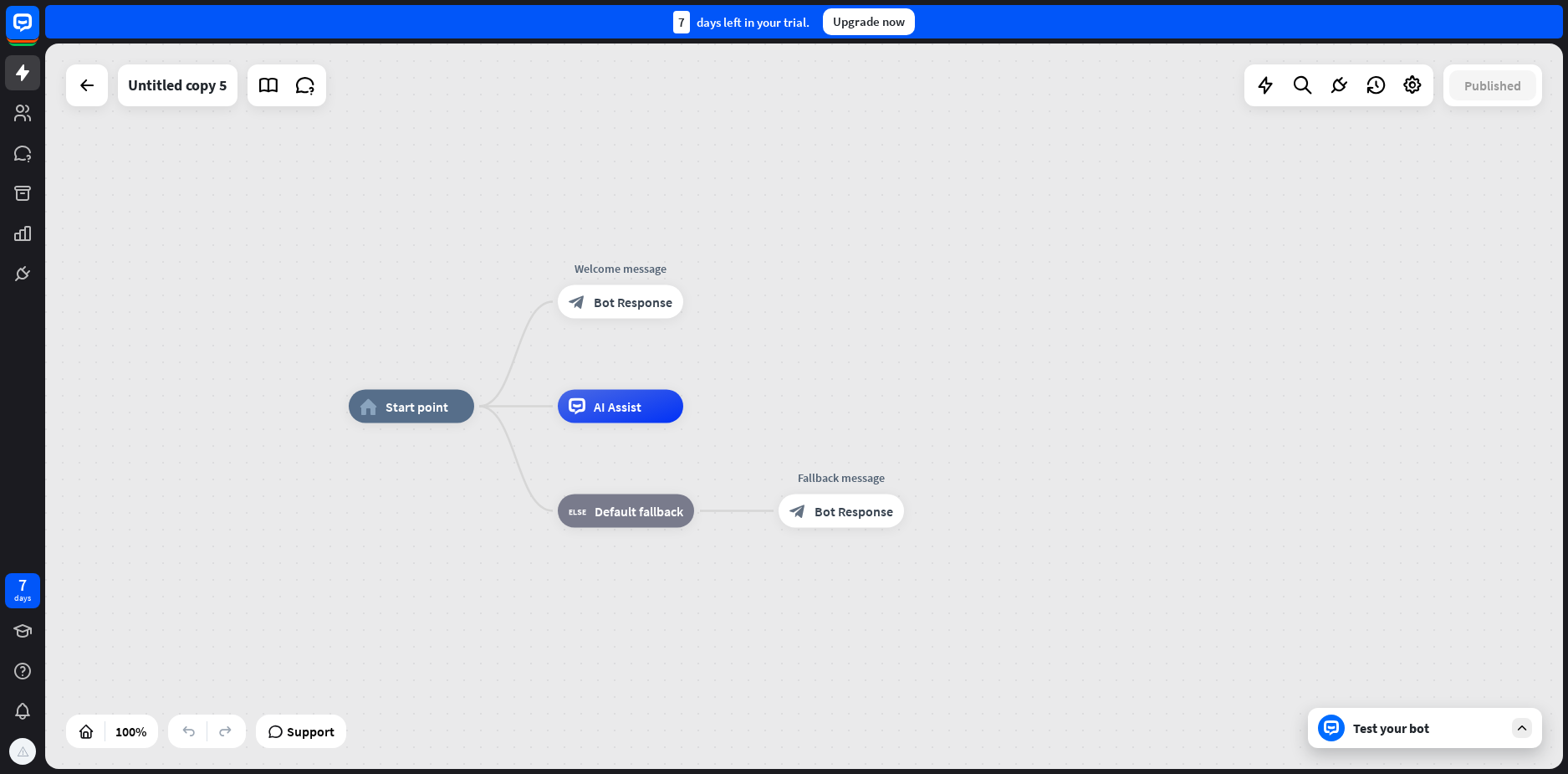
click at [1536, 730] on div "Test your bot" at bounding box center [1425, 728] width 234 height 40
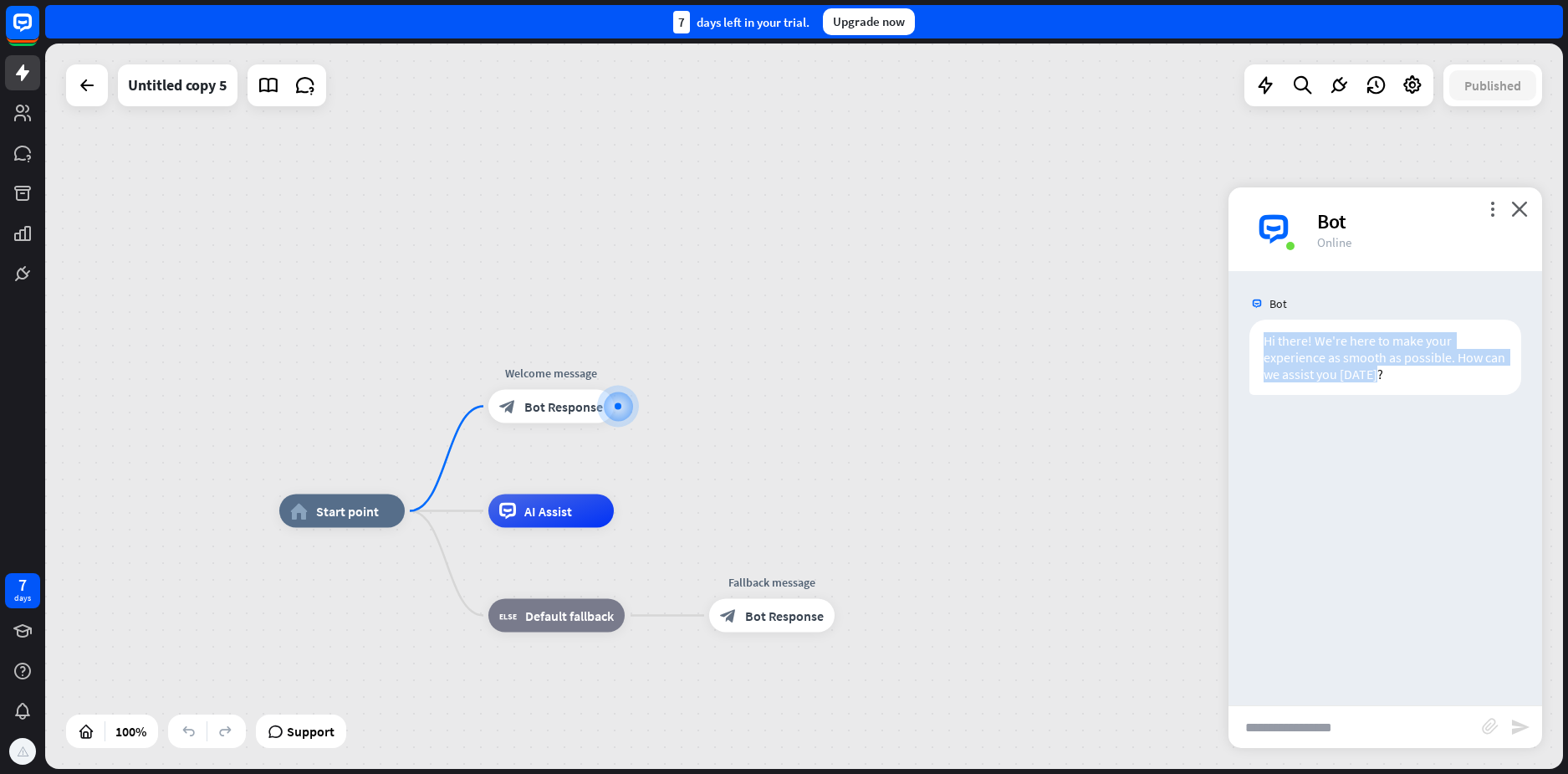
drag, startPoint x: 1253, startPoint y: 343, endPoint x: 1520, endPoint y: 386, distance: 270.4
click at [1520, 386] on div "Hi there! We're here to make your experience as smooth as possible. How can we …" at bounding box center [1385, 361] width 314 height 84
click at [1260, 732] on input "text" at bounding box center [1354, 726] width 253 height 41
type input "**********"
